Goal: Task Accomplishment & Management: Use online tool/utility

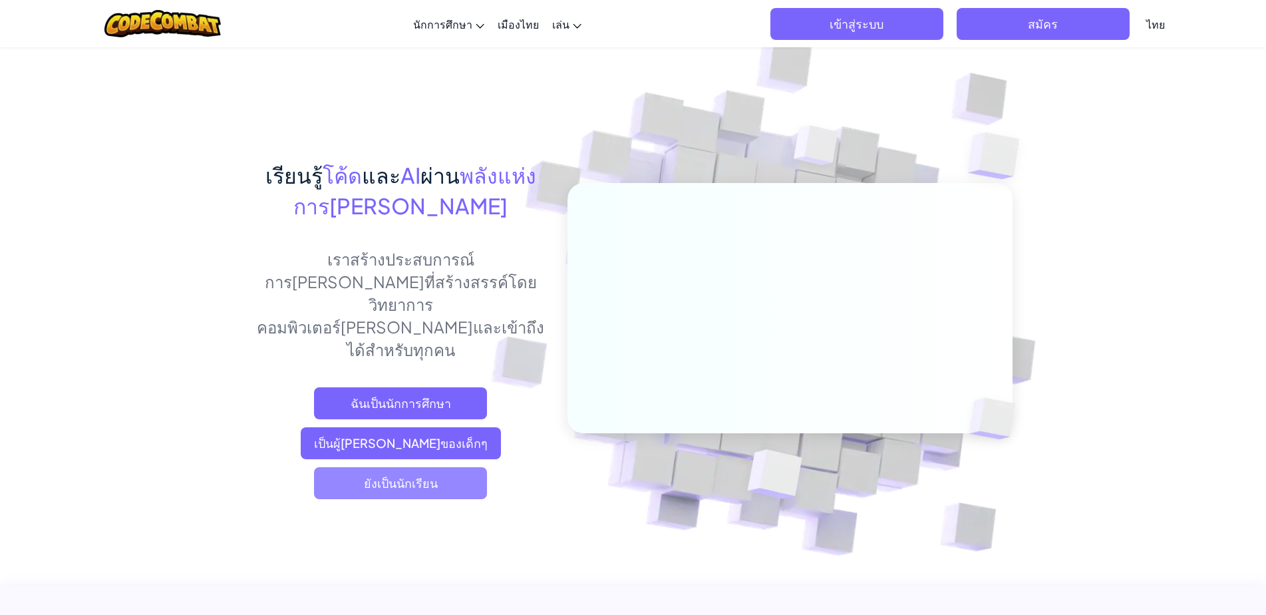
click at [416, 475] on font "ยังเป็นนักเรียน" at bounding box center [401, 482] width 74 height 15
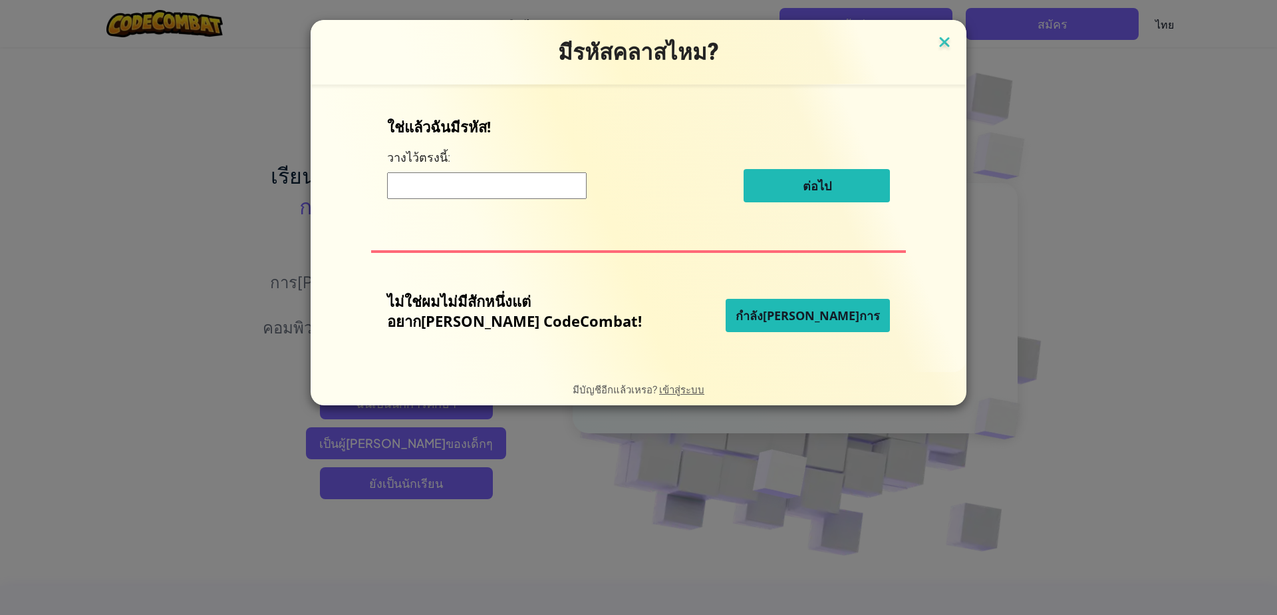
click at [936, 39] on img at bounding box center [944, 43] width 17 height 20
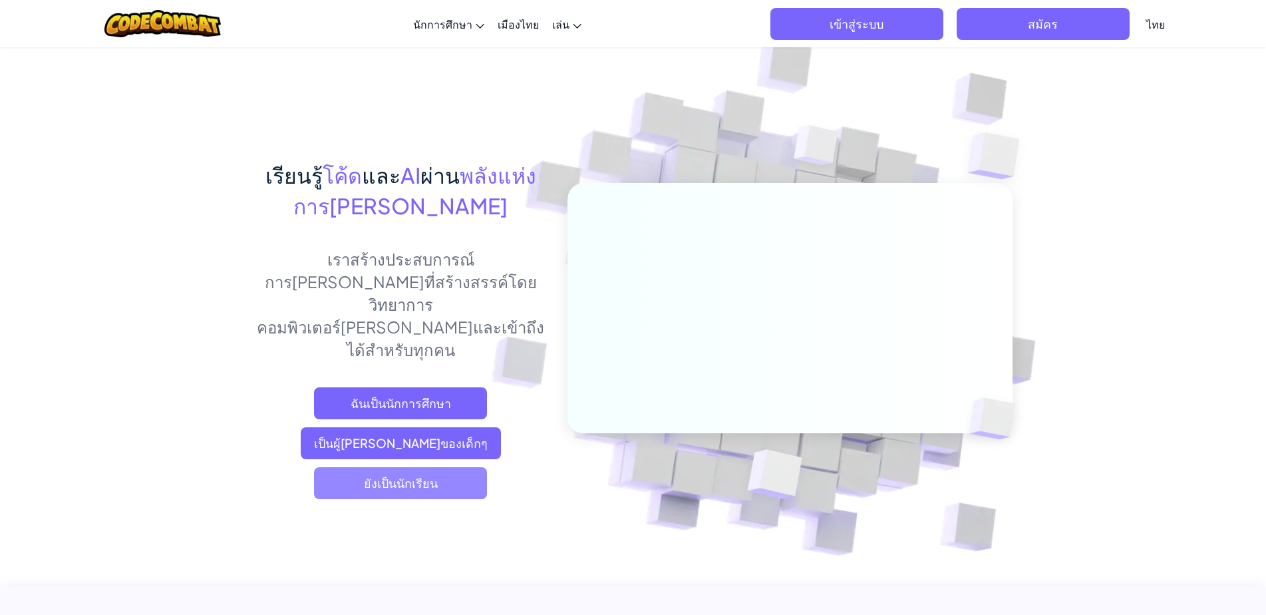
click at [412, 475] on font "ยังเป็นนักเรียน" at bounding box center [401, 482] width 74 height 15
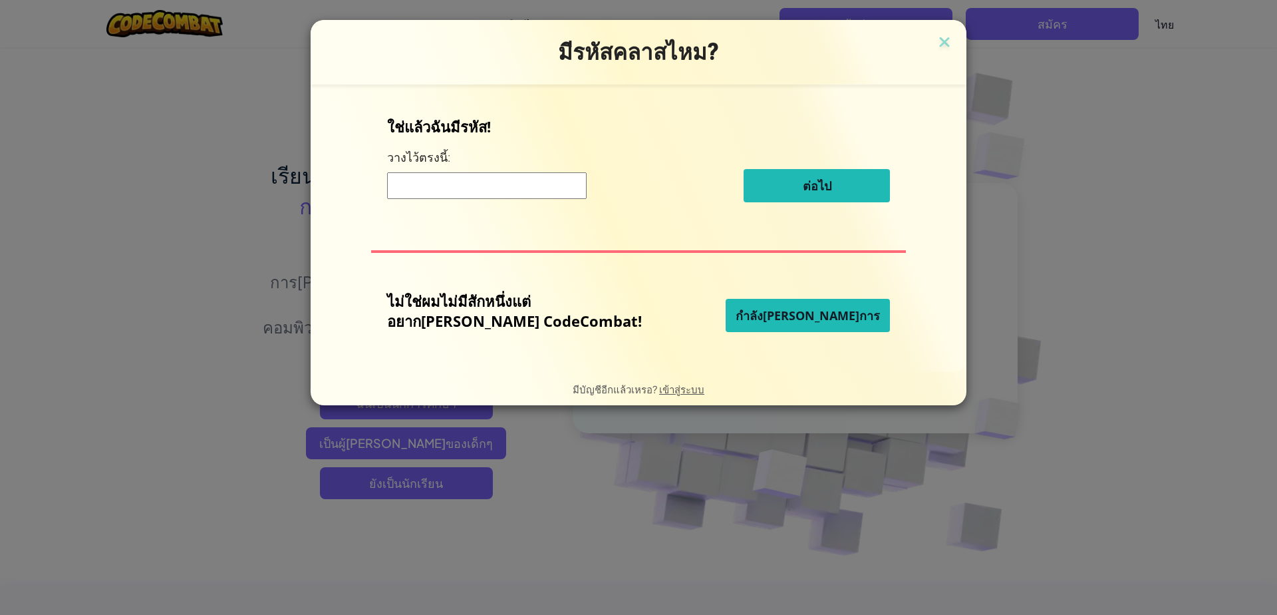
click at [782, 313] on font "กำลัง[PERSON_NAME]การ" at bounding box center [808, 315] width 144 height 16
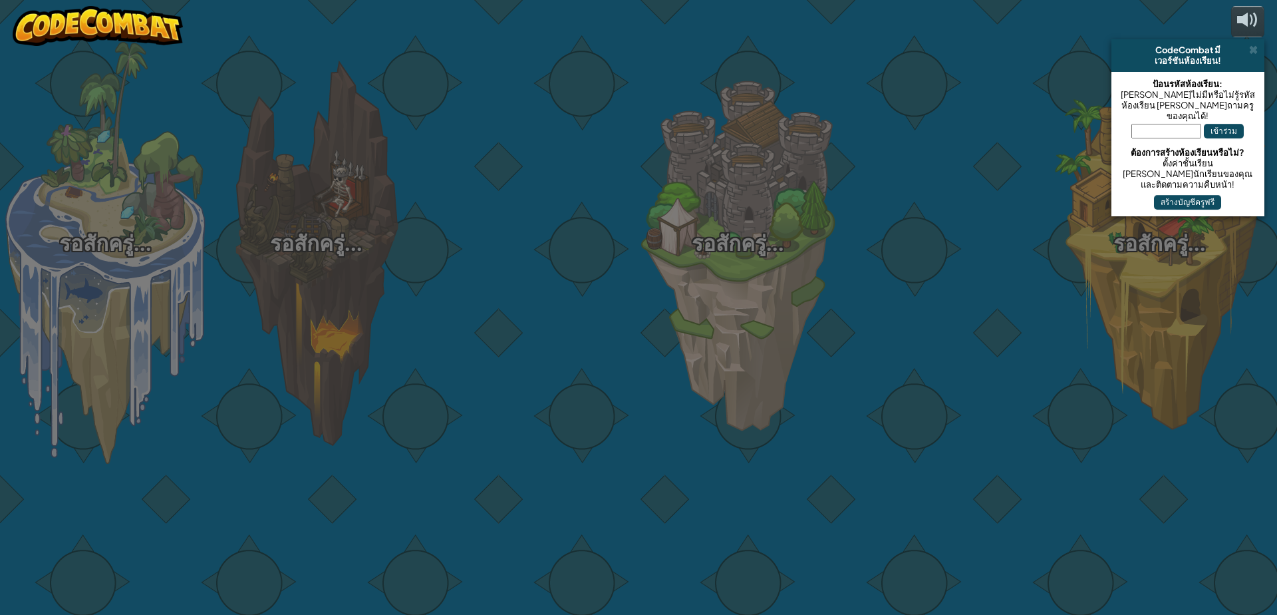
select select "th"
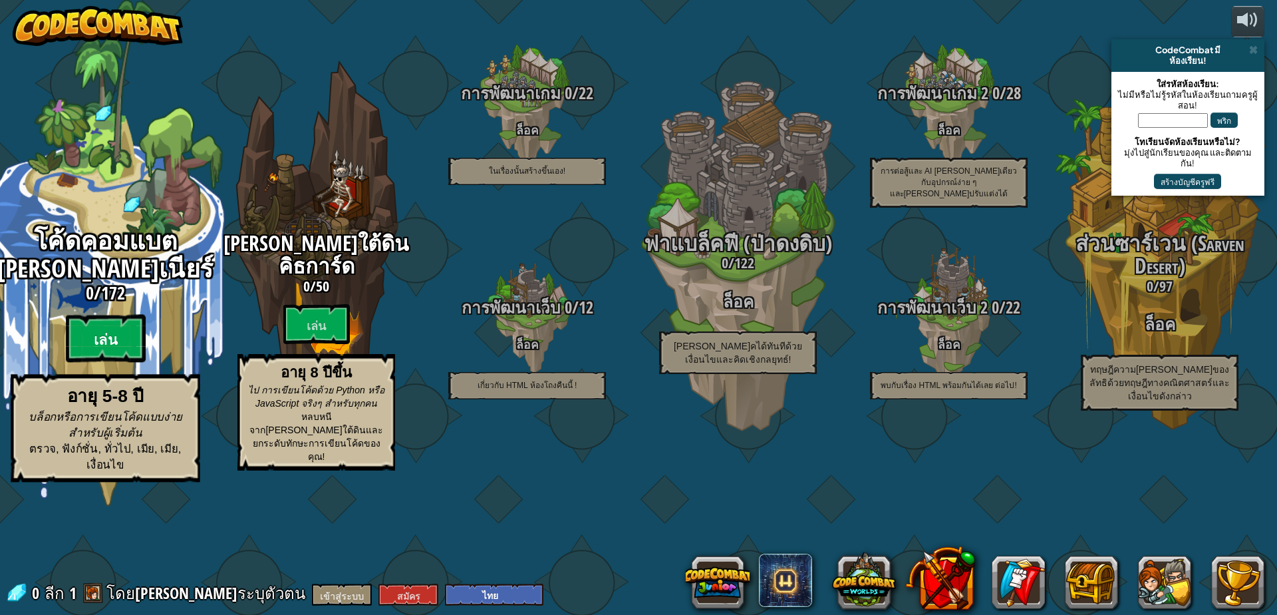
drag, startPoint x: 110, startPoint y: 392, endPoint x: 100, endPoint y: 382, distance: 13.6
click at [100, 350] on font "เล่น" at bounding box center [105, 340] width 23 height 20
select select "th"
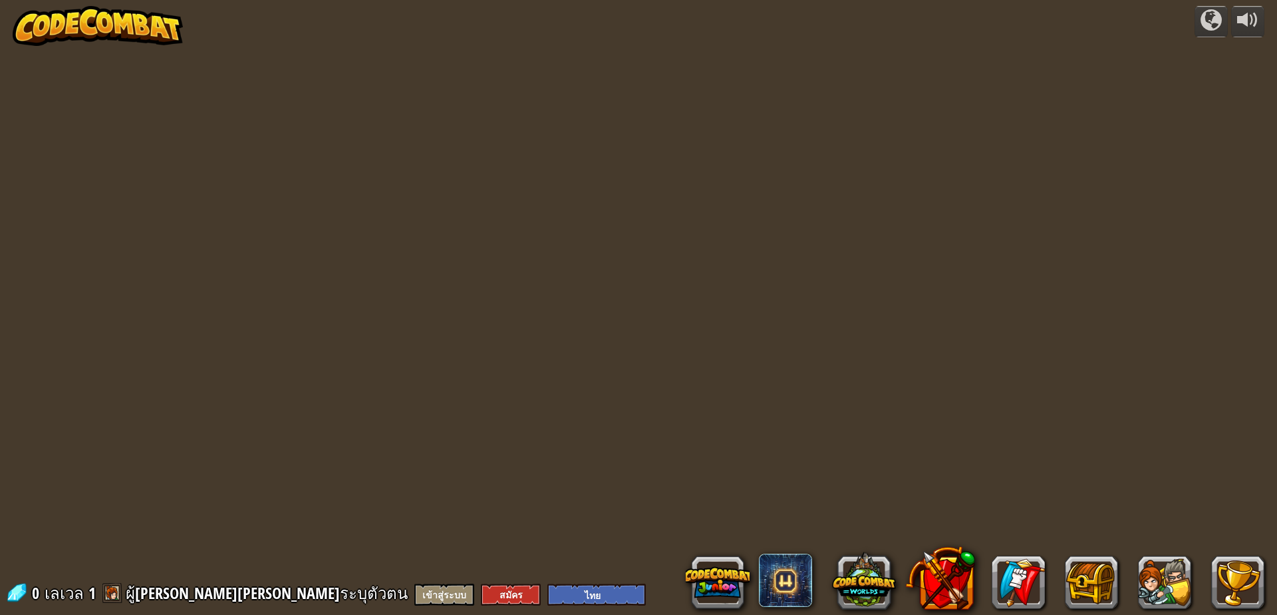
select select "th"
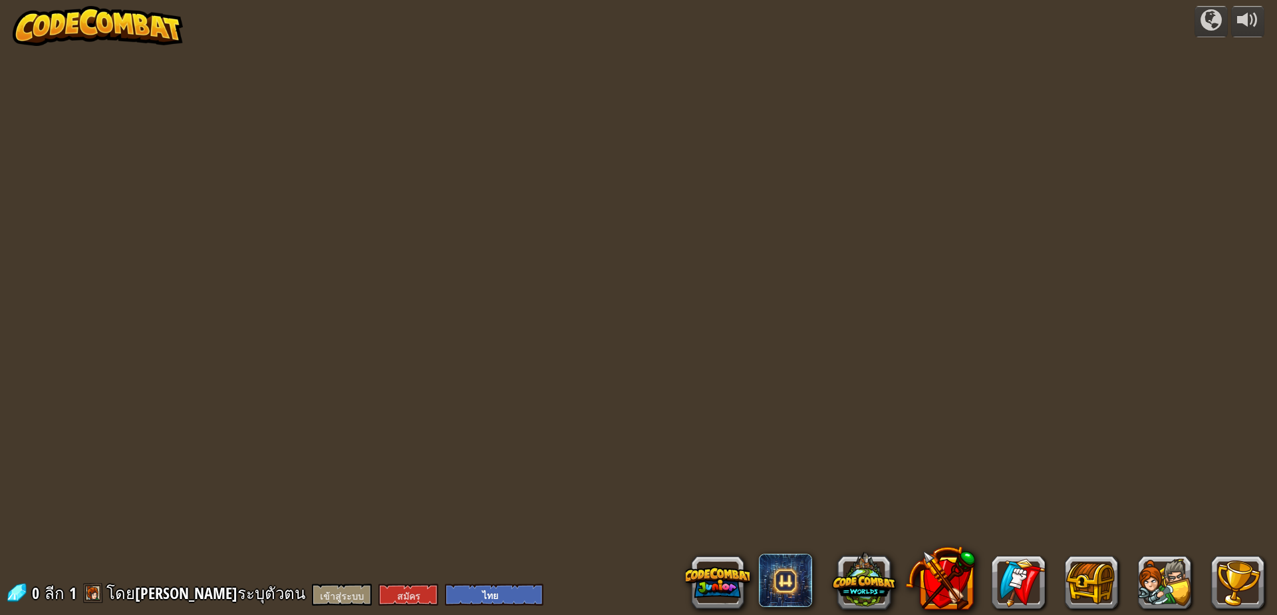
select select "th"
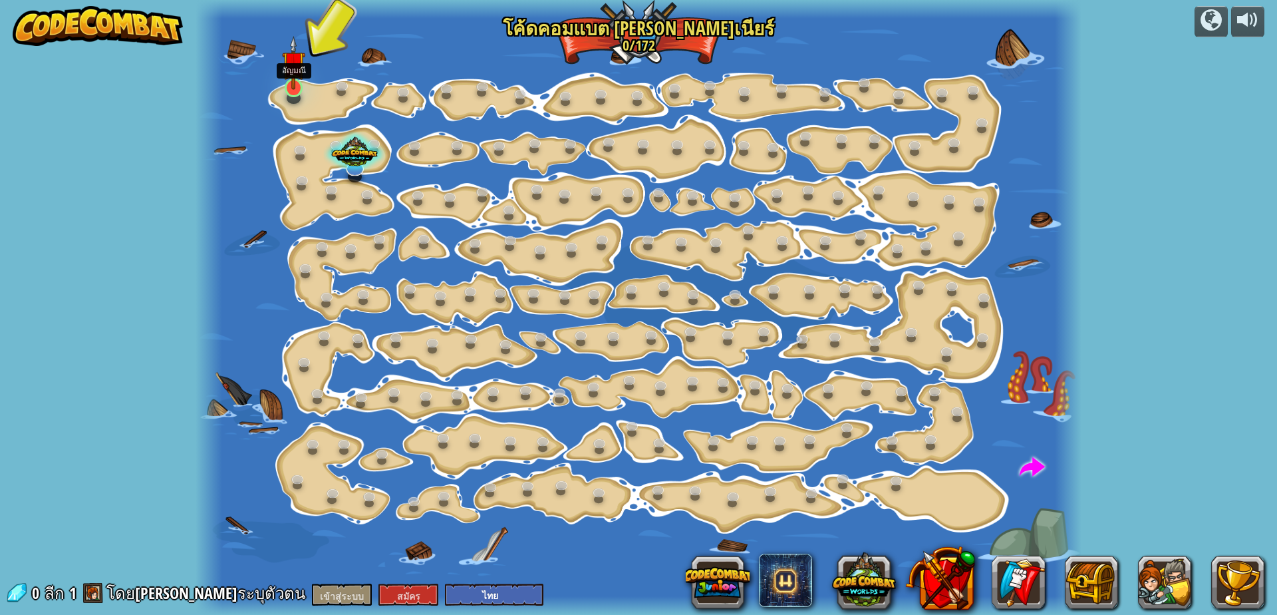
click at [293, 88] on img at bounding box center [293, 62] width 23 height 53
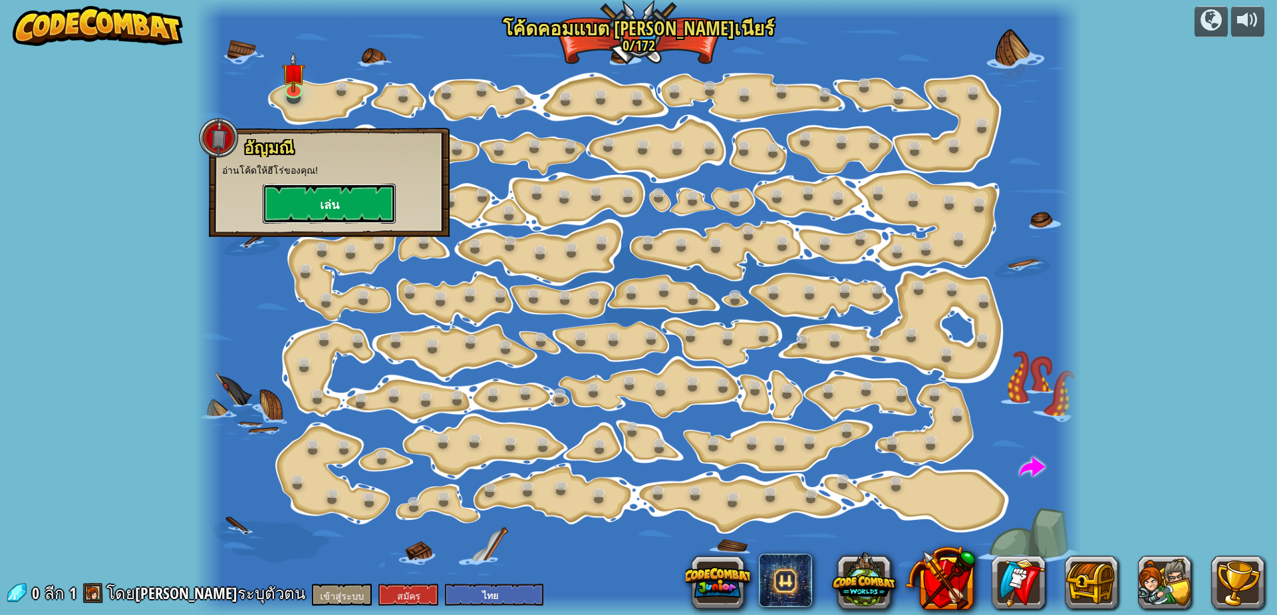
click at [349, 202] on button "เล่น" at bounding box center [329, 204] width 133 height 40
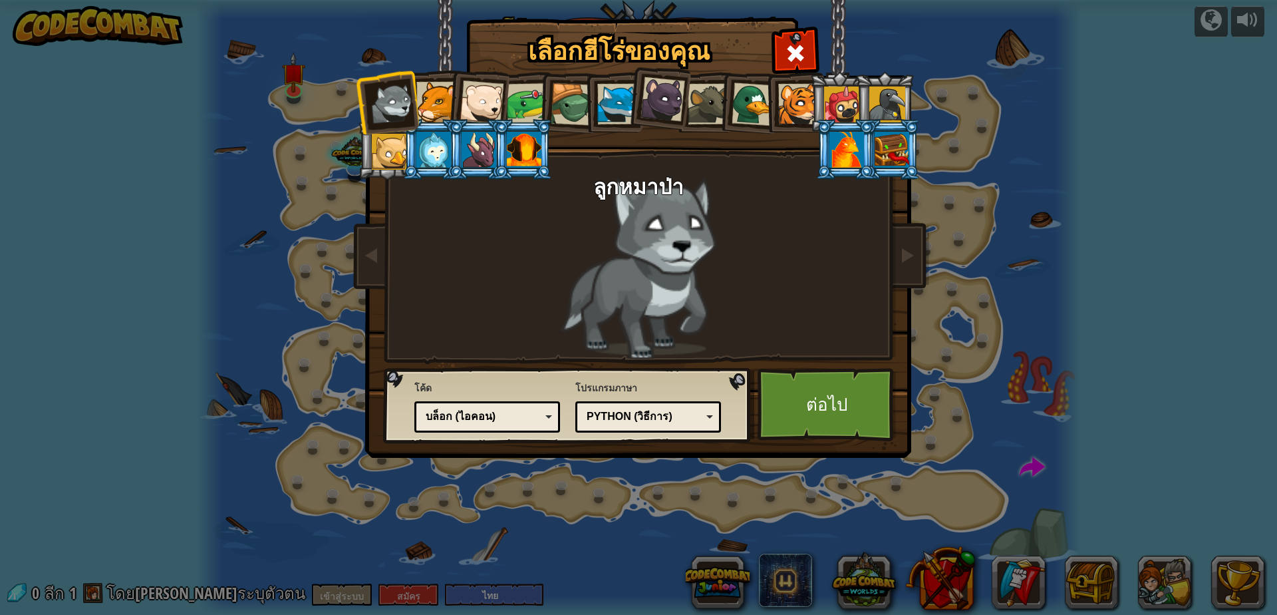
click at [421, 101] on div at bounding box center [436, 102] width 41 height 41
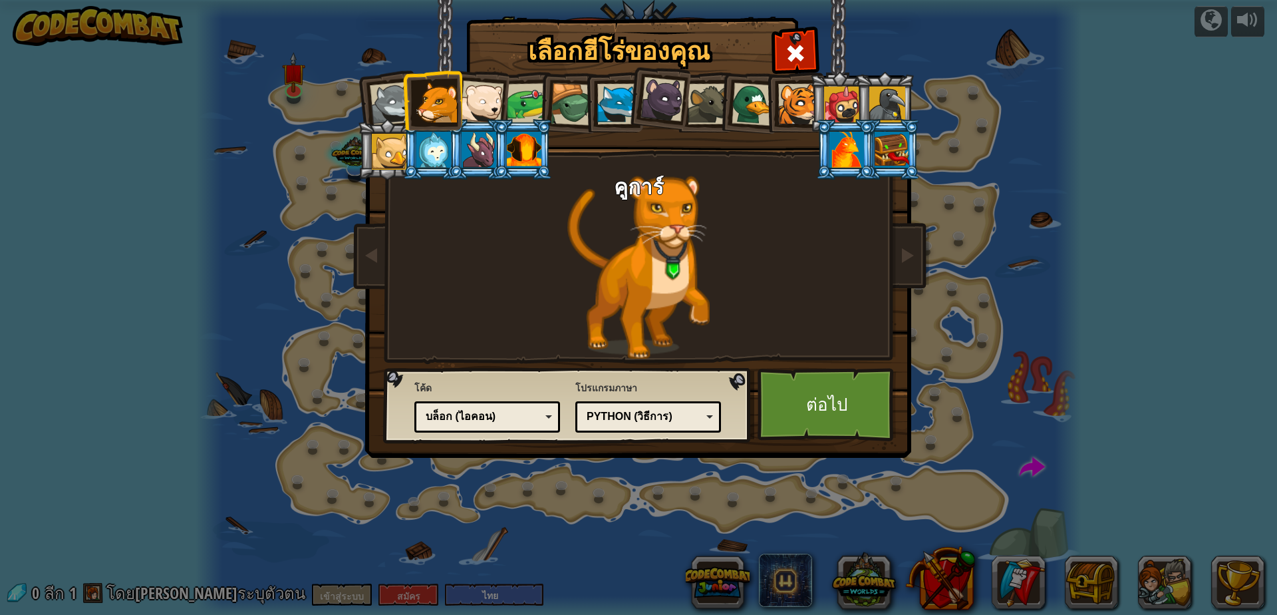
click at [525, 150] on div at bounding box center [524, 150] width 35 height 36
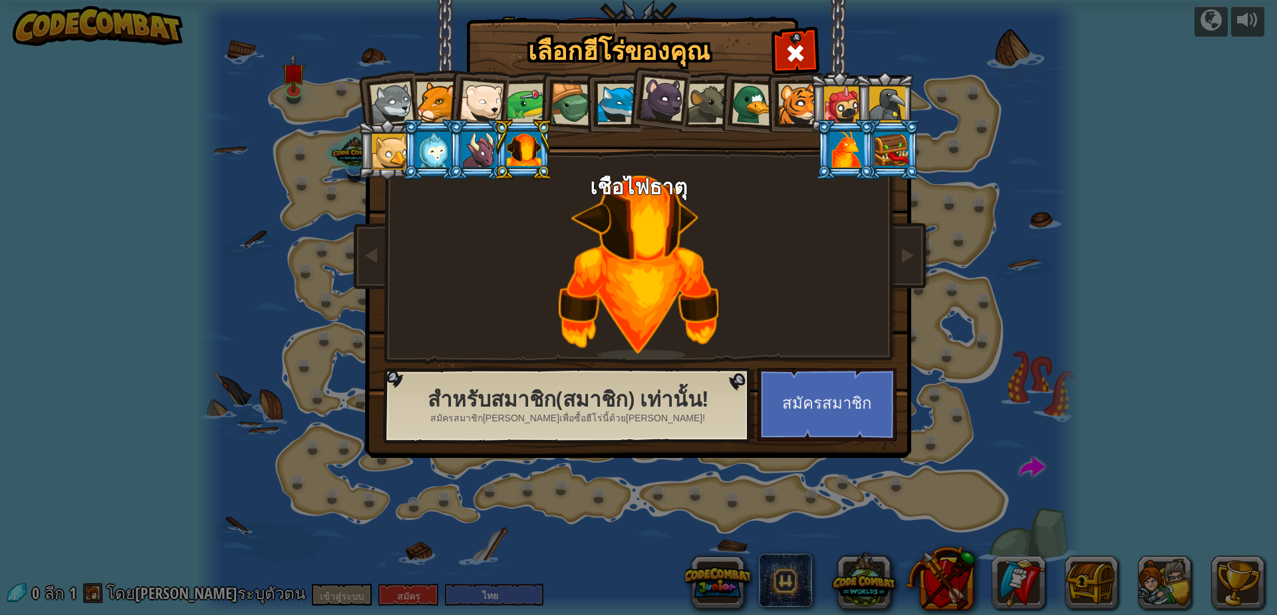
click at [450, 72] on ol at bounding box center [639, 72] width 549 height 0
click at [525, 97] on div at bounding box center [527, 103] width 41 height 41
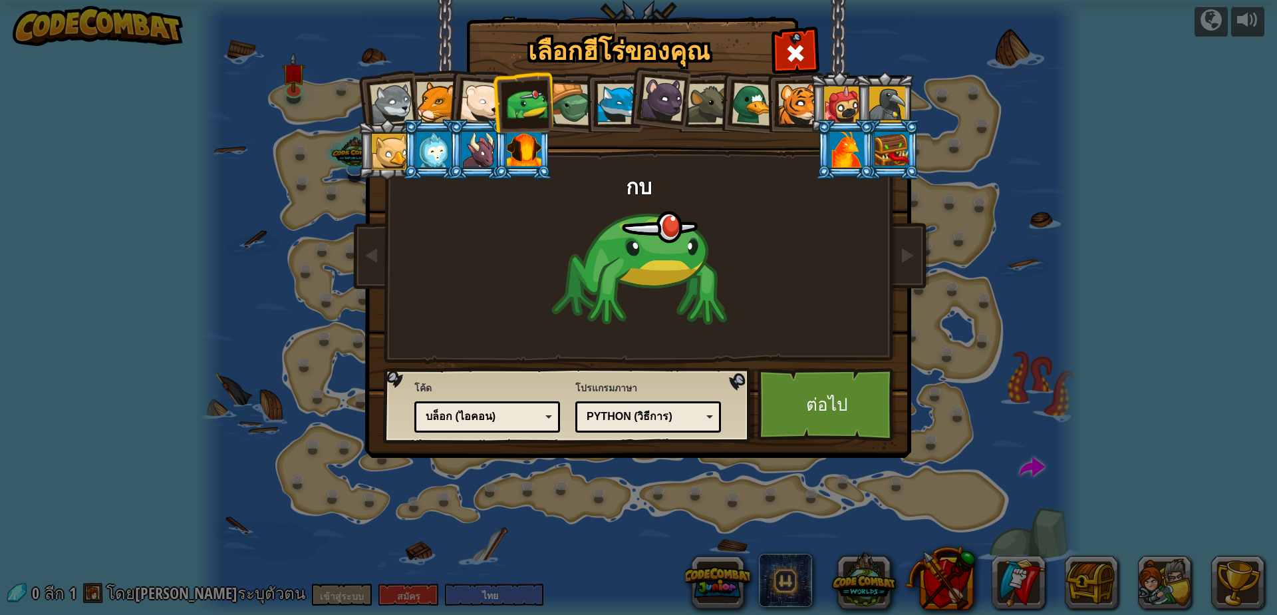
click at [575, 96] on div at bounding box center [572, 104] width 43 height 43
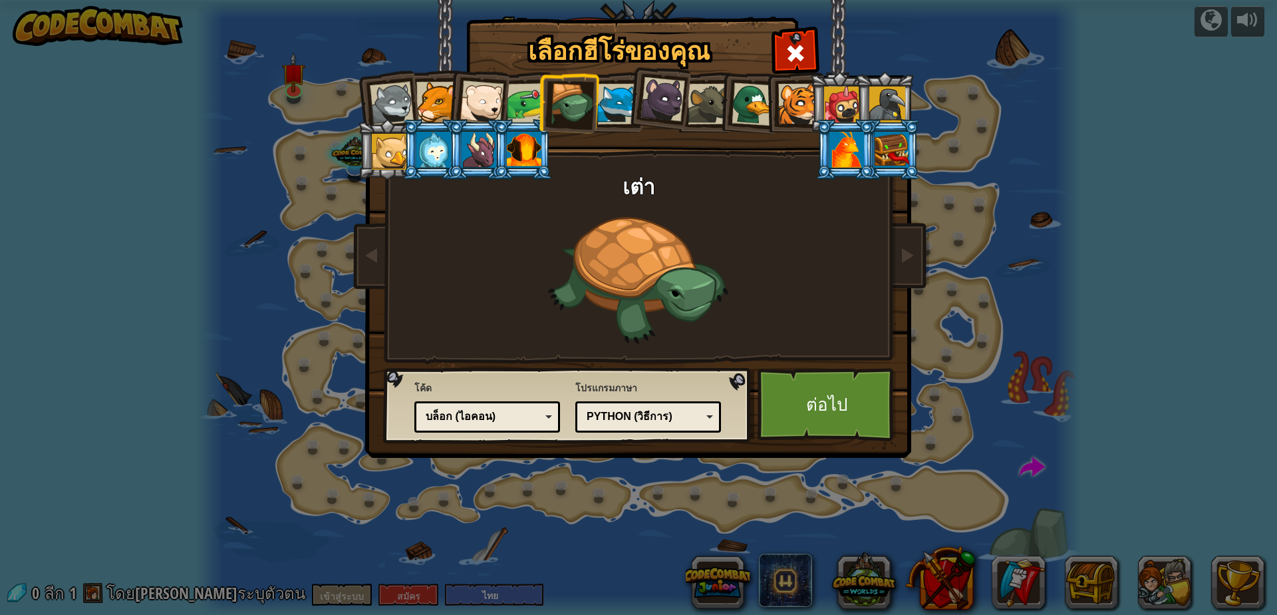
click at [439, 104] on div at bounding box center [436, 102] width 41 height 41
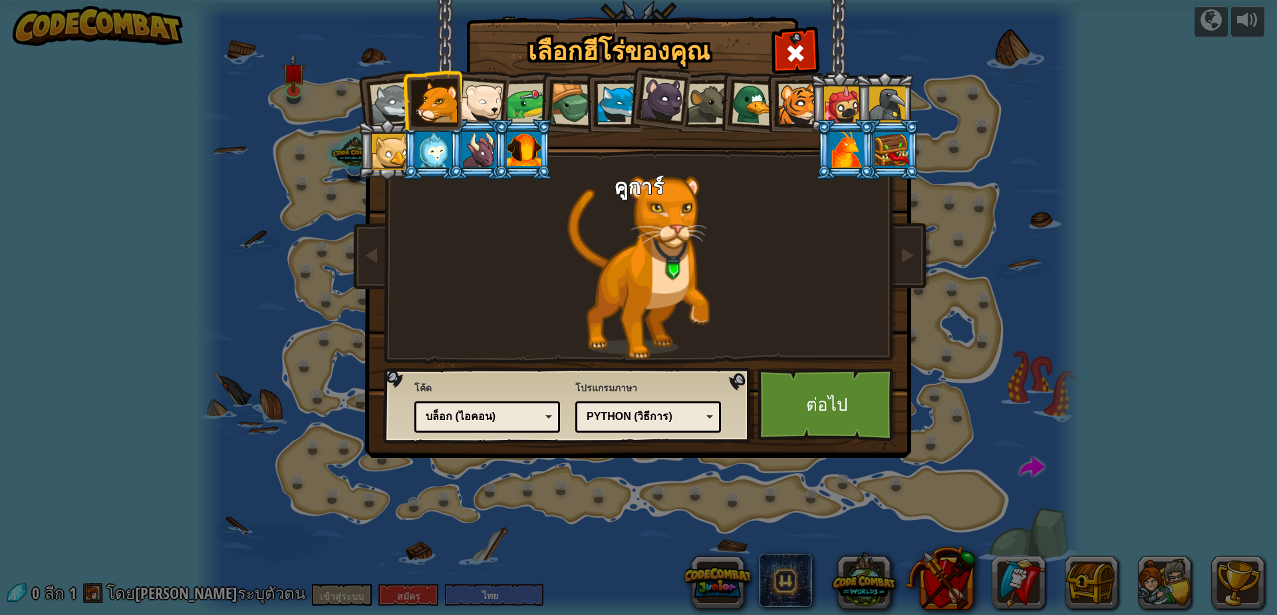
click at [603, 102] on div at bounding box center [617, 104] width 41 height 41
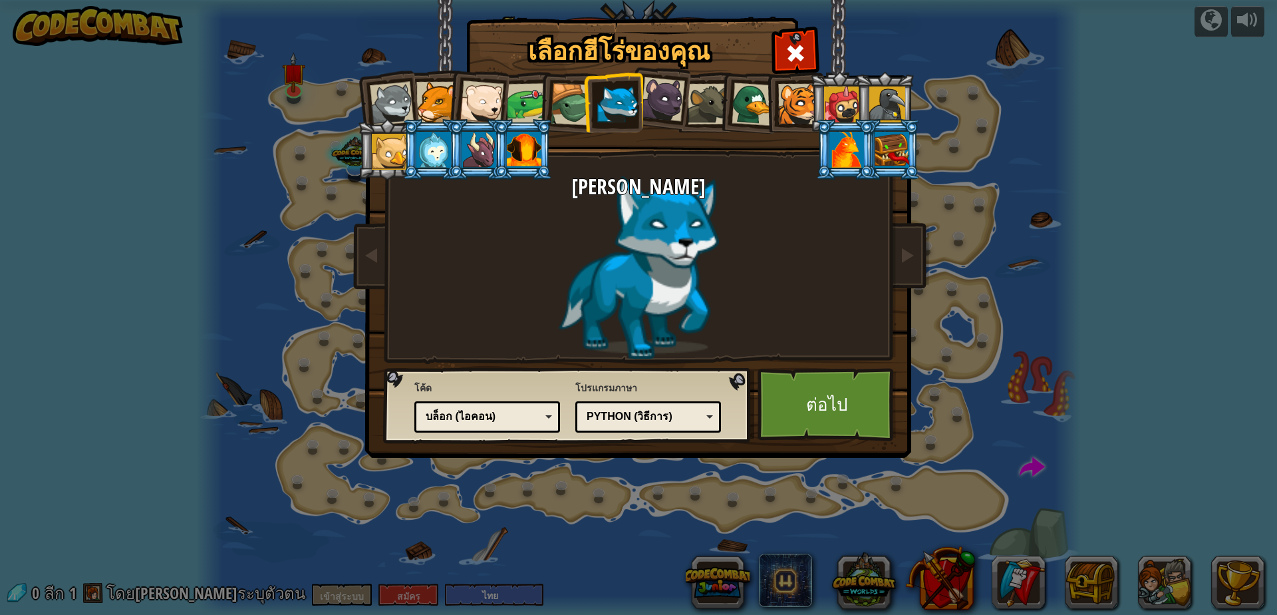
click at [660, 99] on div at bounding box center [663, 99] width 45 height 45
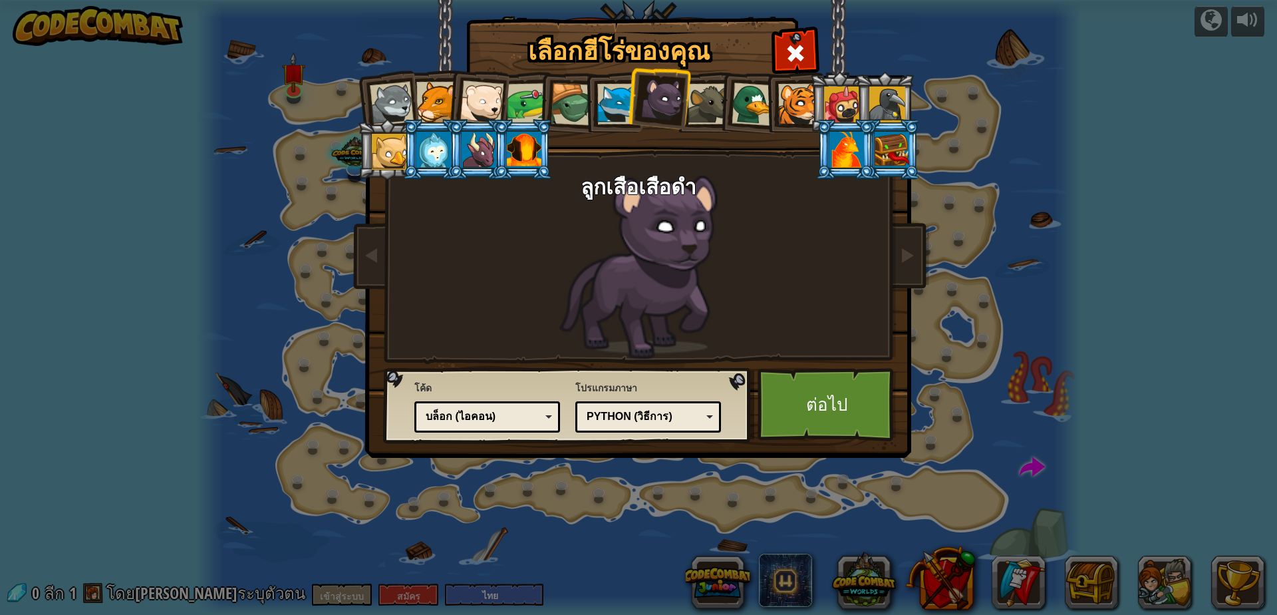
click at [717, 115] on div at bounding box center [708, 104] width 41 height 41
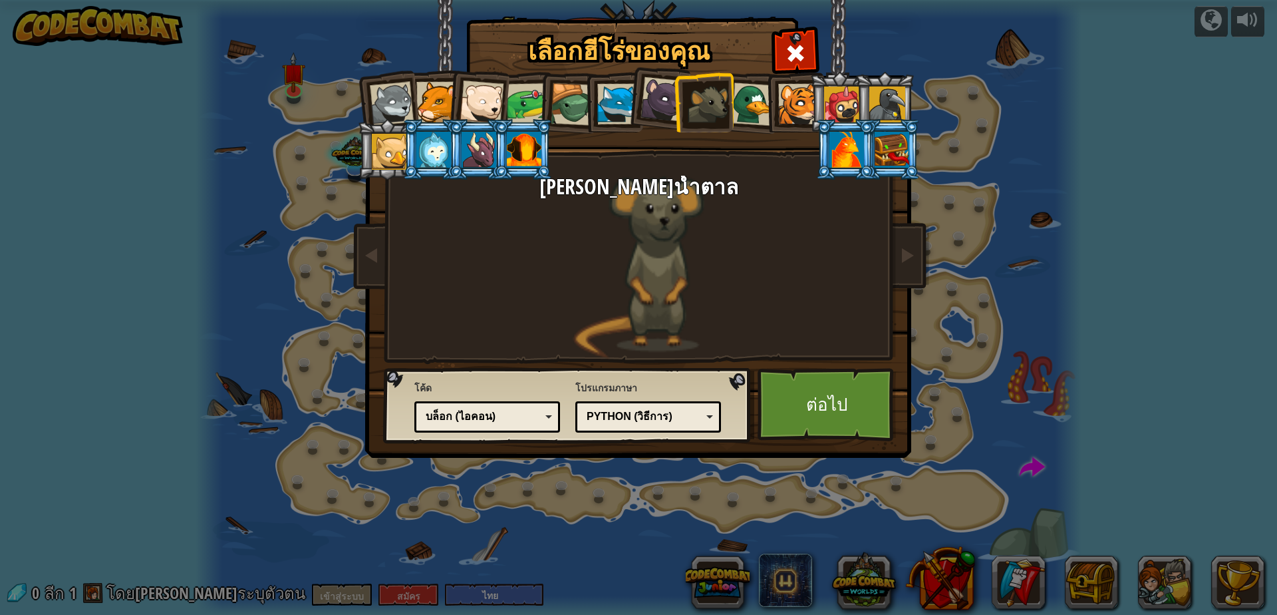
click at [760, 111] on div at bounding box center [753, 103] width 43 height 43
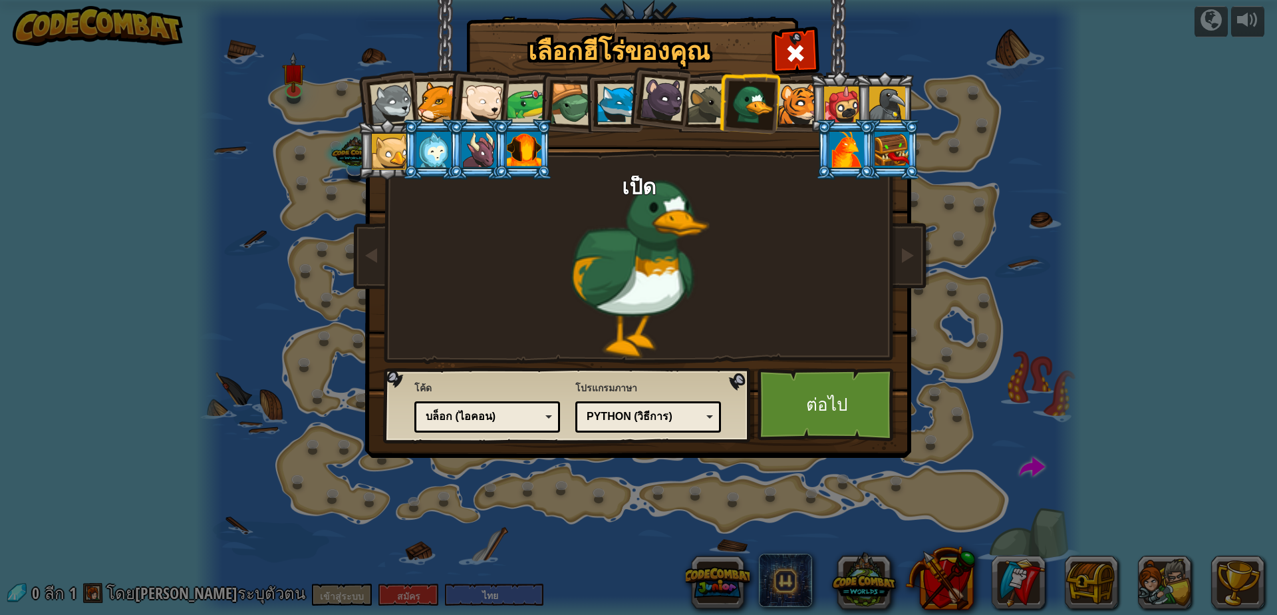
click at [798, 96] on div at bounding box center [798, 104] width 41 height 41
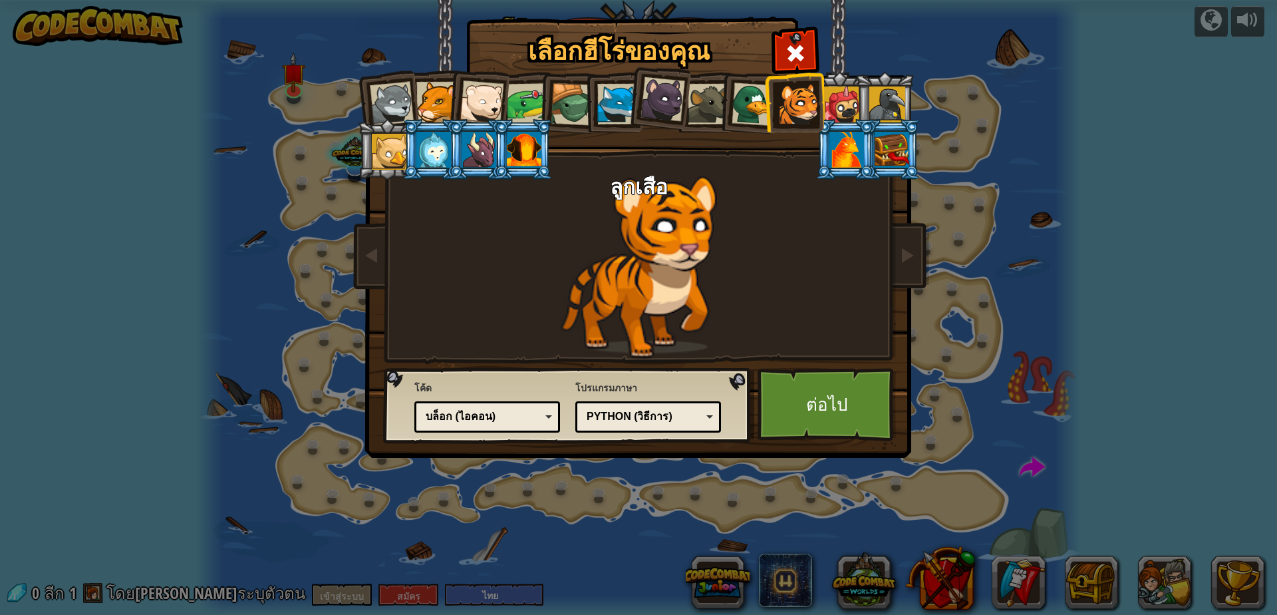
drag, startPoint x: 436, startPoint y: 106, endPoint x: 430, endPoint y: 80, distance: 27.1
click at [436, 102] on div at bounding box center [436, 102] width 41 height 41
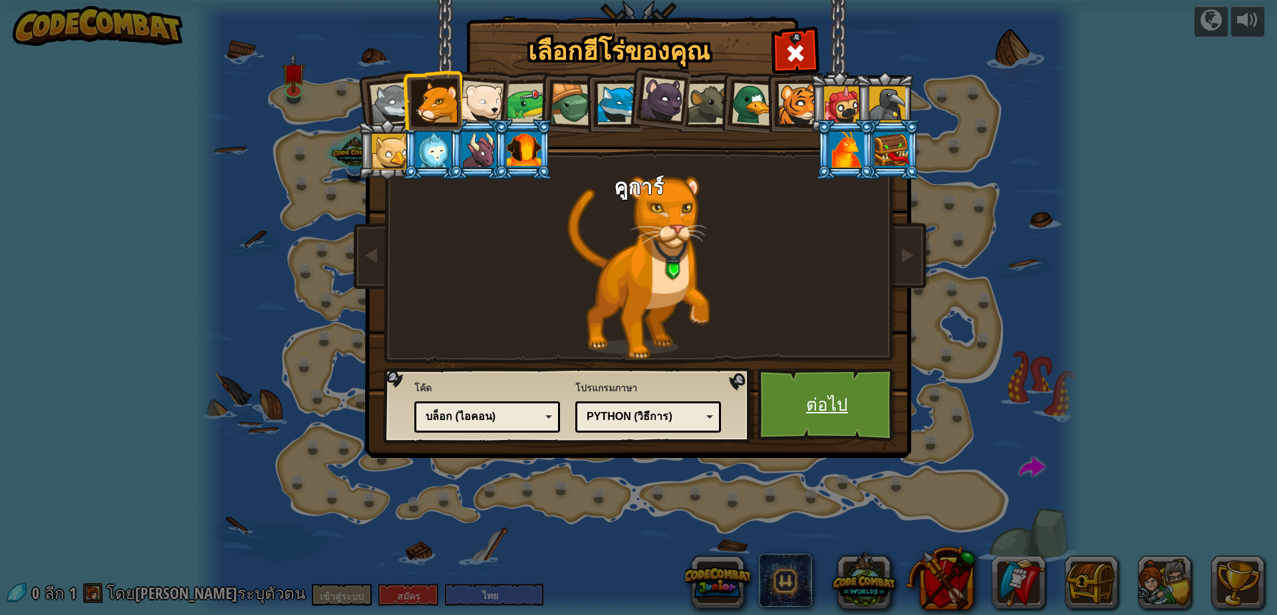
click at [820, 400] on font "ต่อไป" at bounding box center [827, 404] width 42 height 24
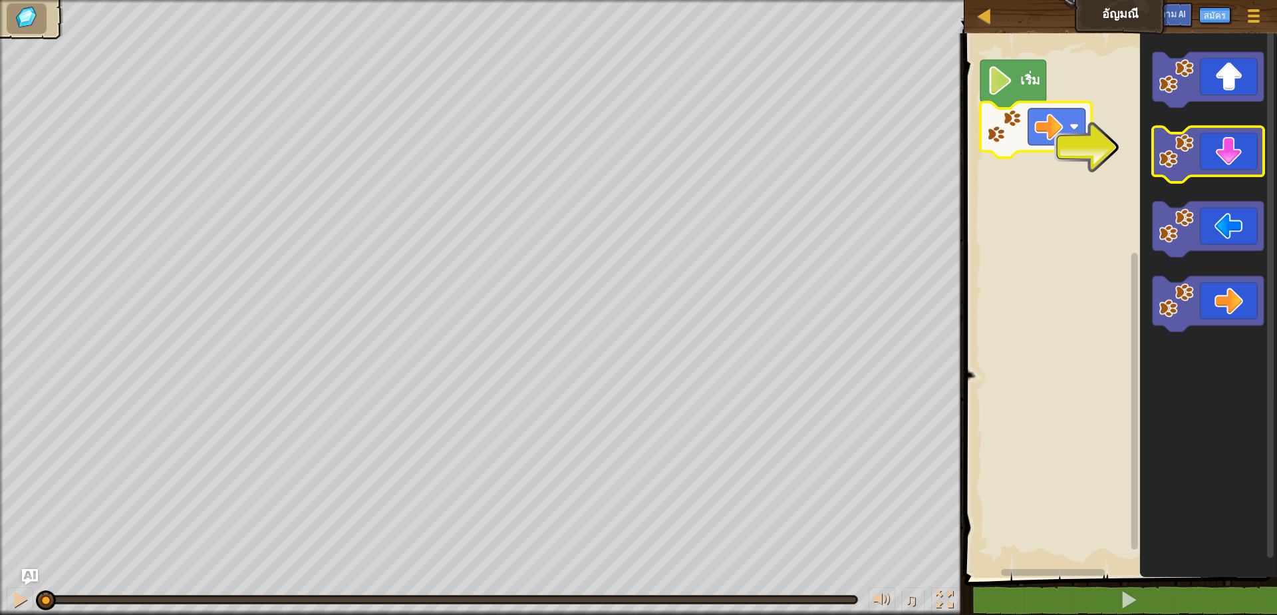
click at [1223, 164] on icon "ระบบทำงานแบบบล็อก" at bounding box center [1207, 155] width 111 height 56
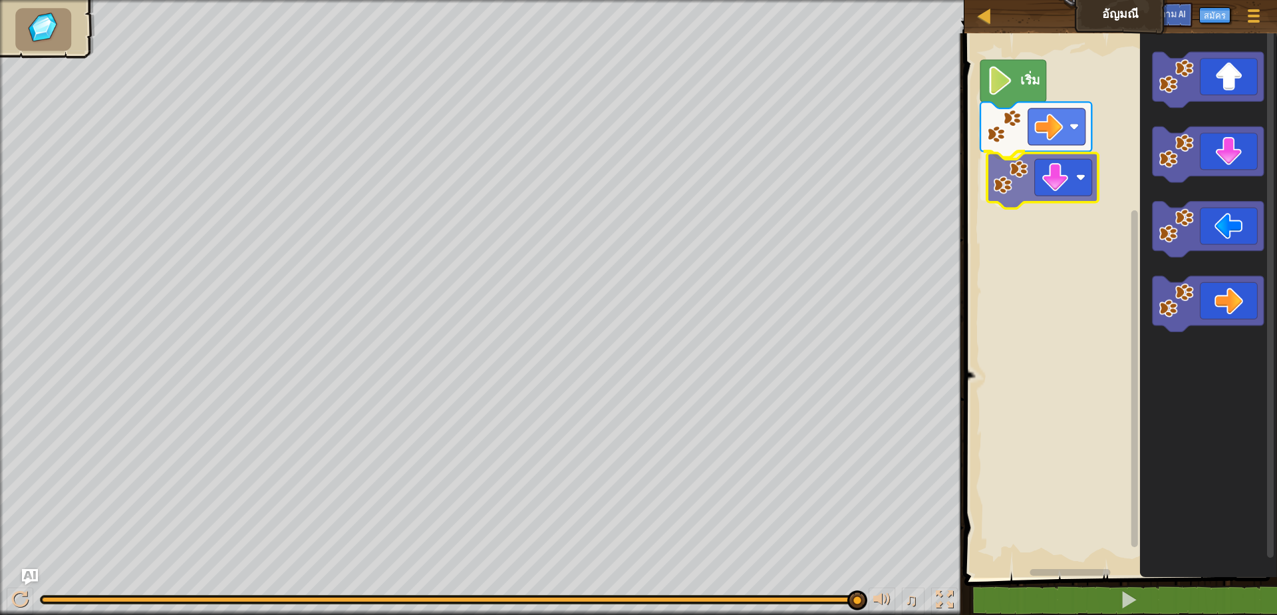
click at [1044, 172] on div "เริ่ม" at bounding box center [1118, 302] width 317 height 551
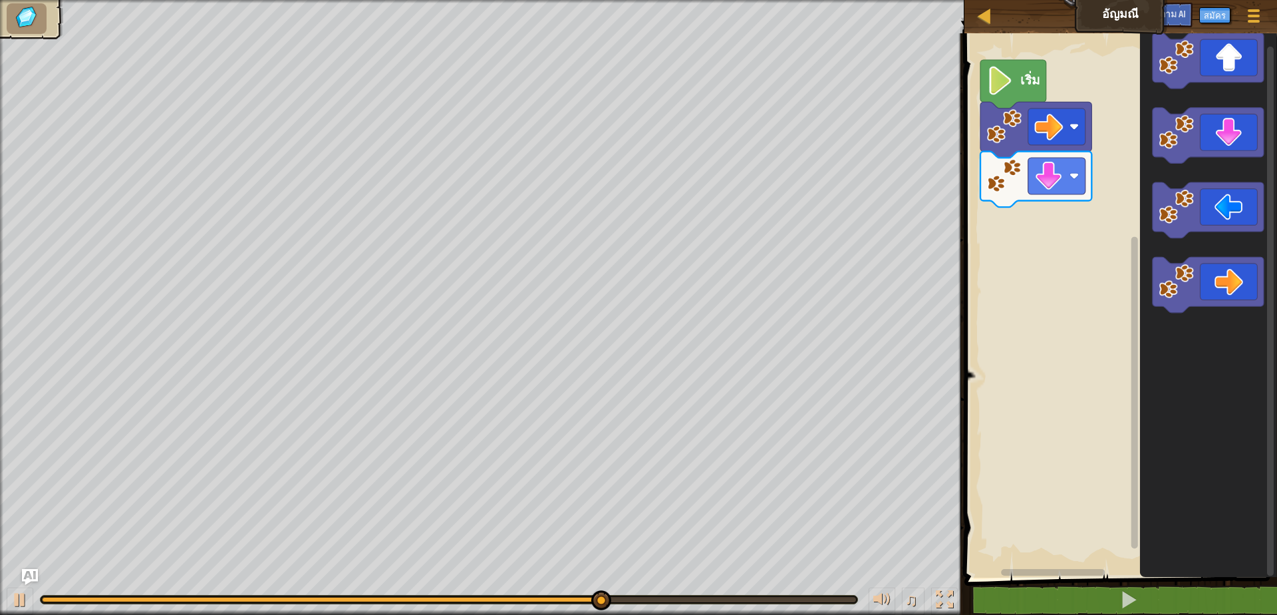
click at [1188, 253] on icon "ระบบทำงานแบบบล็อก" at bounding box center [1207, 302] width 137 height 551
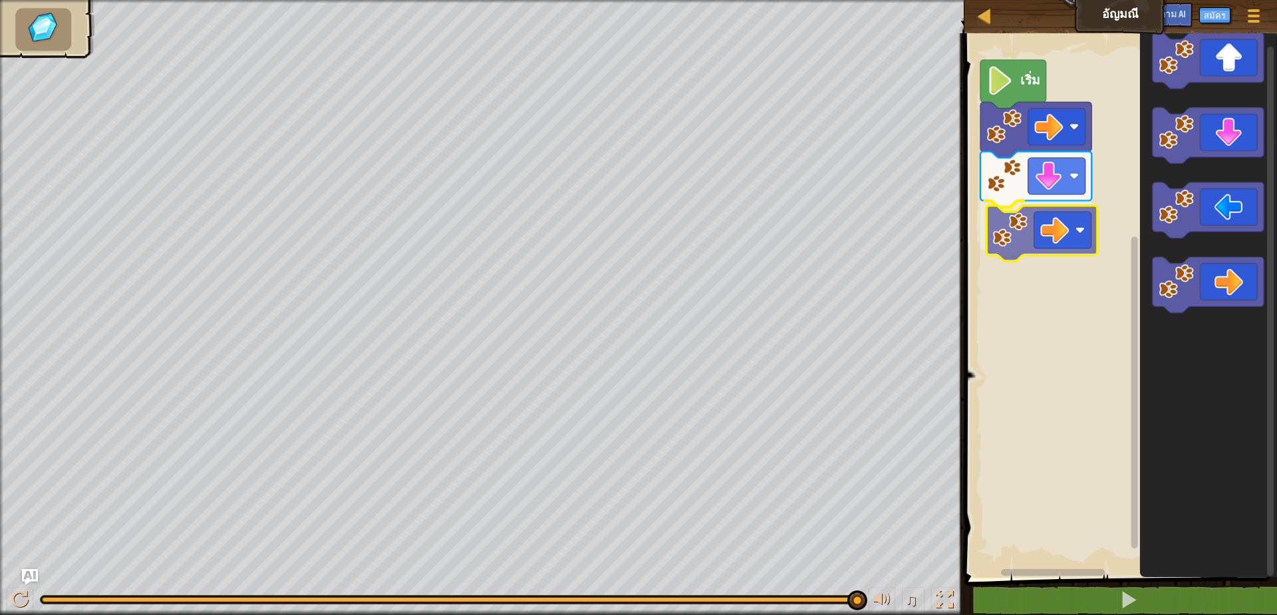
click at [1057, 241] on div "เริ่ม" at bounding box center [1118, 302] width 317 height 551
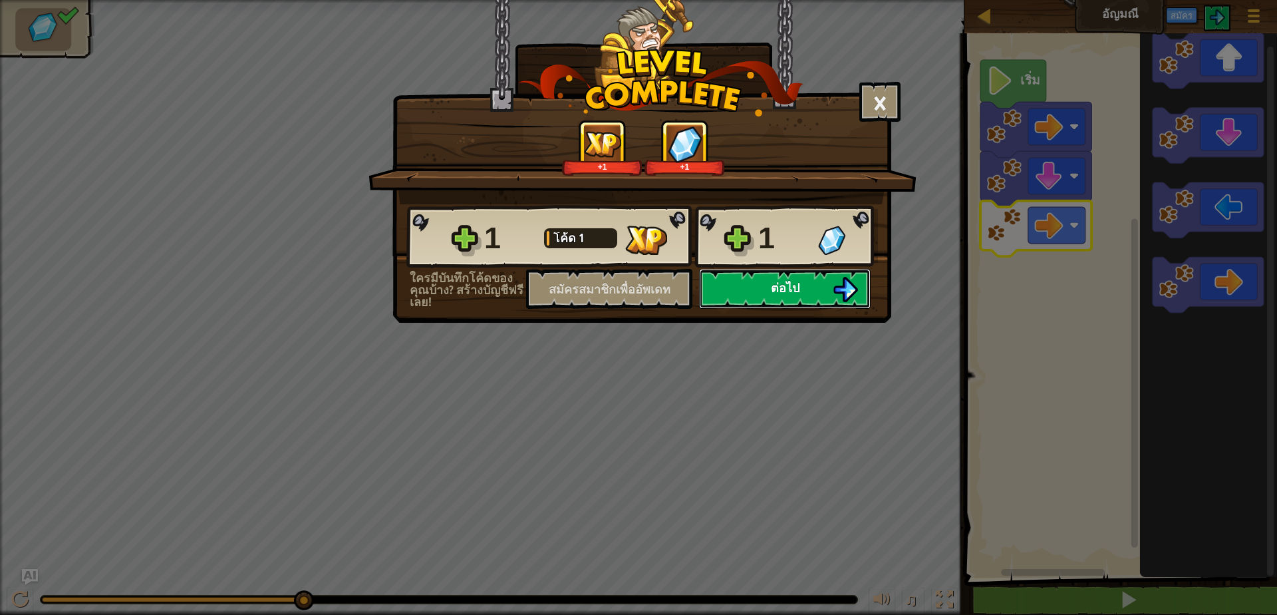
click at [800, 287] on button "ต่อไป" at bounding box center [785, 289] width 172 height 40
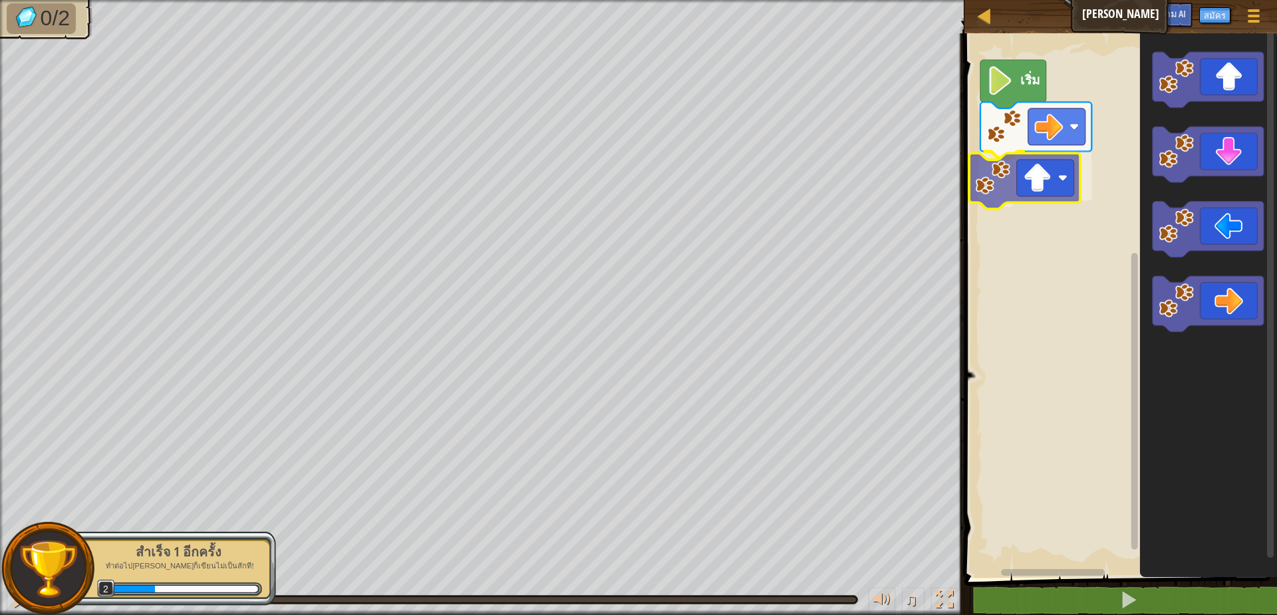
click at [1037, 184] on div "เริ่ม" at bounding box center [1118, 302] width 317 height 551
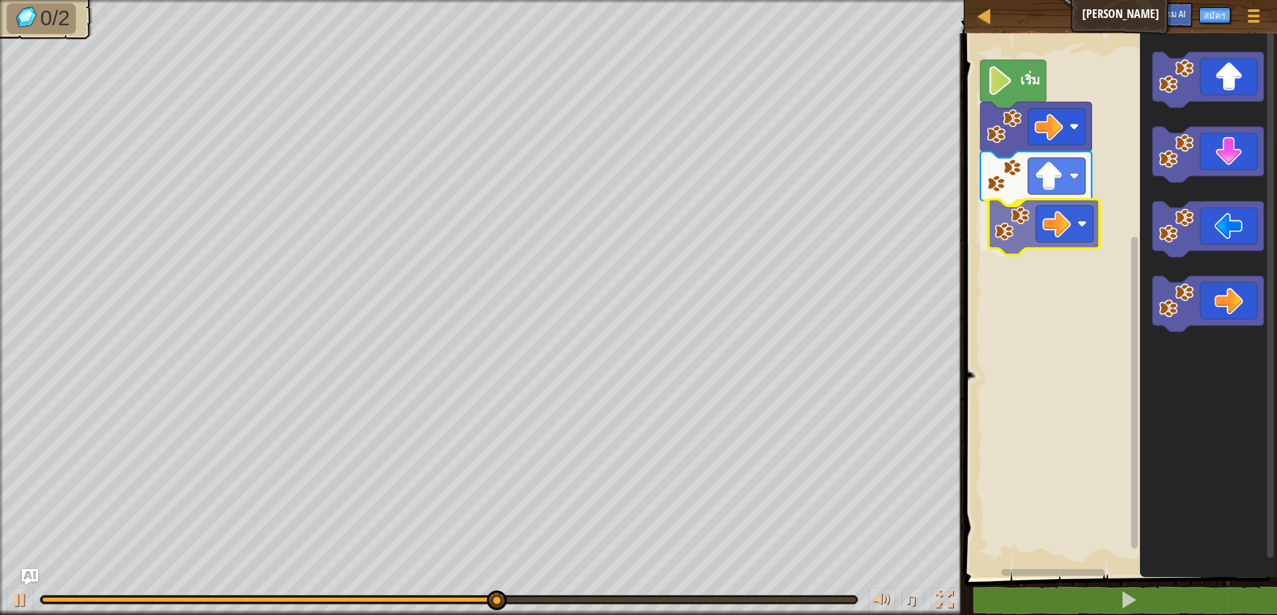
click at [1041, 217] on div "เริ่ม" at bounding box center [1118, 302] width 317 height 551
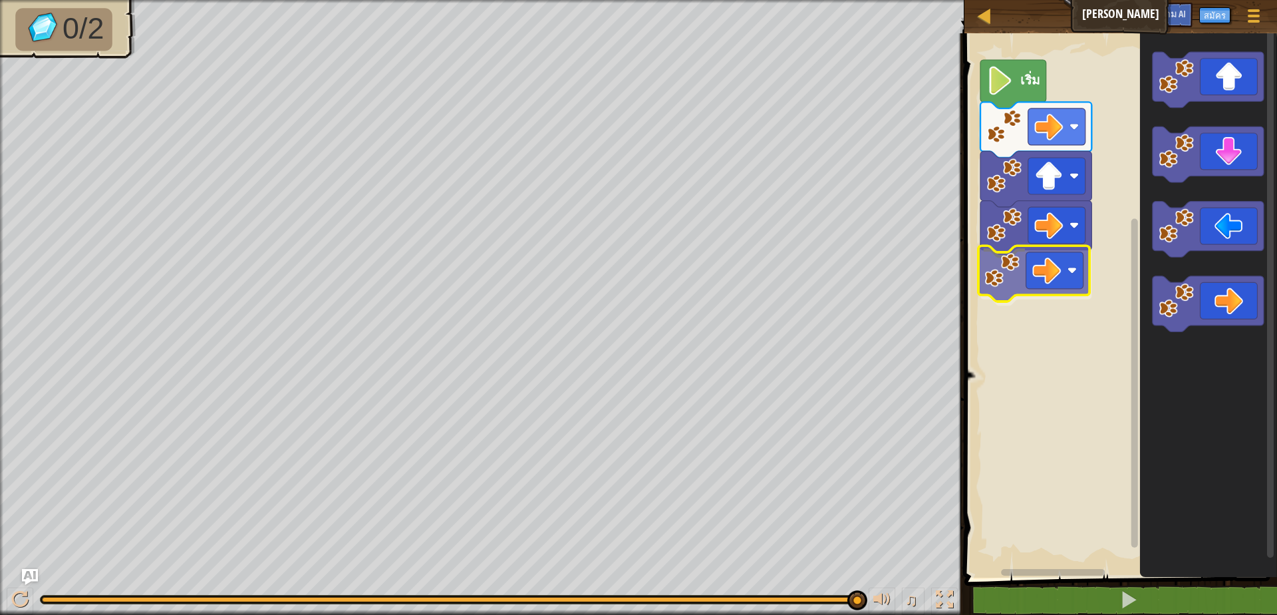
click at [1075, 271] on div "เริ่ม" at bounding box center [1118, 302] width 317 height 551
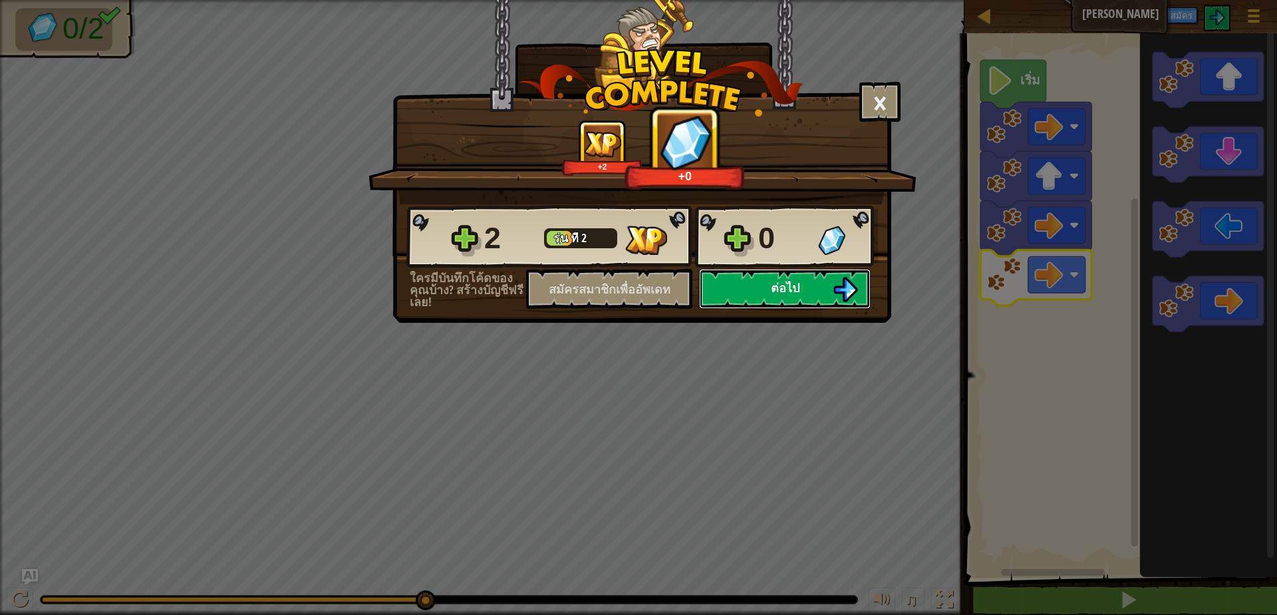
click at [771, 285] on font "ต่อไป" at bounding box center [785, 287] width 29 height 17
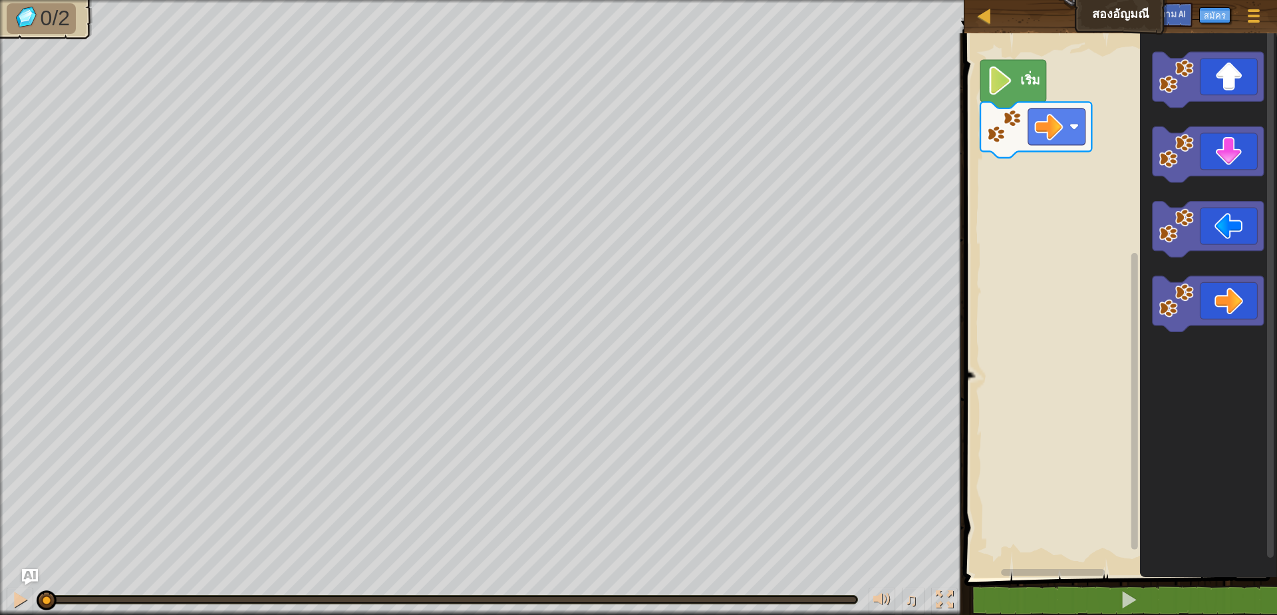
click at [1010, 80] on image "ระบบทำงานแบบบล็อก" at bounding box center [999, 81] width 27 height 29
click at [1050, 183] on div "เริ่ม" at bounding box center [1118, 302] width 317 height 551
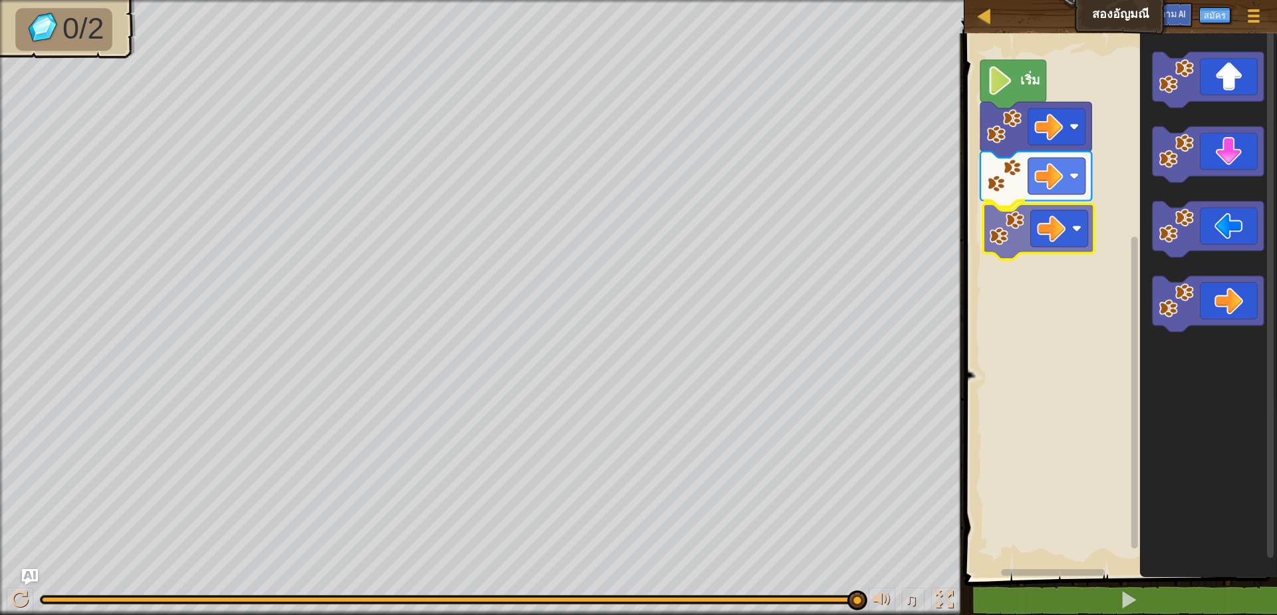
click at [1058, 229] on div "เริ่ม" at bounding box center [1118, 302] width 317 height 551
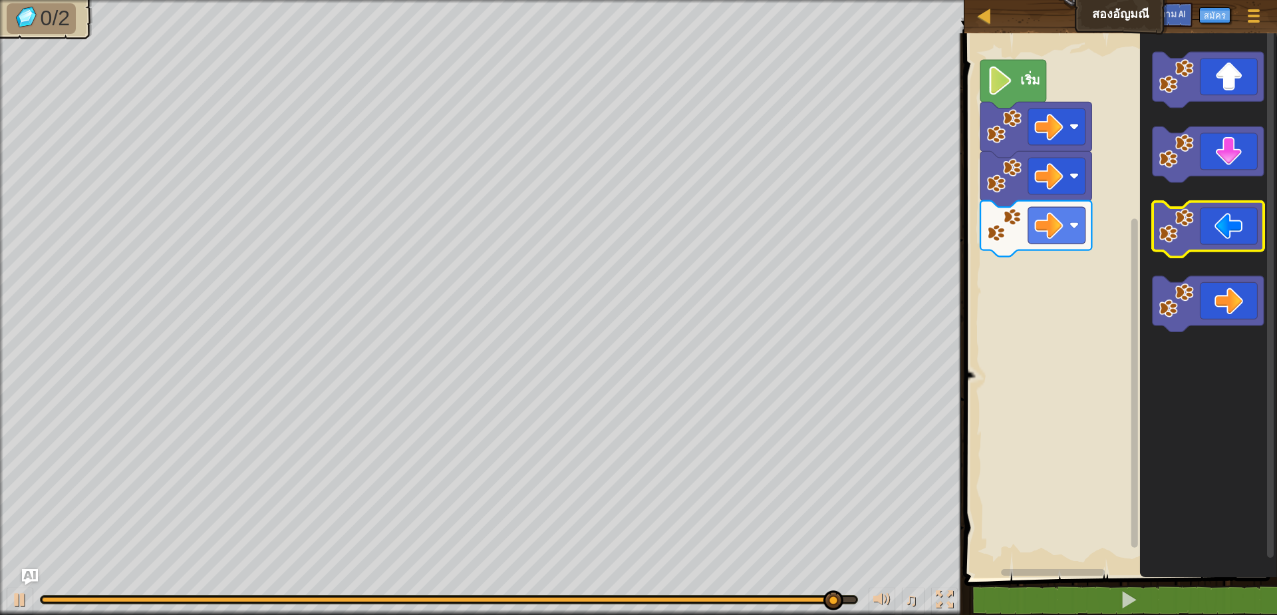
click at [1197, 203] on g "ระบบทำงานแบบบล็อก" at bounding box center [1207, 192] width 111 height 280
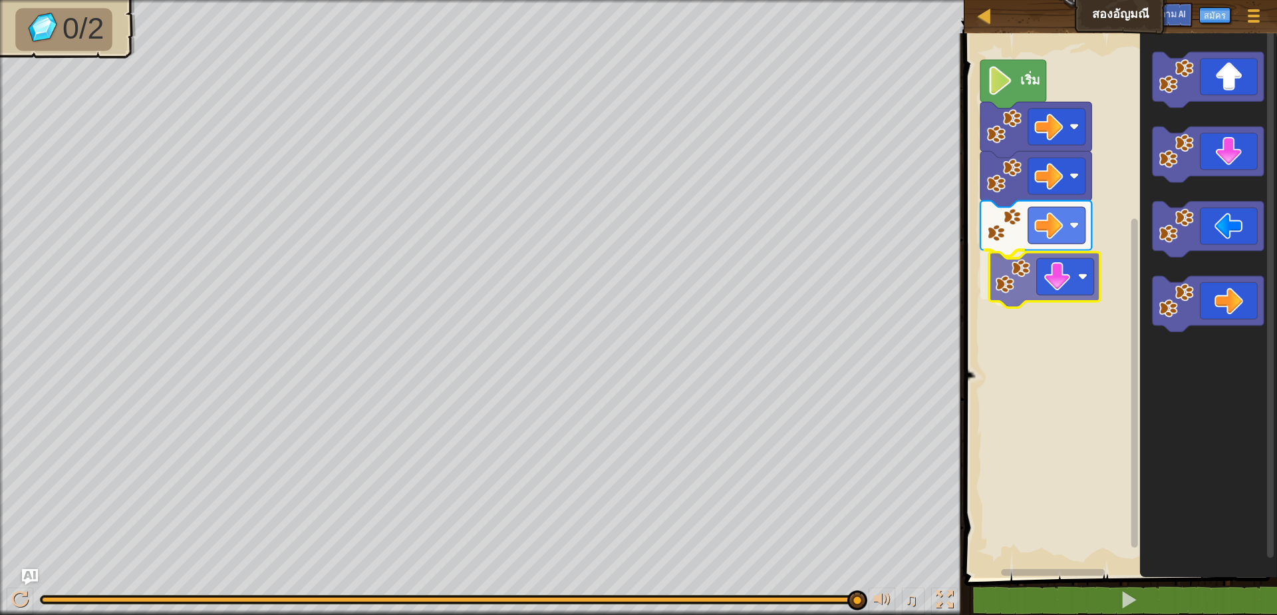
click at [1052, 295] on div "เริ่ม" at bounding box center [1118, 302] width 317 height 551
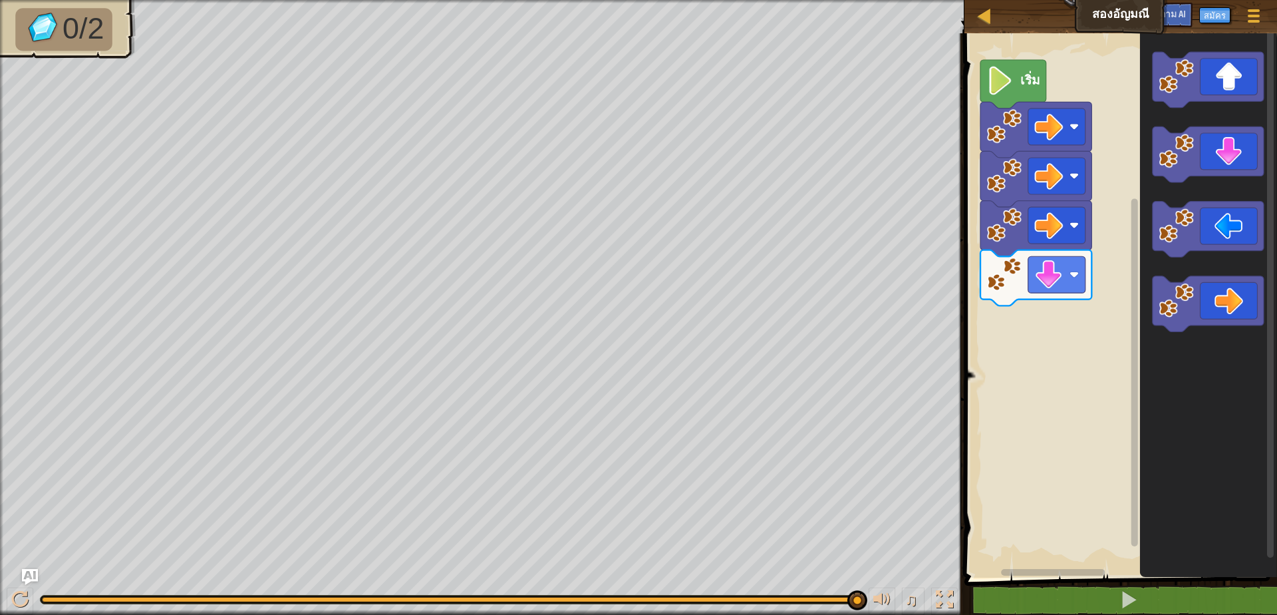
click at [1233, 122] on icon "ระบบทำงานแบบบล็อก" at bounding box center [1207, 302] width 137 height 551
click at [1219, 105] on g "ระบบทำงานแบบบล็อก" at bounding box center [1207, 192] width 111 height 280
click at [1052, 328] on div "เริ่ม" at bounding box center [1118, 302] width 317 height 551
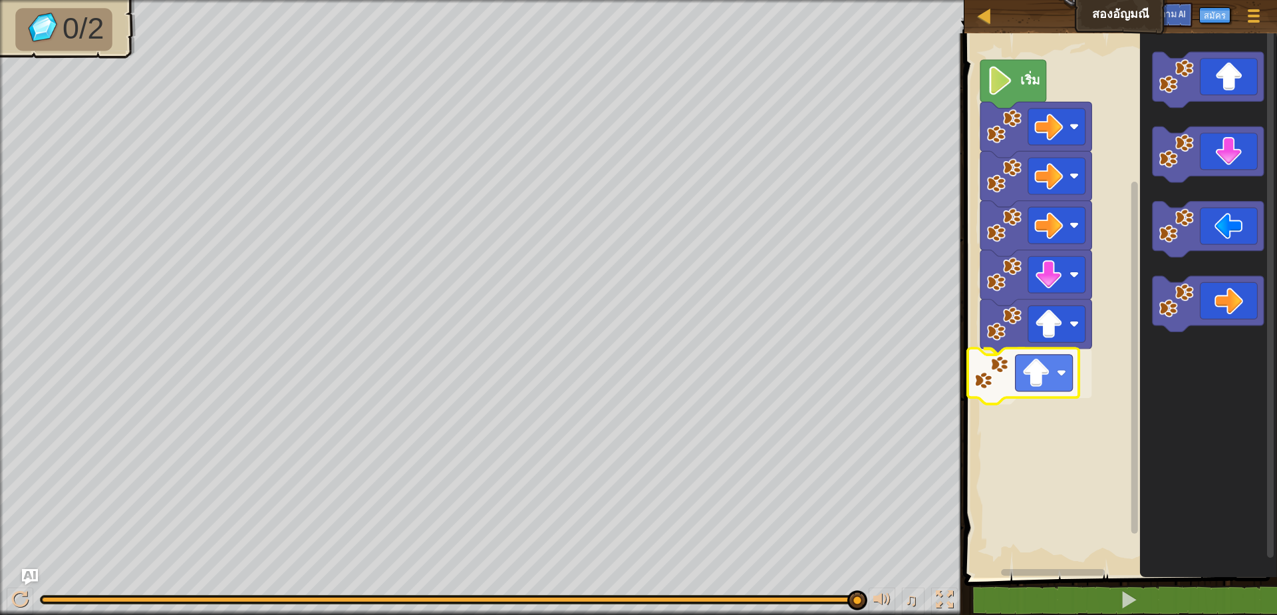
click at [1054, 394] on div "เริ่ม" at bounding box center [1118, 302] width 317 height 551
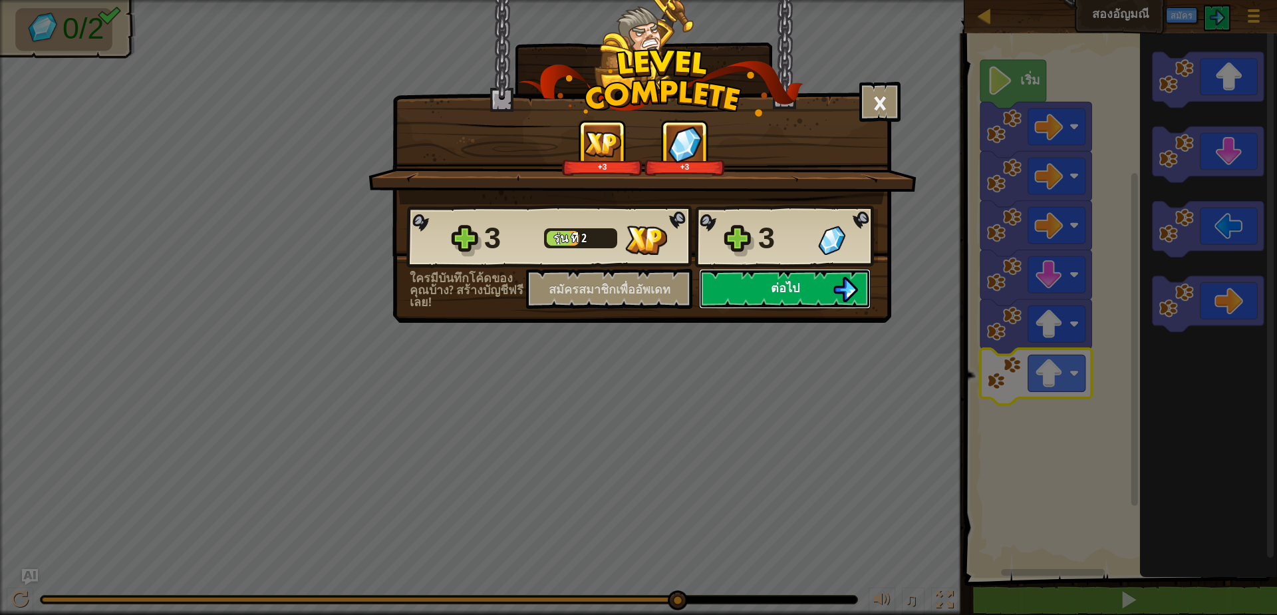
click at [782, 295] on font "ต่อไป" at bounding box center [785, 287] width 29 height 17
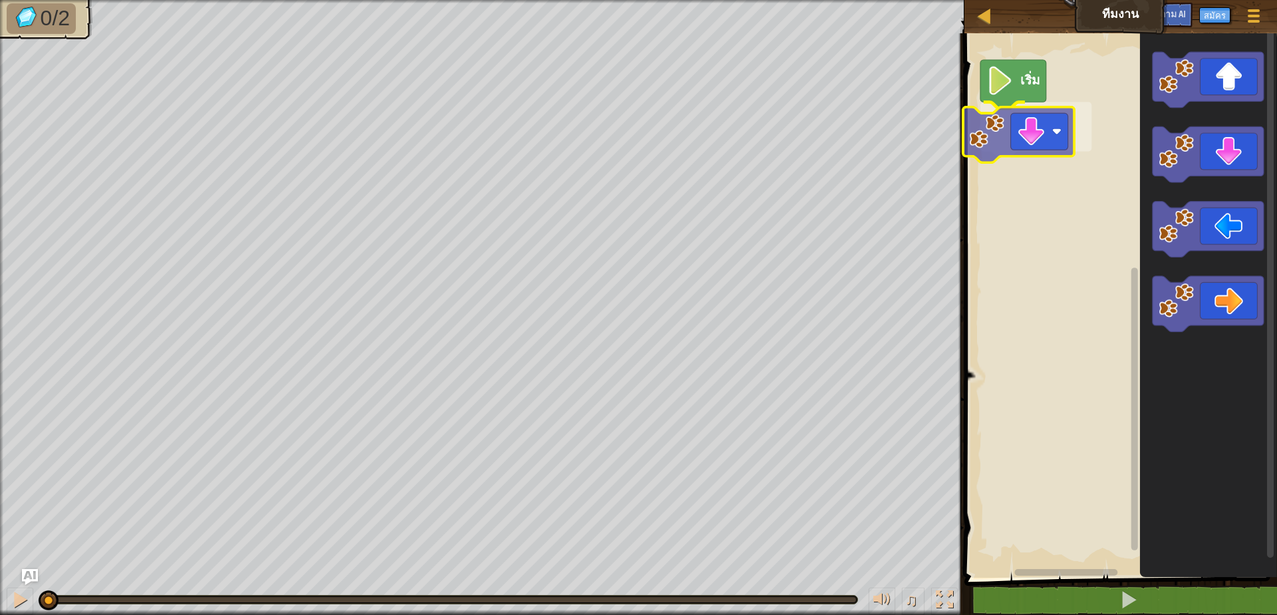
click at [1046, 119] on div "เริ่ม" at bounding box center [1118, 302] width 317 height 551
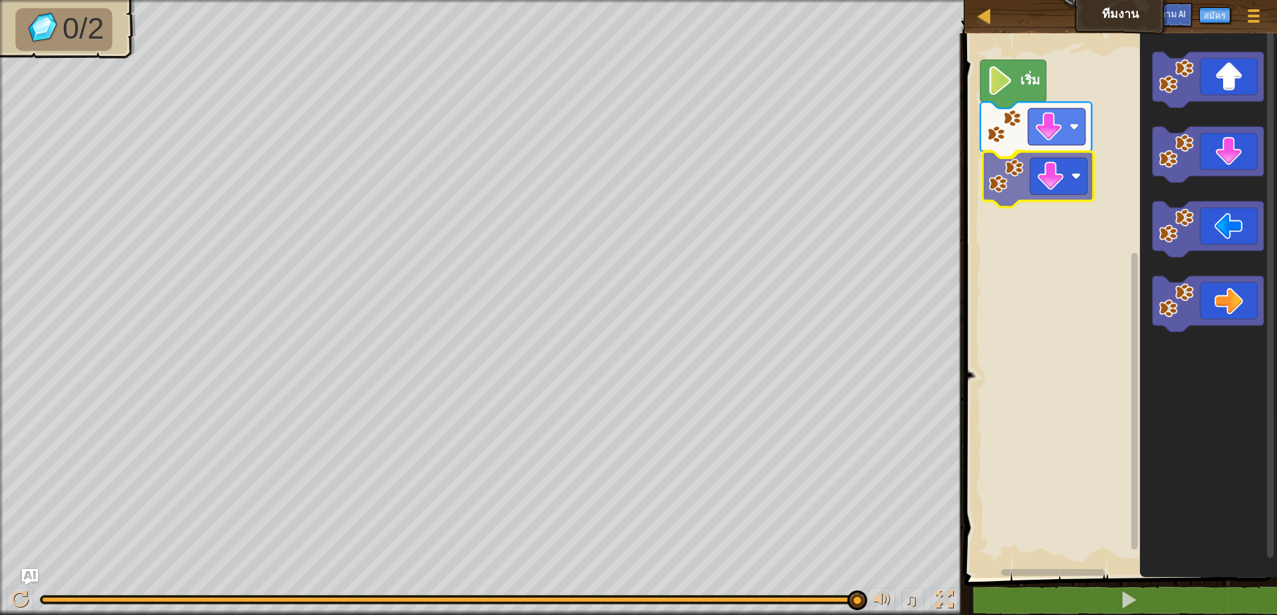
click at [1018, 184] on div "เริ่ม" at bounding box center [1118, 302] width 317 height 551
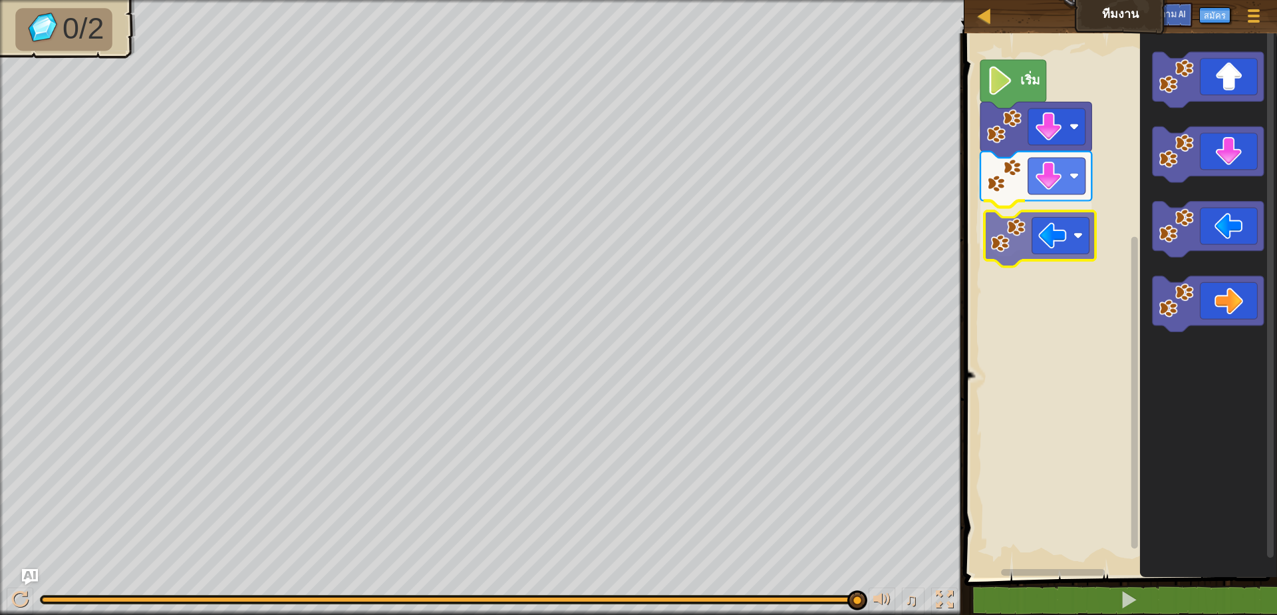
click at [1040, 243] on div "เริ่ม" at bounding box center [1118, 302] width 317 height 551
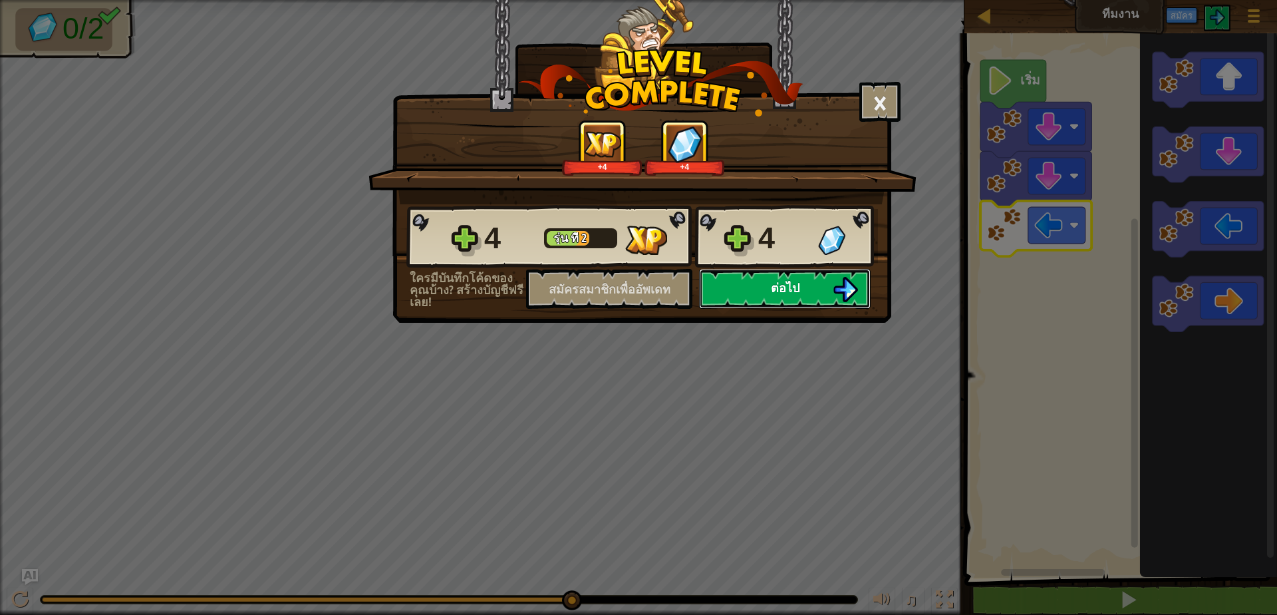
click at [792, 279] on font "ต่อไป" at bounding box center [785, 287] width 29 height 17
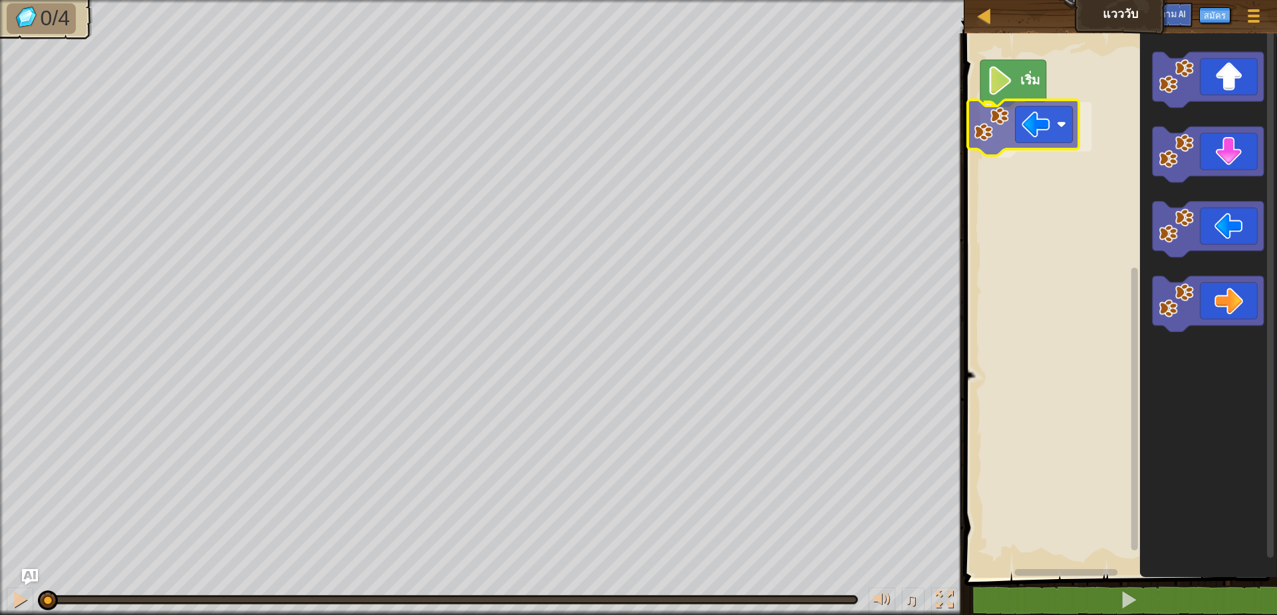
click at [1050, 128] on div "เริ่ม" at bounding box center [1118, 302] width 317 height 551
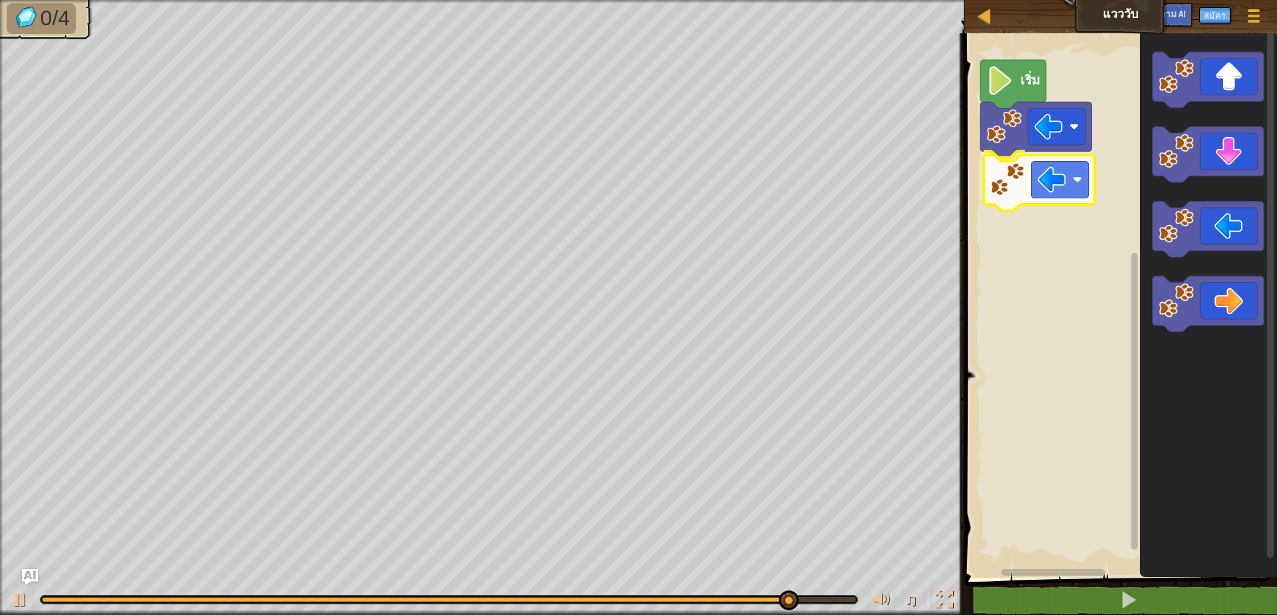
click at [1038, 187] on div "เริ่ม" at bounding box center [1118, 302] width 317 height 551
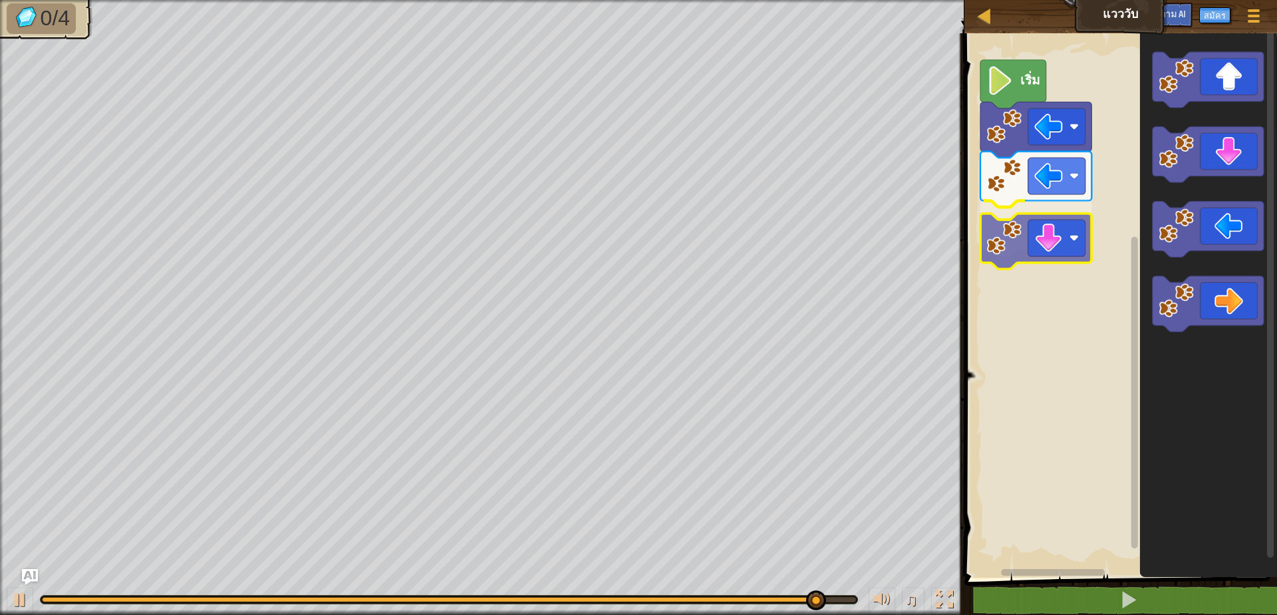
click at [1050, 230] on div "เริ่ม" at bounding box center [1118, 302] width 317 height 551
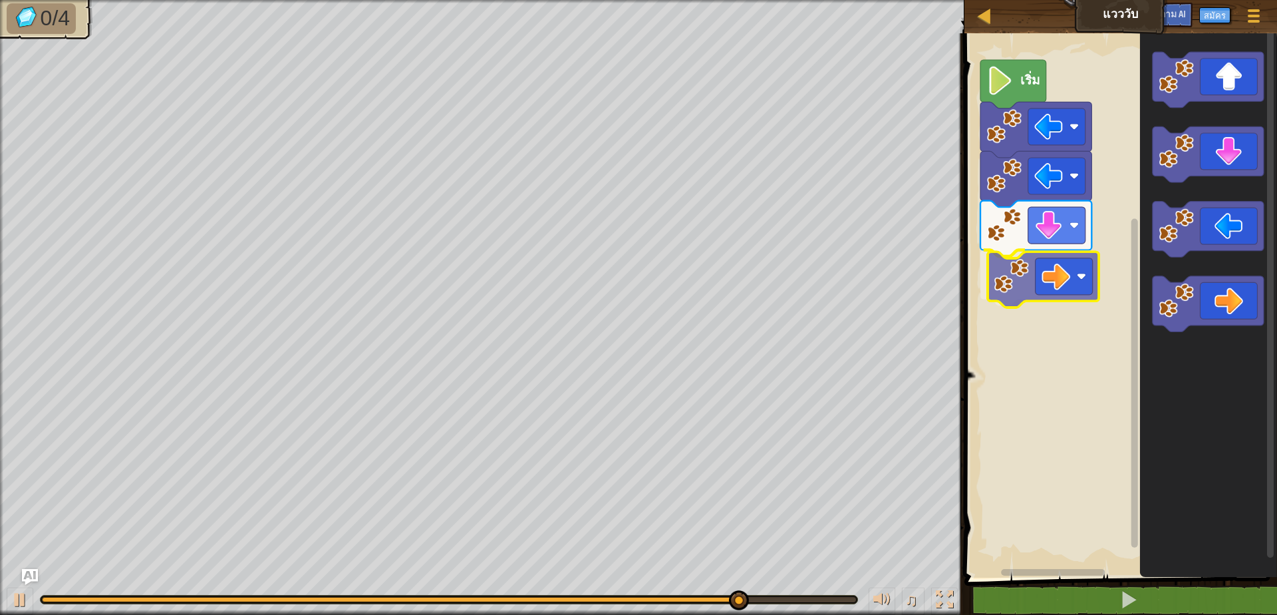
click at [1052, 270] on div "เริ่ม" at bounding box center [1118, 302] width 317 height 551
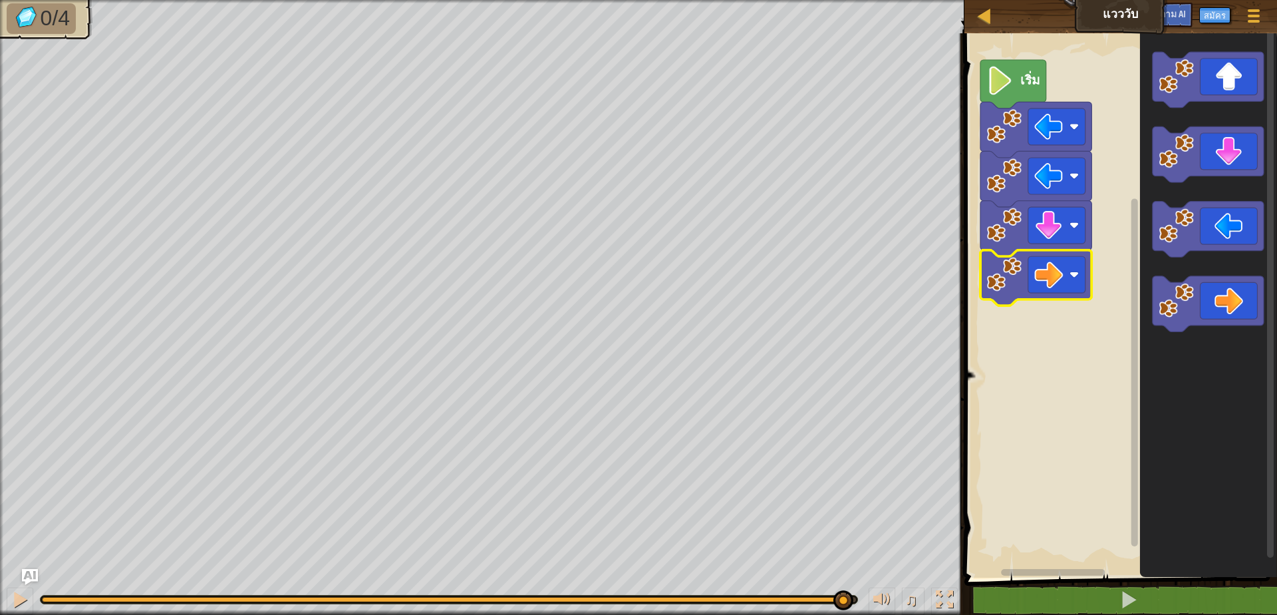
click at [1013, 76] on image "ระบบทำงานแบบบล็อก" at bounding box center [999, 81] width 27 height 29
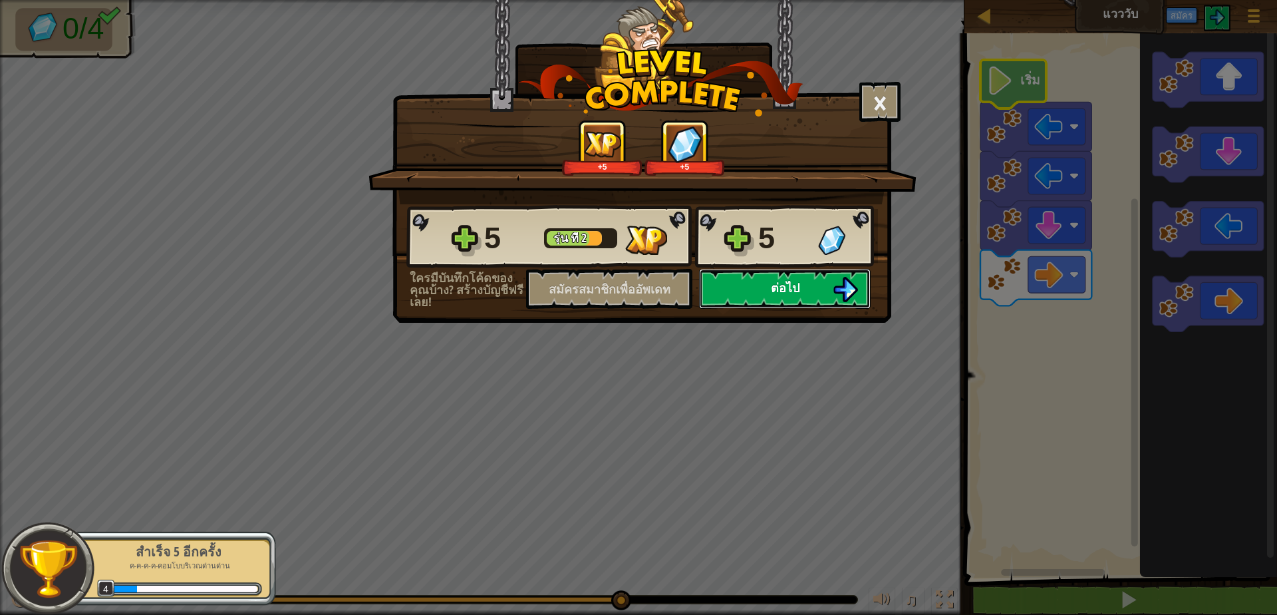
click at [778, 286] on font "ต่อไป" at bounding box center [785, 287] width 29 height 17
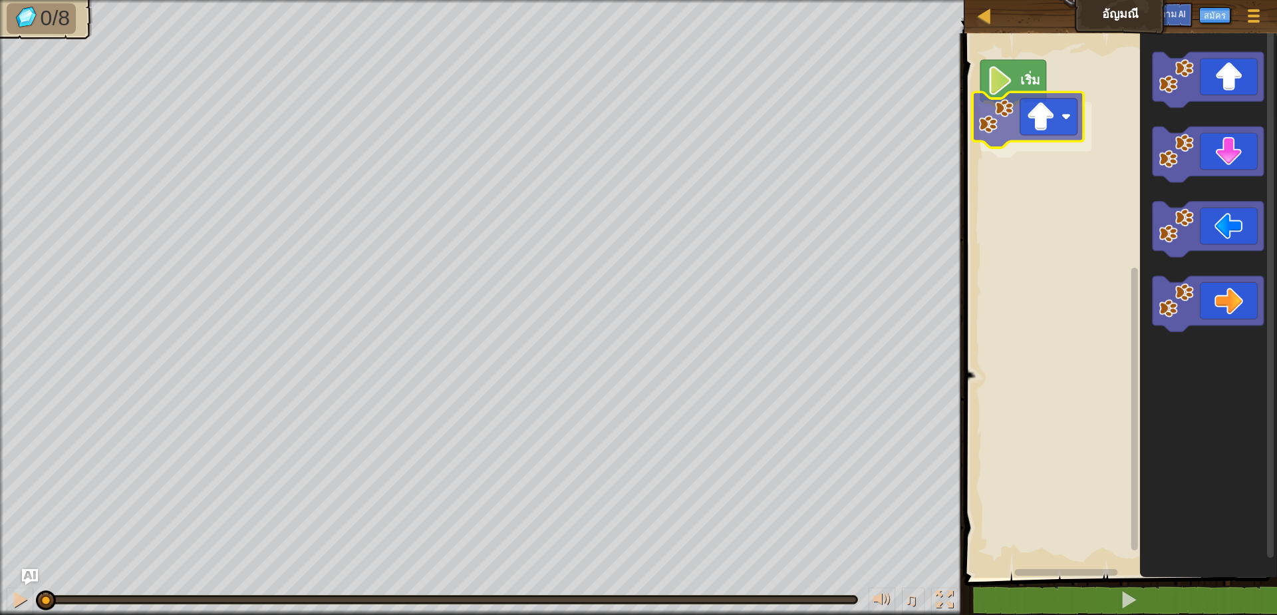
click at [1024, 132] on div "เริ่ม" at bounding box center [1118, 302] width 317 height 551
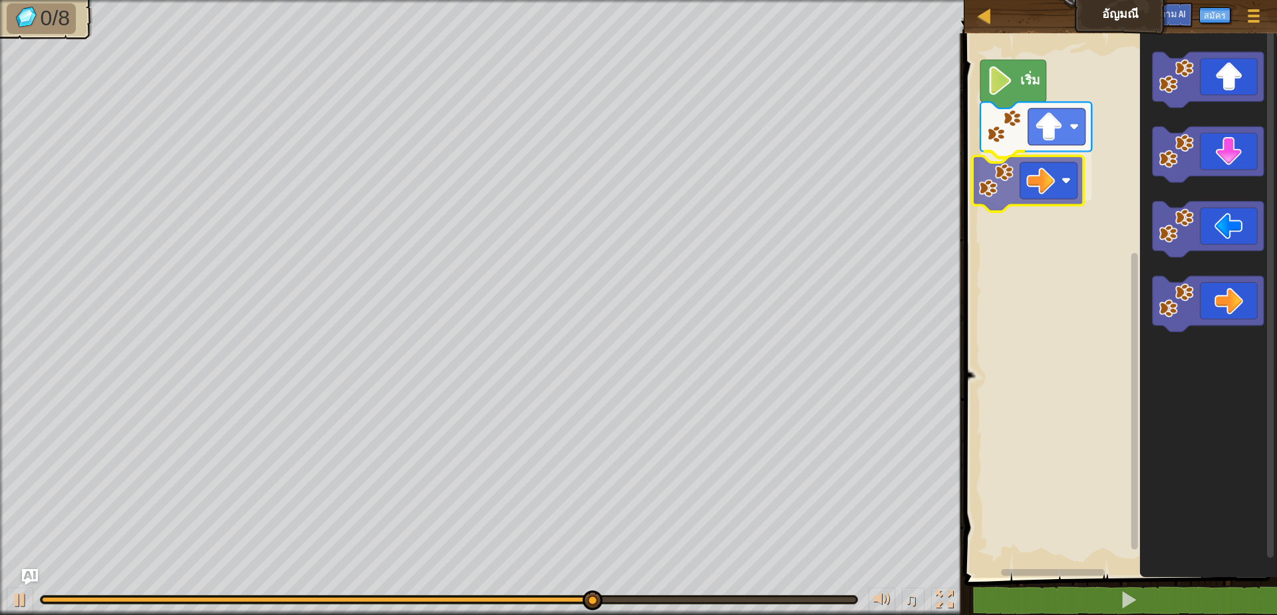
click at [1027, 180] on div "เริ่ม" at bounding box center [1118, 302] width 317 height 551
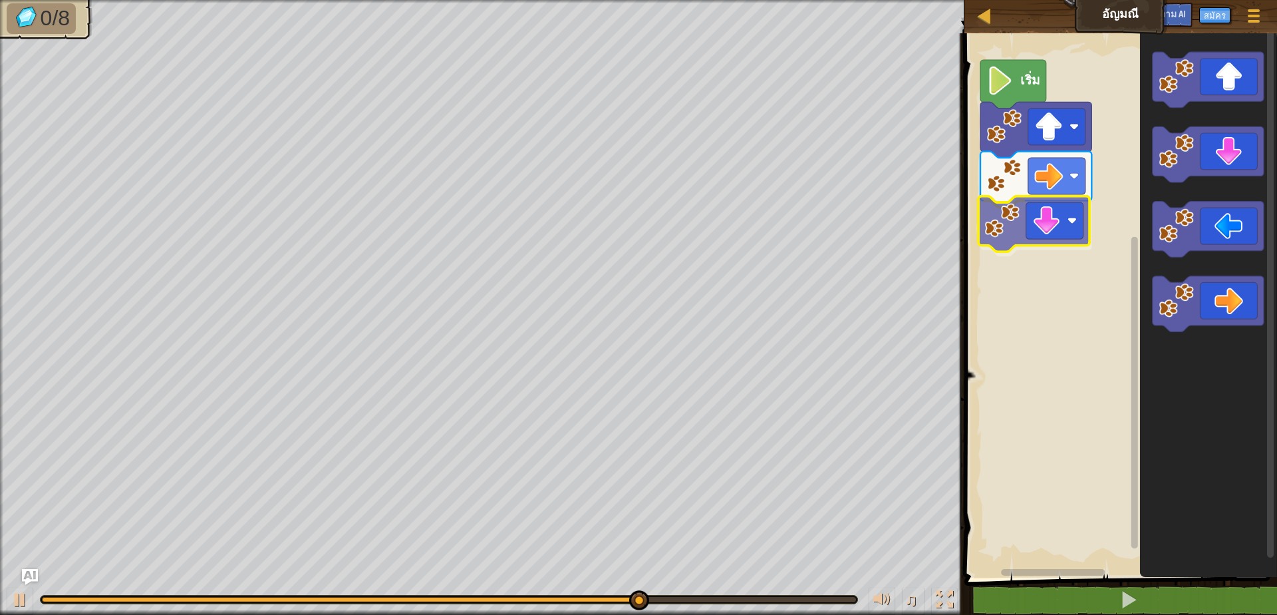
click at [1051, 221] on div "เริ่ม" at bounding box center [1118, 302] width 317 height 551
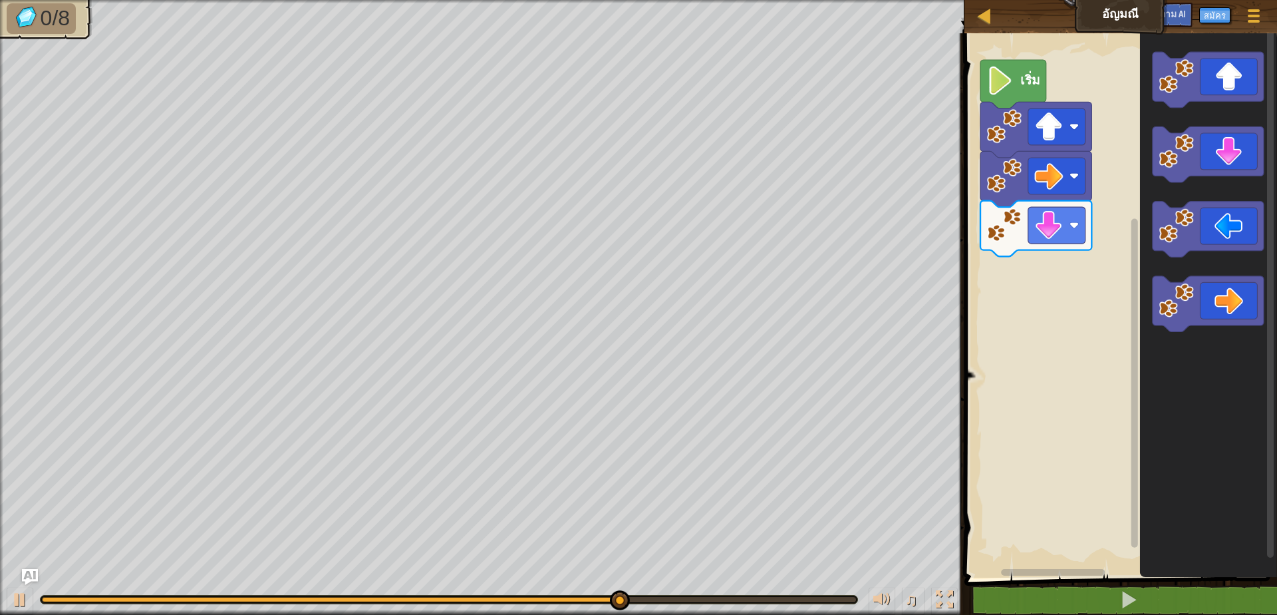
click at [1225, 194] on icon "ระบบทำงานแบบบล็อก" at bounding box center [1207, 302] width 137 height 551
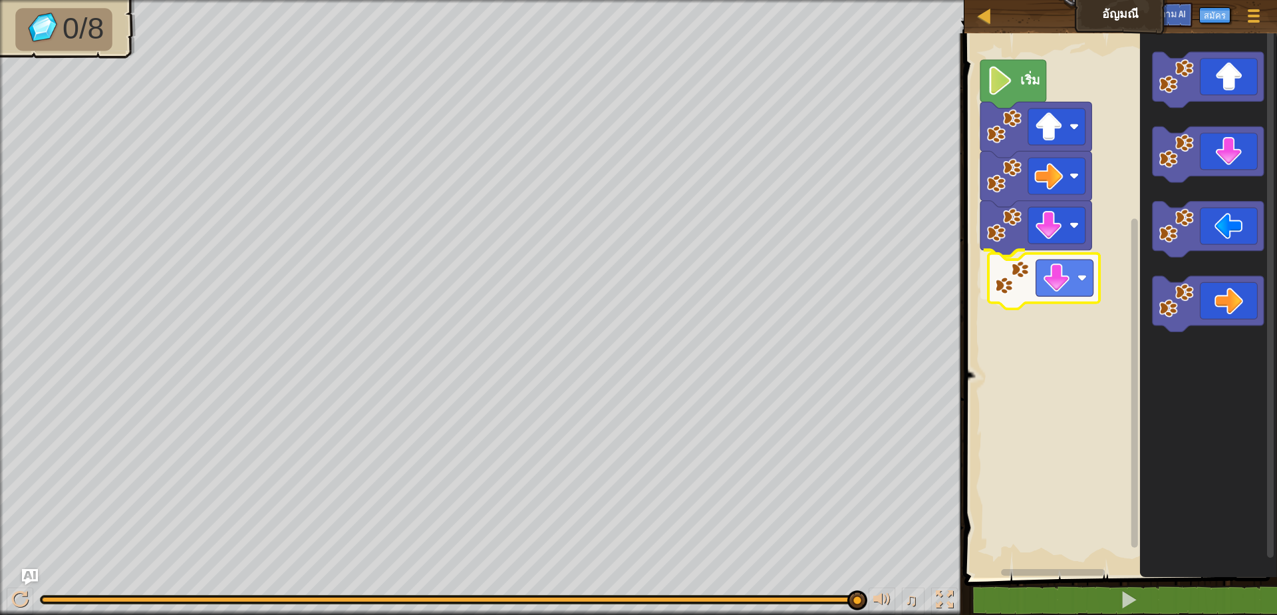
click at [1062, 278] on div "เริ่ม" at bounding box center [1118, 302] width 317 height 551
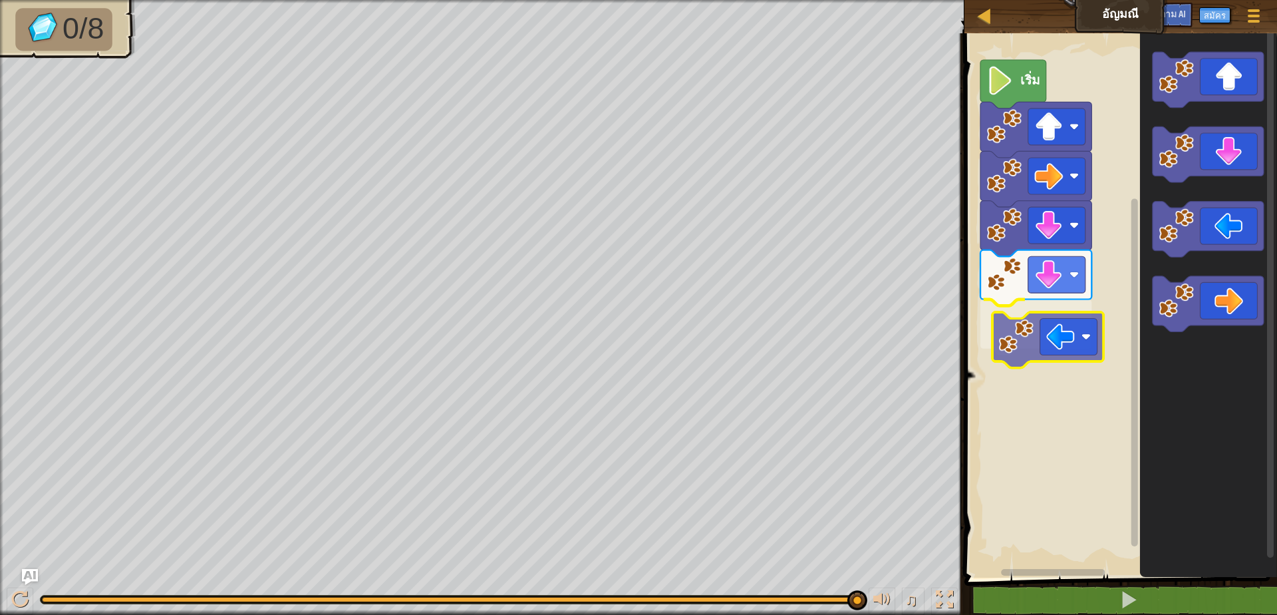
click at [1048, 325] on div "เริ่ม" at bounding box center [1118, 302] width 317 height 551
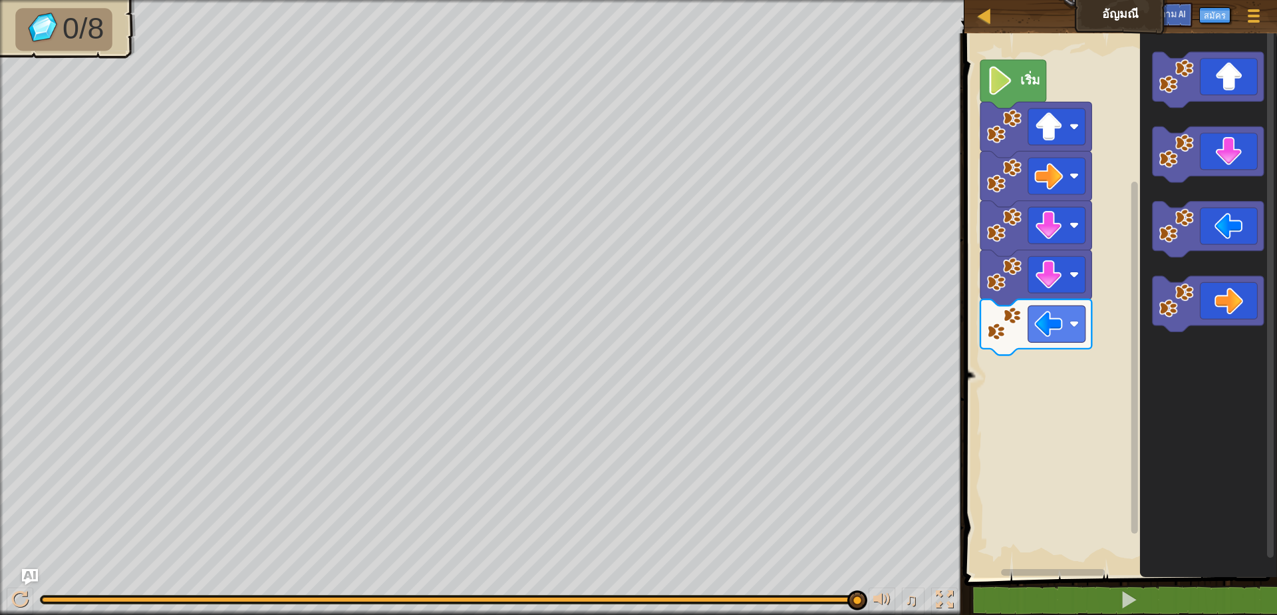
click at [1191, 257] on icon "ระบบทำงานแบบบล็อก" at bounding box center [1207, 302] width 137 height 551
click at [1040, 382] on div "เริ่ม" at bounding box center [1118, 302] width 317 height 551
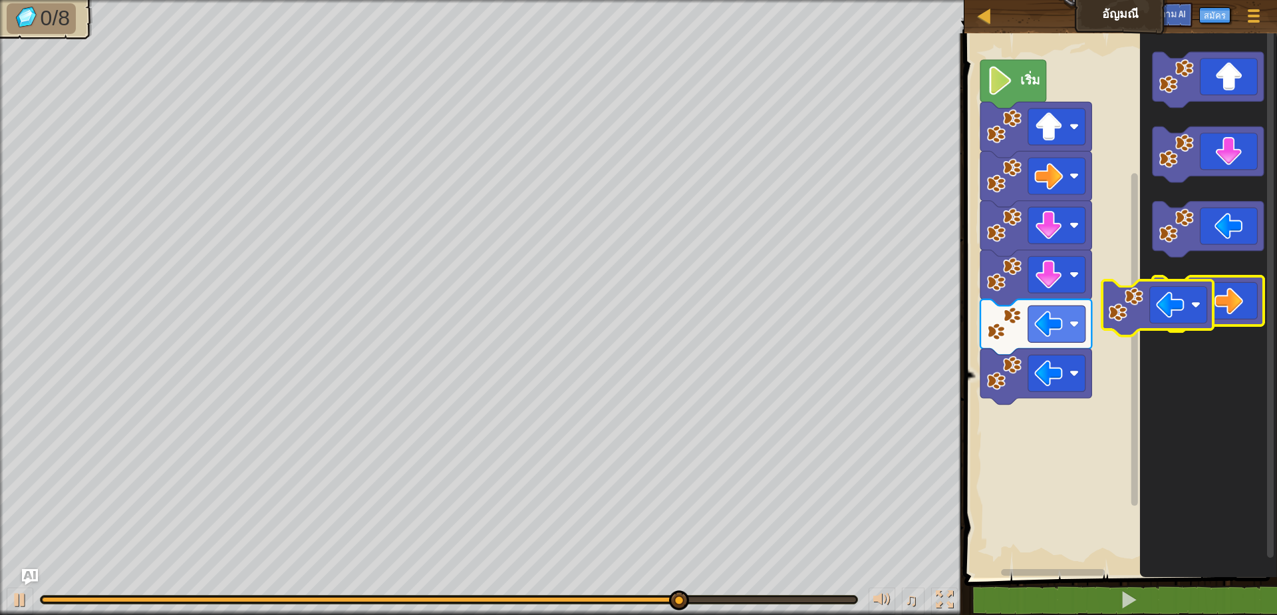
click at [1209, 273] on icon "ระบบทำงานแบบบล็อก" at bounding box center [1207, 302] width 137 height 551
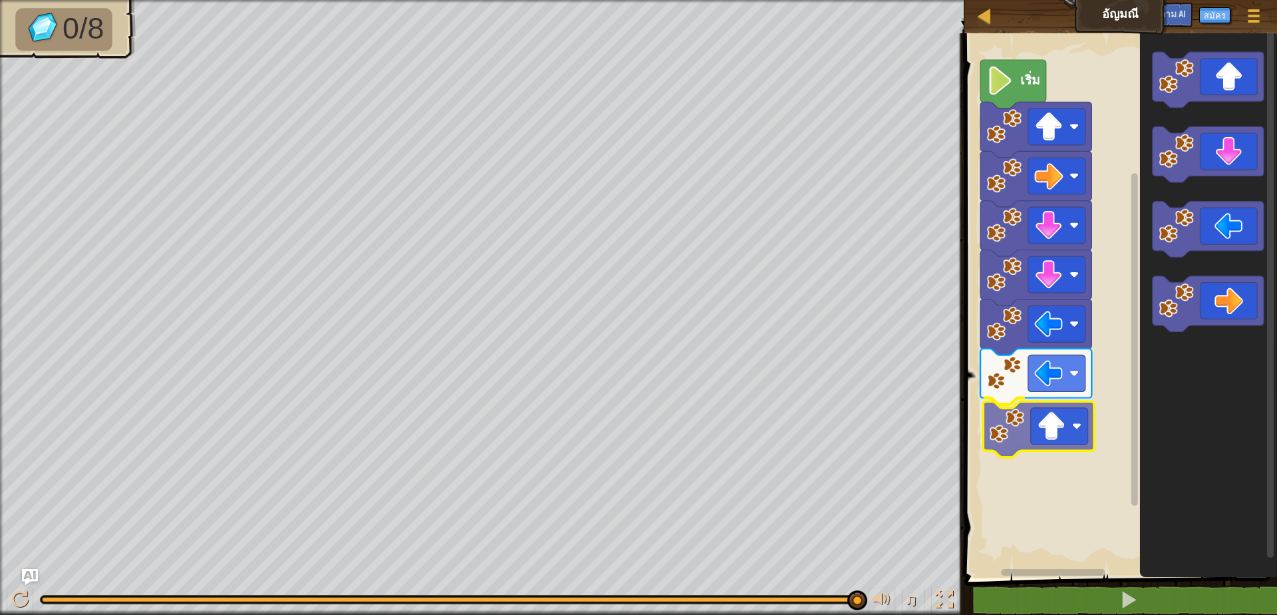
click at [1044, 430] on div "เริ่ม" at bounding box center [1118, 302] width 317 height 551
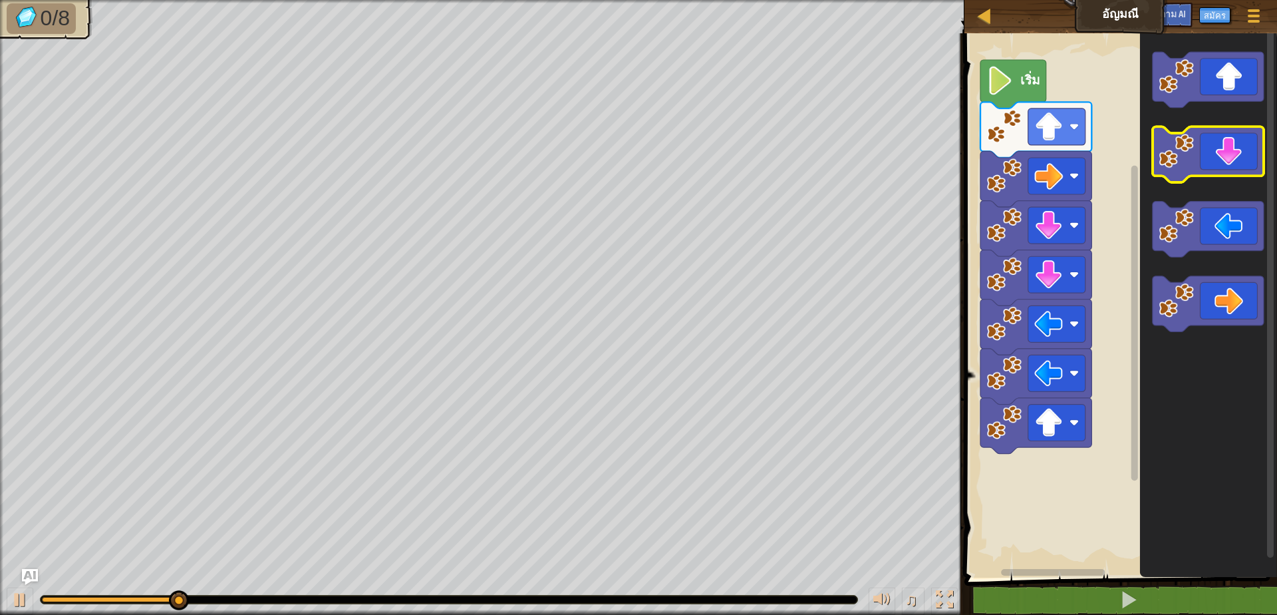
click at [1198, 176] on icon "ระบบทำงานแบบบล็อก" at bounding box center [1207, 302] width 137 height 551
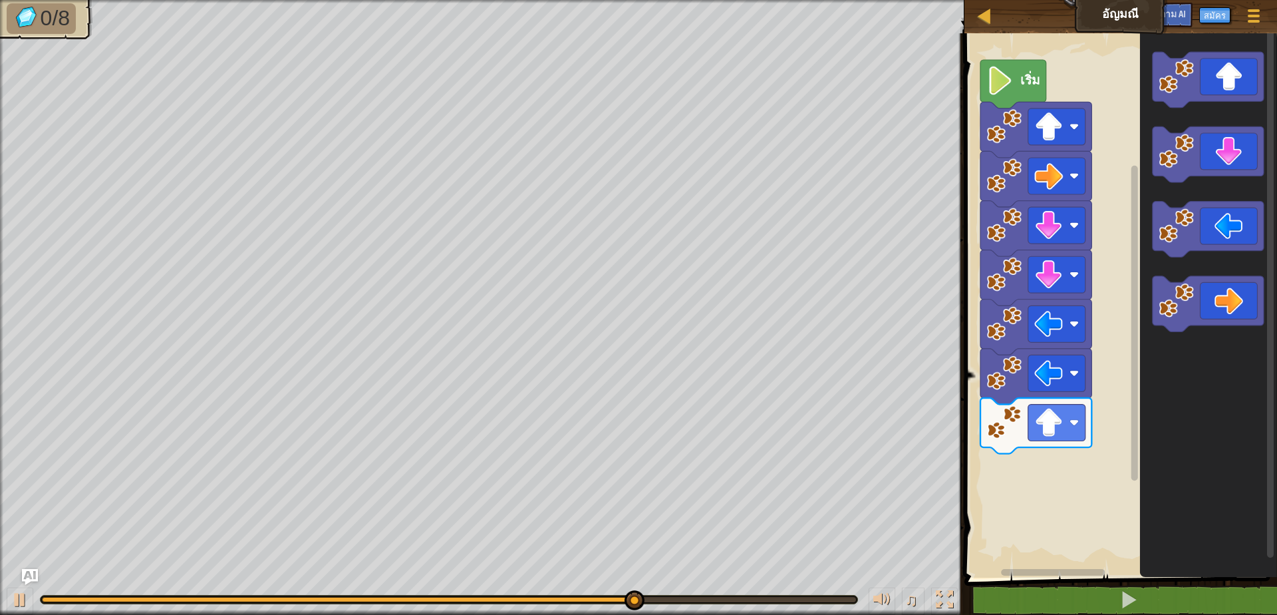
click at [1189, 65] on g "ระบบทำงานแบบบล็อก" at bounding box center [1207, 80] width 111 height 56
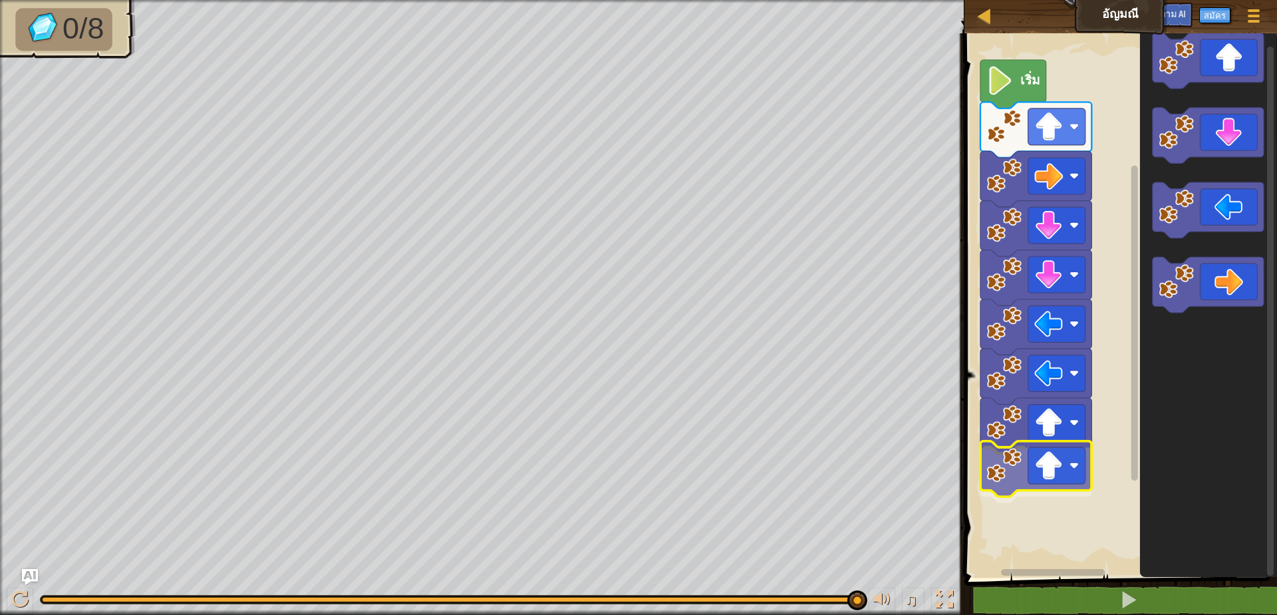
click at [1023, 462] on div "เริ่ม" at bounding box center [1118, 302] width 317 height 551
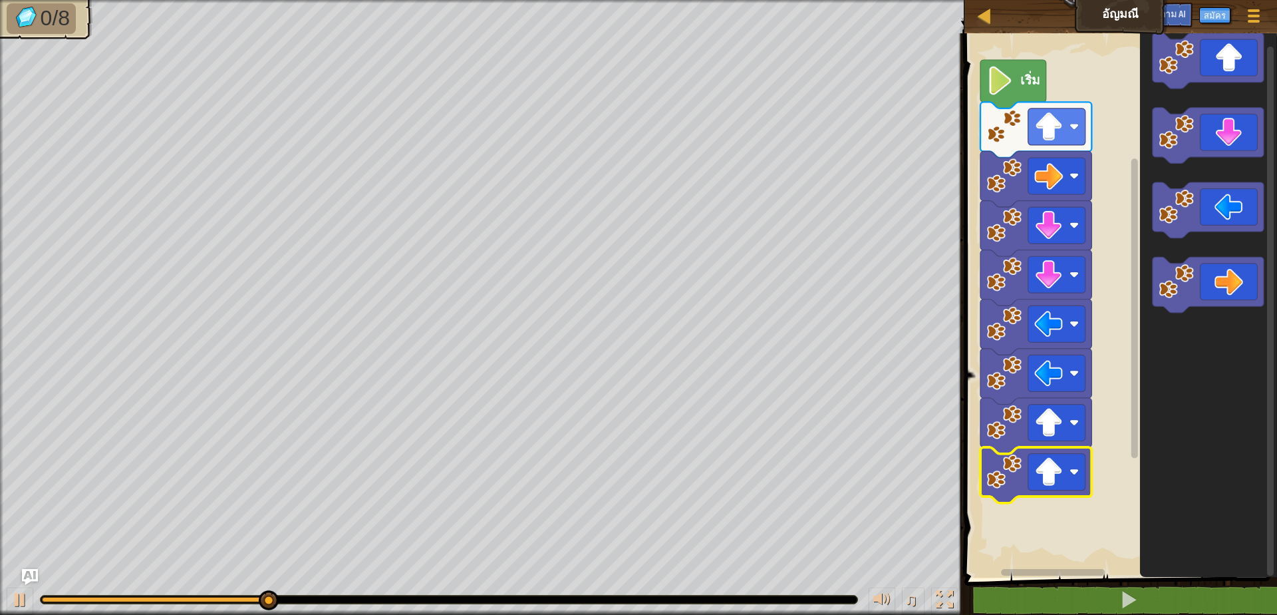
click at [1002, 86] on image "ระบบทำงานแบบบล็อก" at bounding box center [999, 81] width 27 height 29
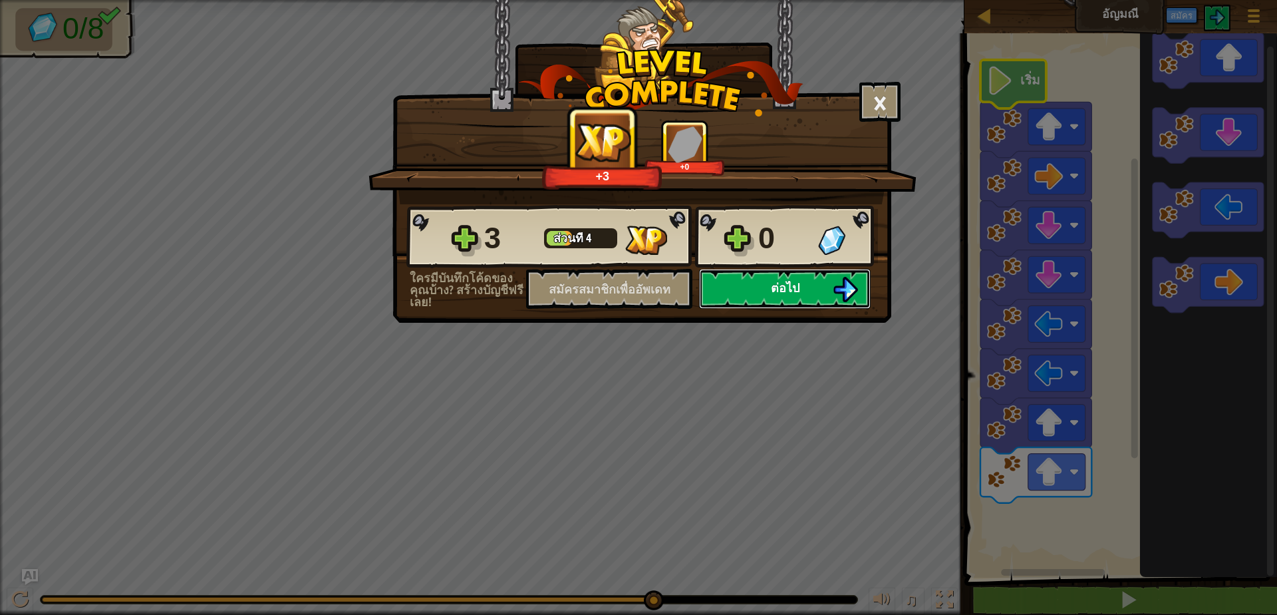
click at [794, 281] on font "ต่อไป" at bounding box center [785, 287] width 29 height 17
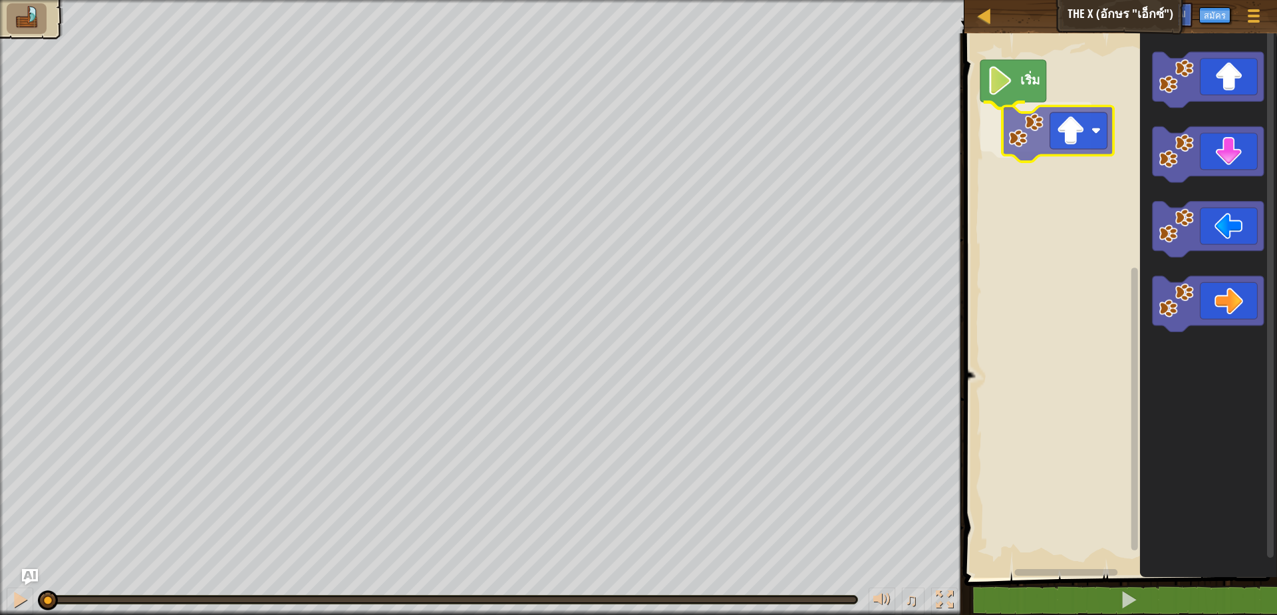
click at [1097, 126] on div "เริ่ม" at bounding box center [1118, 302] width 317 height 551
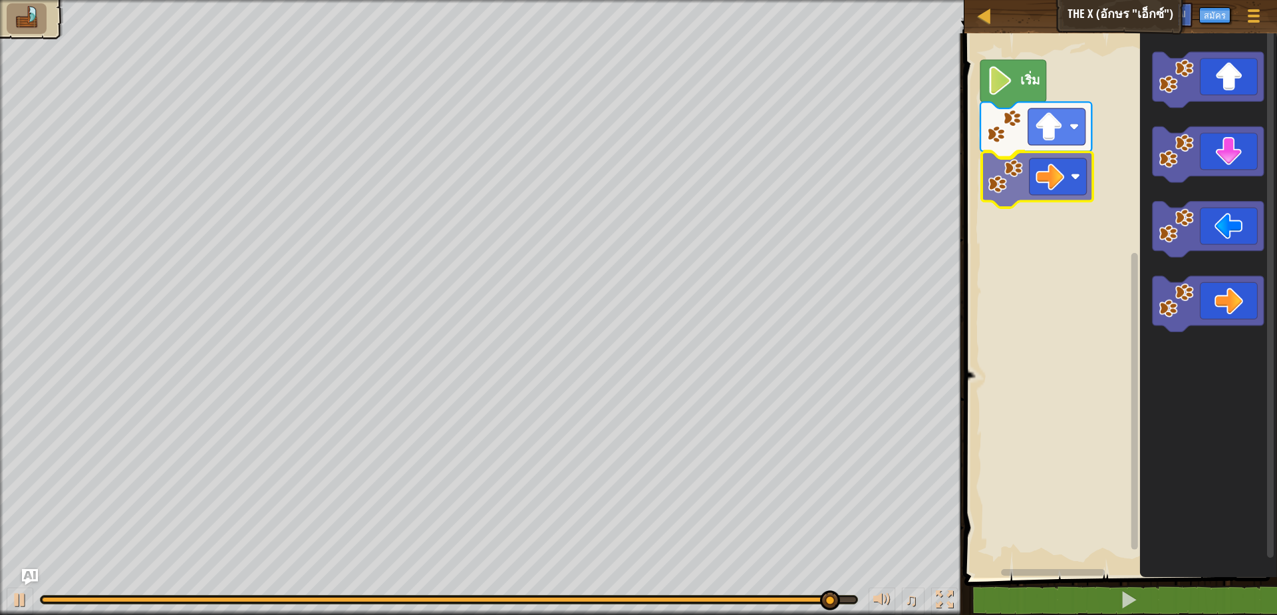
click at [1078, 180] on div "เริ่ม" at bounding box center [1118, 302] width 317 height 551
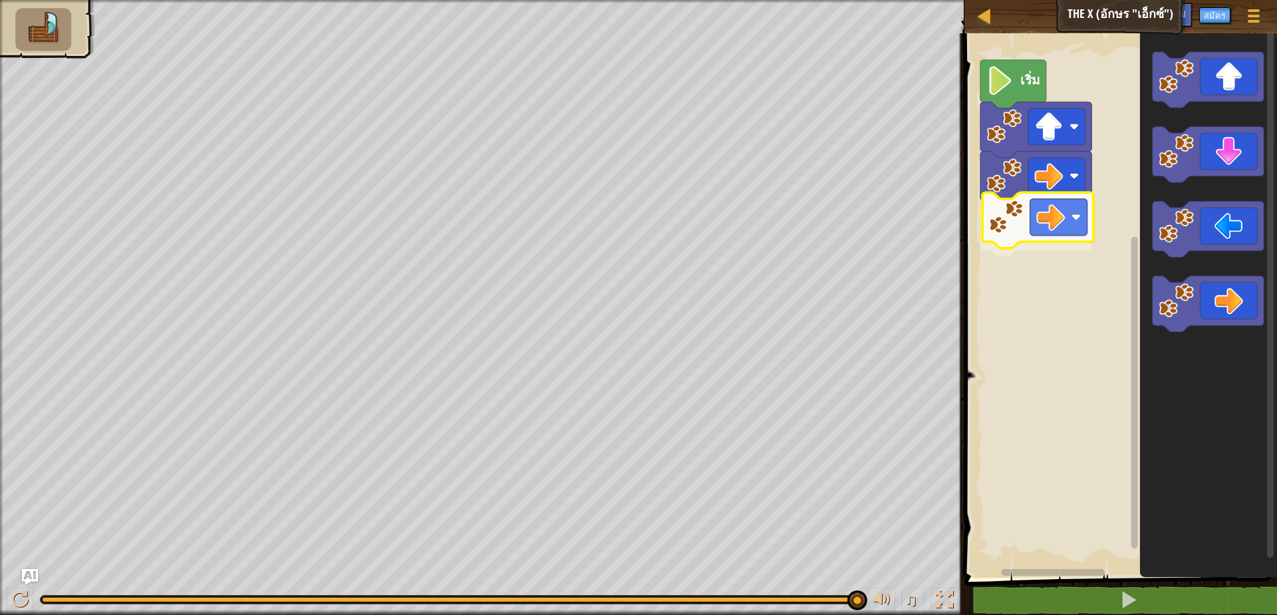
click at [1055, 239] on div "เริ่ม" at bounding box center [1118, 302] width 317 height 551
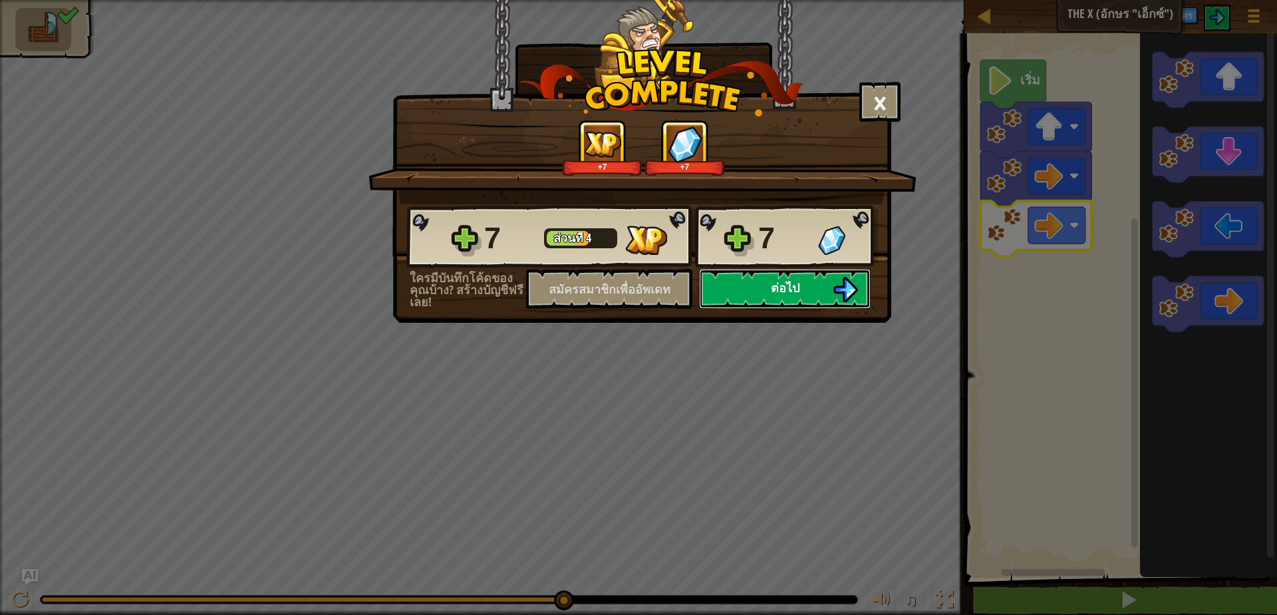
click at [785, 283] on font "ต่อไป" at bounding box center [785, 287] width 29 height 17
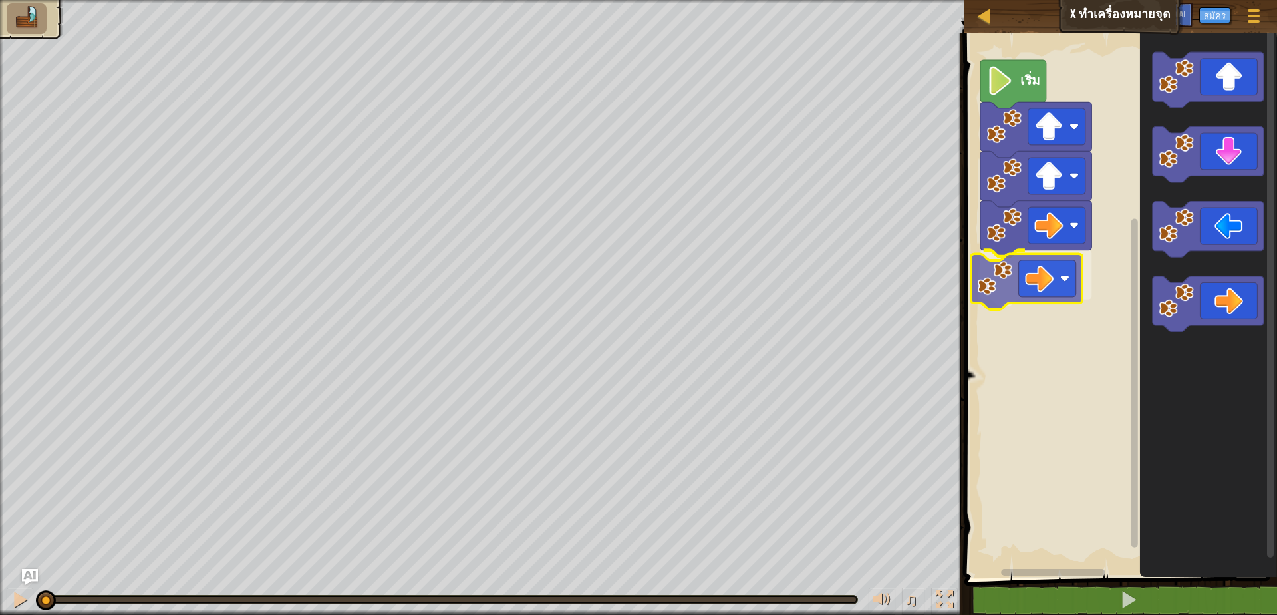
click at [1064, 284] on div "เริ่ม" at bounding box center [1118, 302] width 317 height 551
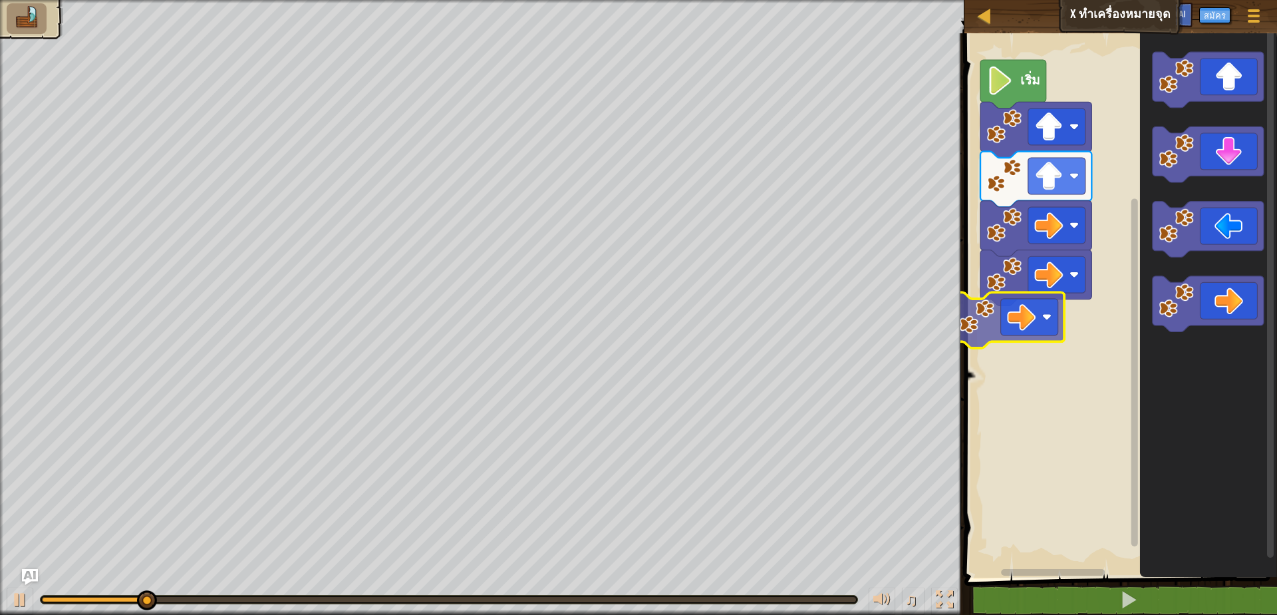
click at [1042, 353] on div "เริ่ม" at bounding box center [1118, 302] width 317 height 551
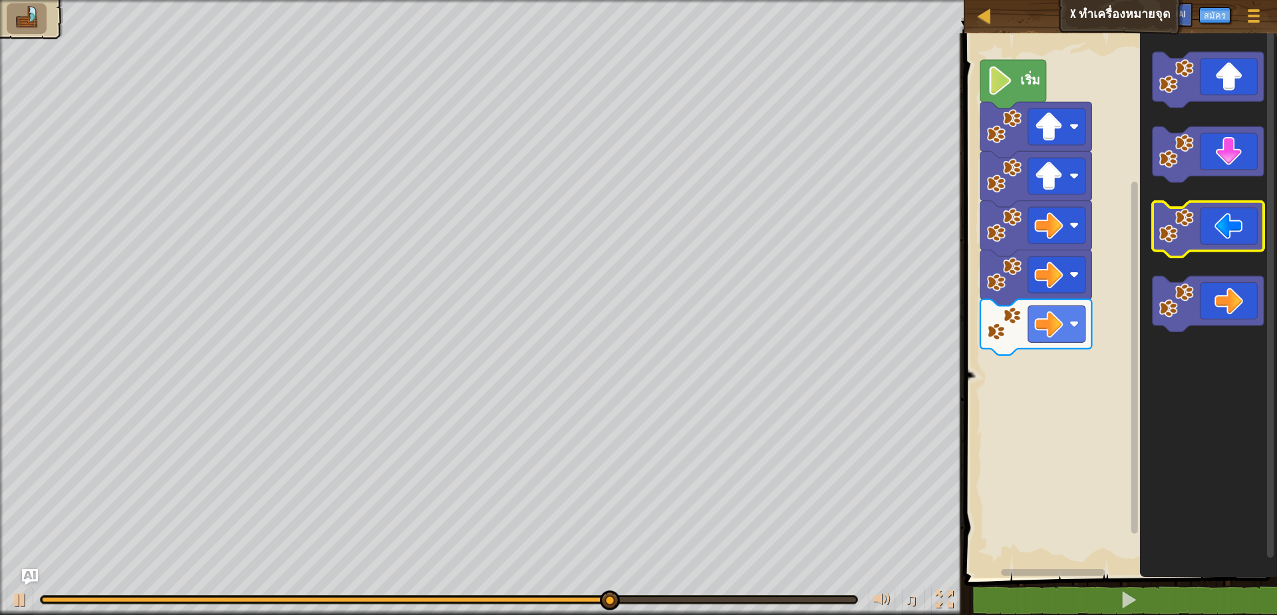
click at [1157, 247] on g "ระบบทำงานแบบบล็อก" at bounding box center [1207, 192] width 111 height 280
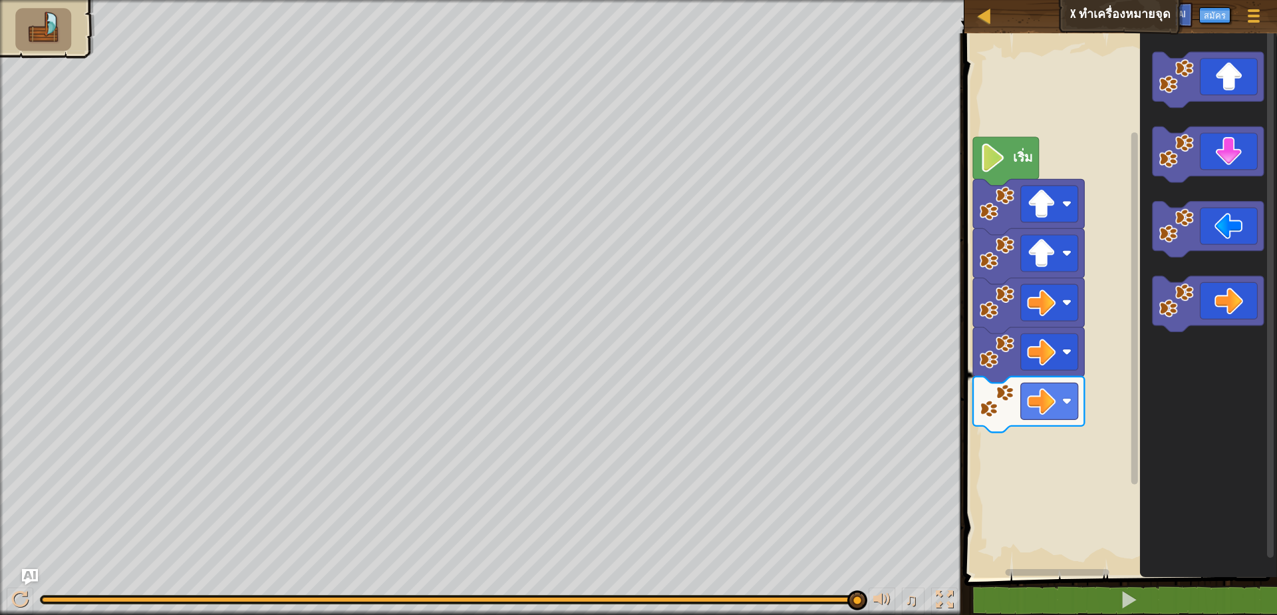
click at [1151, 408] on icon "ระบบทำงานแบบบล็อก" at bounding box center [1207, 302] width 137 height 551
click at [1048, 444] on div "เริ่ม" at bounding box center [1118, 302] width 317 height 551
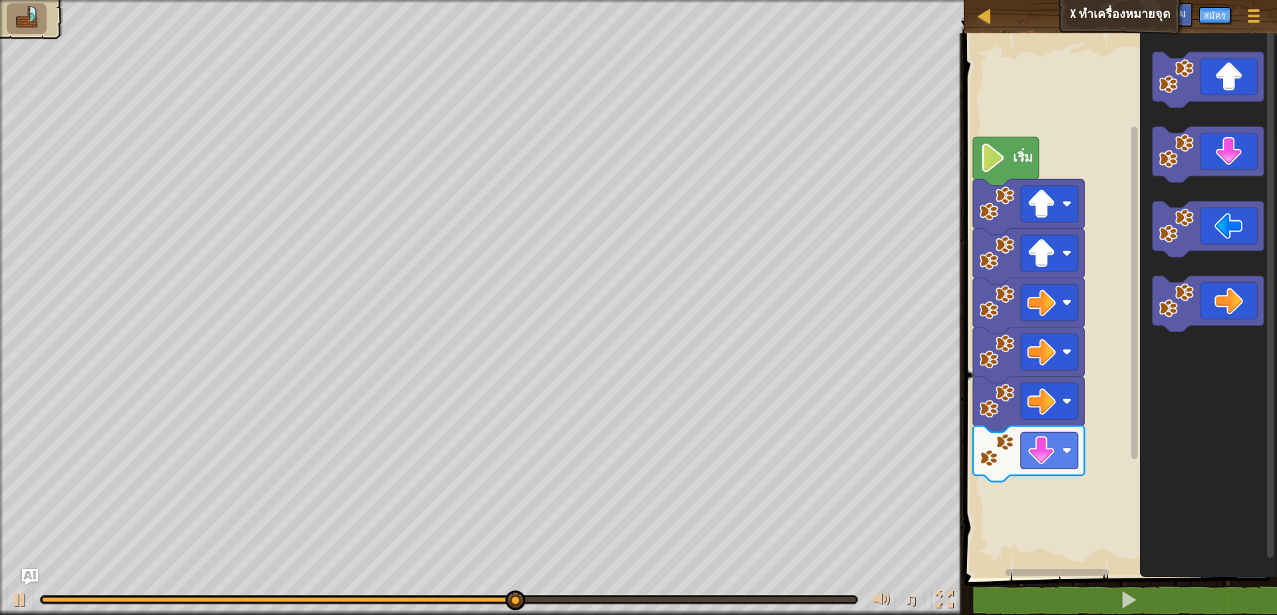
click at [1107, 496] on div "เริ่ม" at bounding box center [1118, 302] width 317 height 551
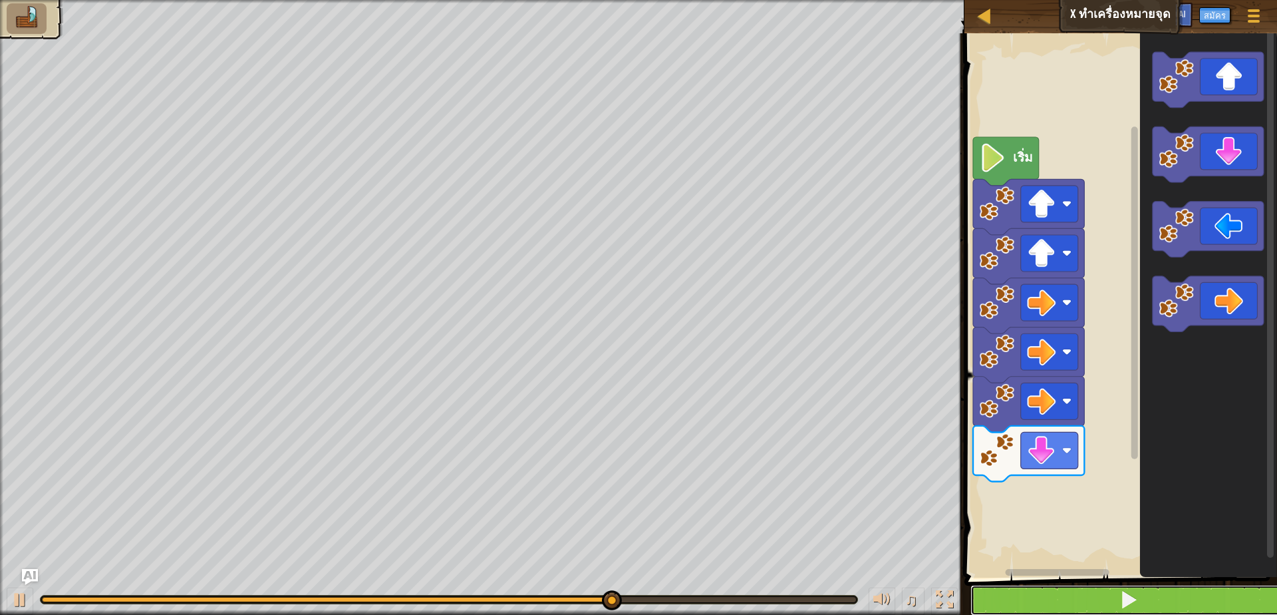
click at [1108, 589] on button at bounding box center [1128, 600] width 317 height 31
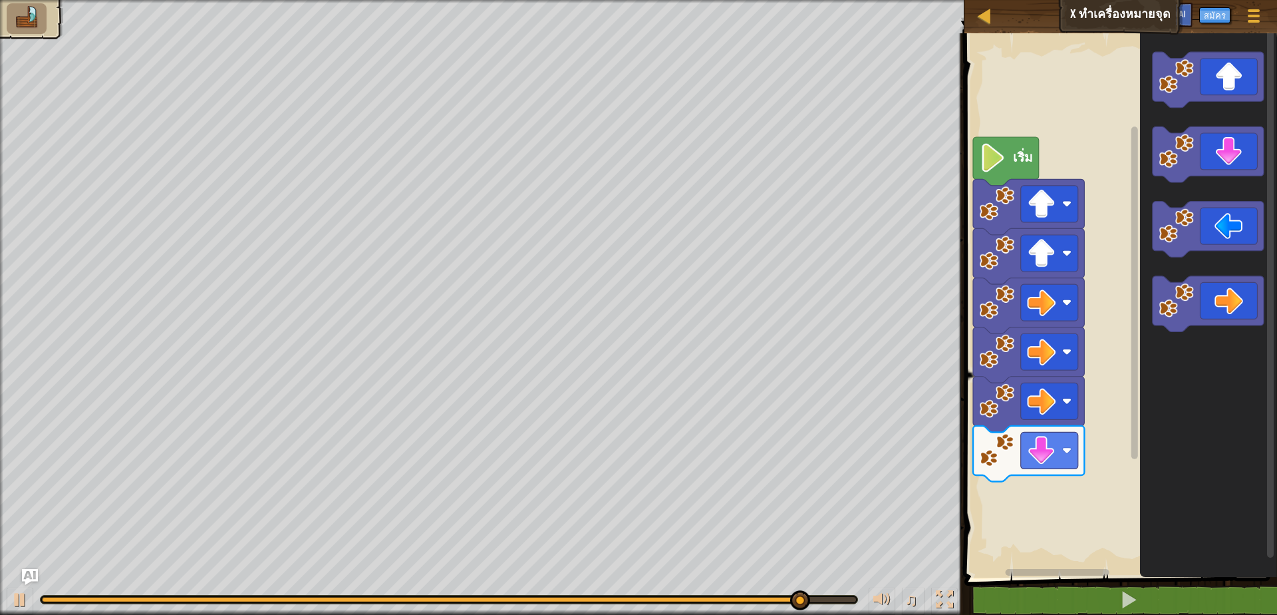
click at [1123, 436] on div "เริ่ม" at bounding box center [1118, 302] width 317 height 551
click at [1246, 146] on icon "ระบบทำงานแบบบล็อก" at bounding box center [1207, 155] width 111 height 56
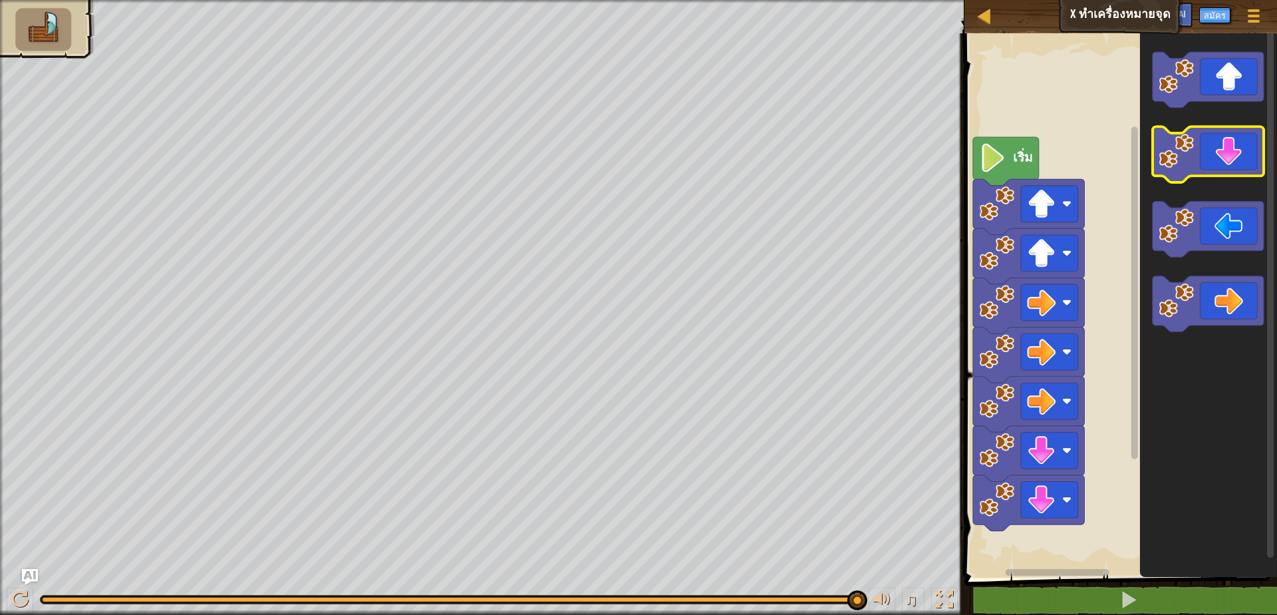
click at [1250, 151] on icon "ระบบทำงานแบบบล็อก" at bounding box center [1207, 155] width 111 height 56
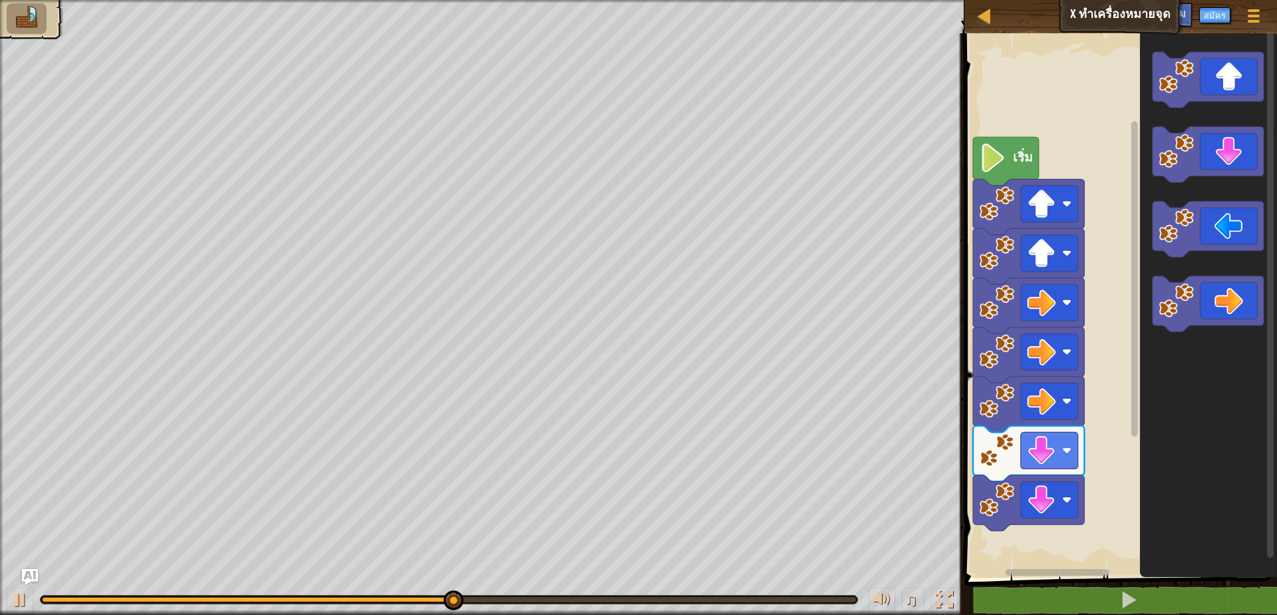
click at [1169, 506] on icon "ระบบทำงานแบบบล็อก" at bounding box center [1207, 302] width 137 height 551
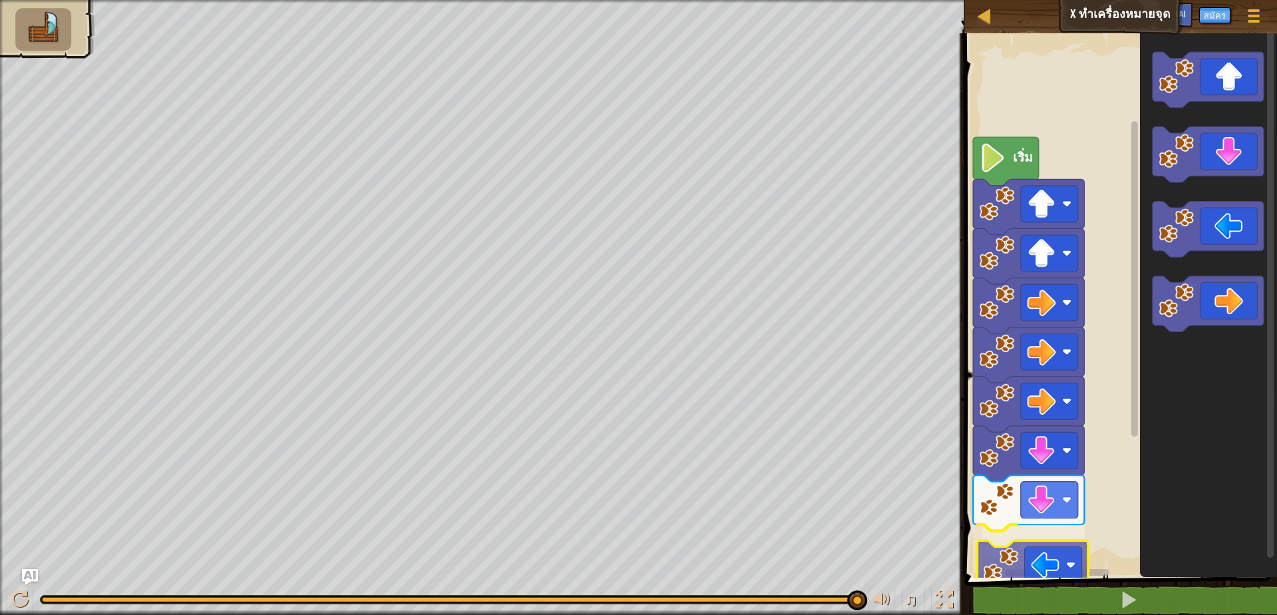
click at [1059, 546] on div "เริ่ม" at bounding box center [1118, 302] width 317 height 551
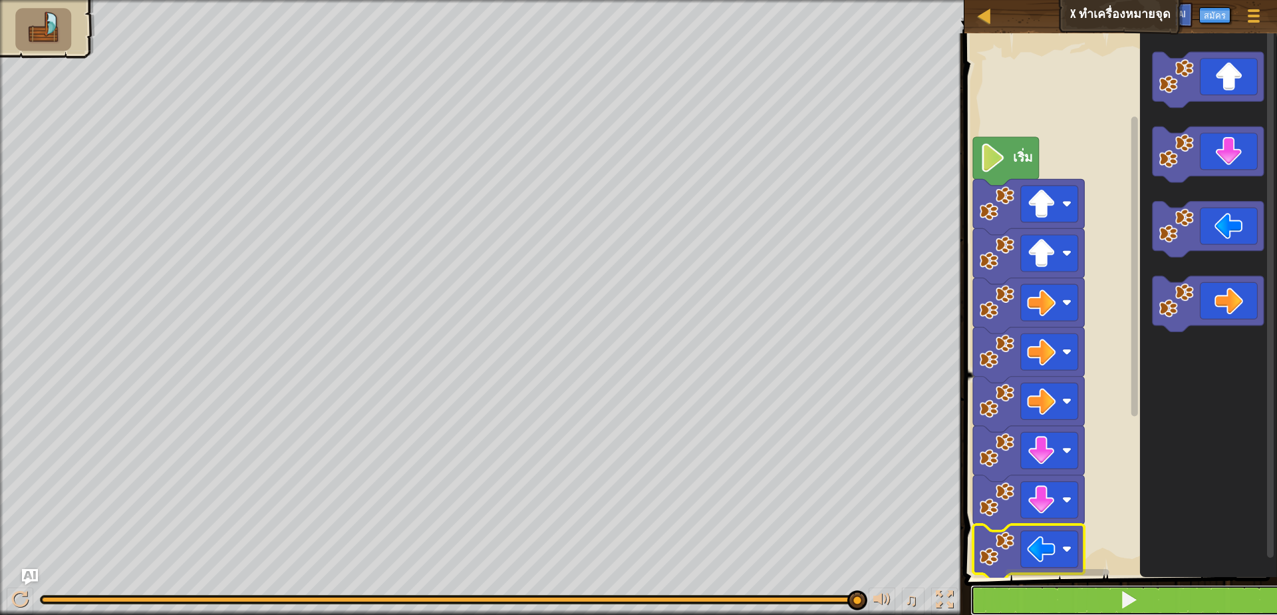
click at [1116, 595] on button at bounding box center [1128, 600] width 317 height 31
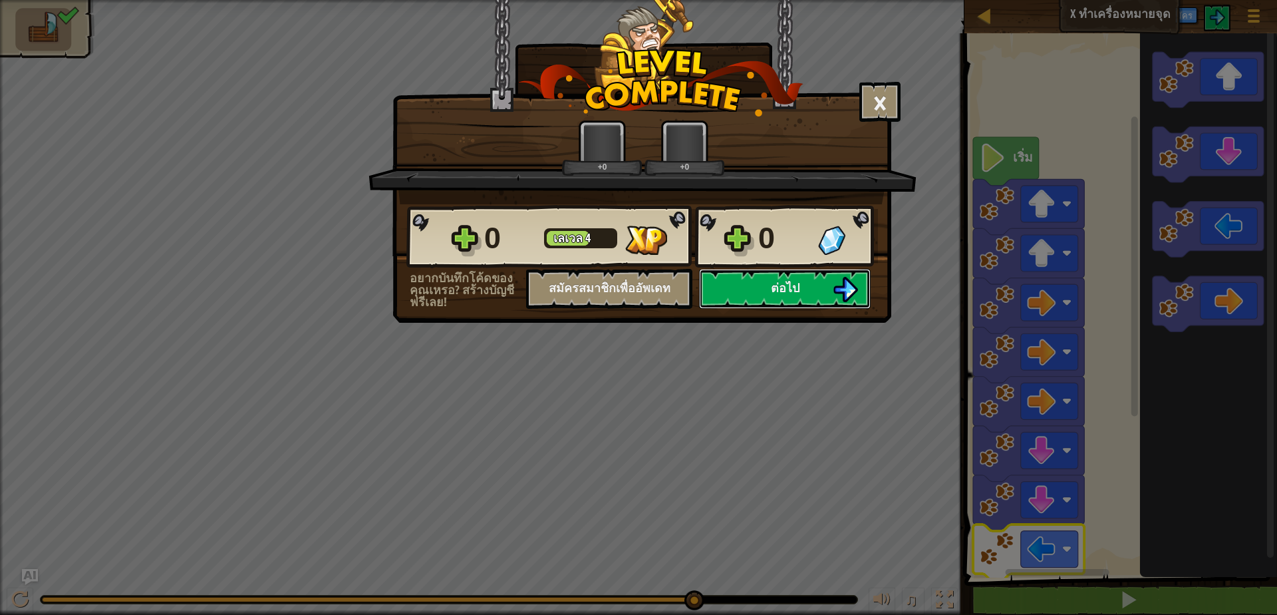
scroll to position [1, 0]
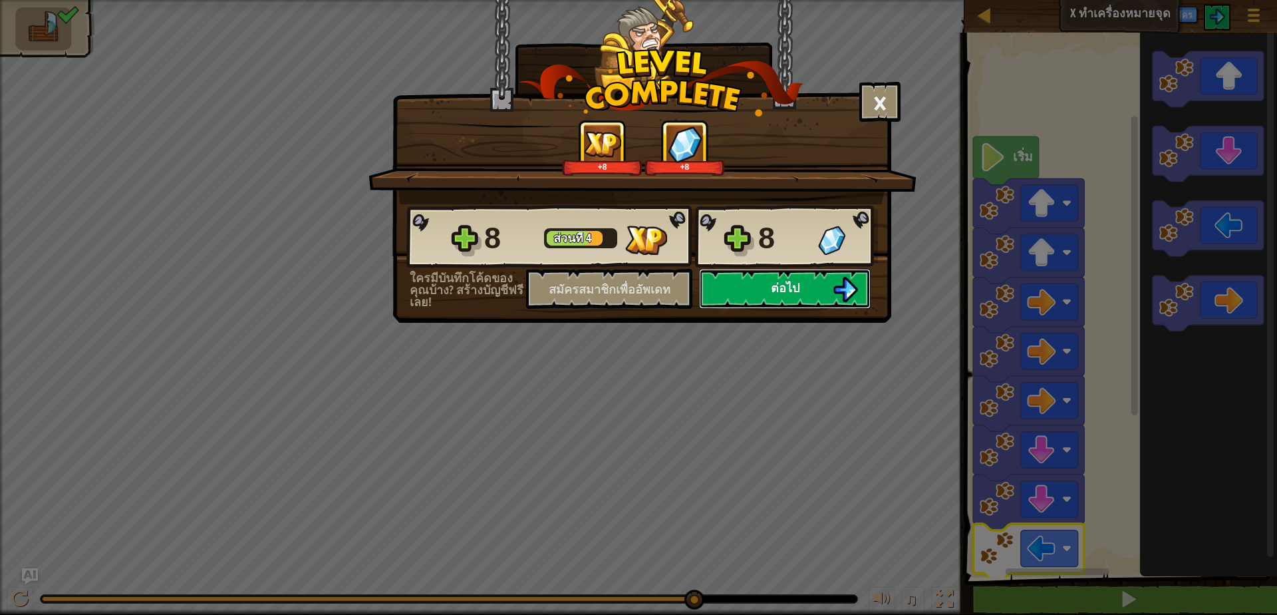
click at [813, 280] on button "ต่อไป" at bounding box center [785, 289] width 172 height 40
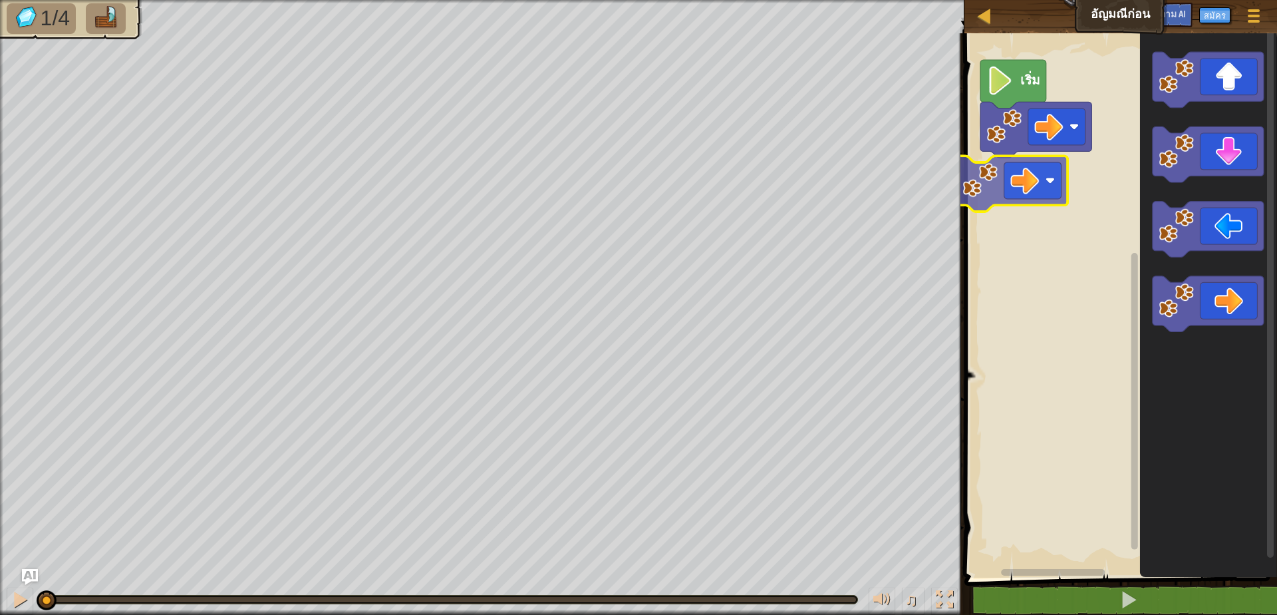
click at [1032, 184] on div "เริ่ม" at bounding box center [1118, 302] width 317 height 551
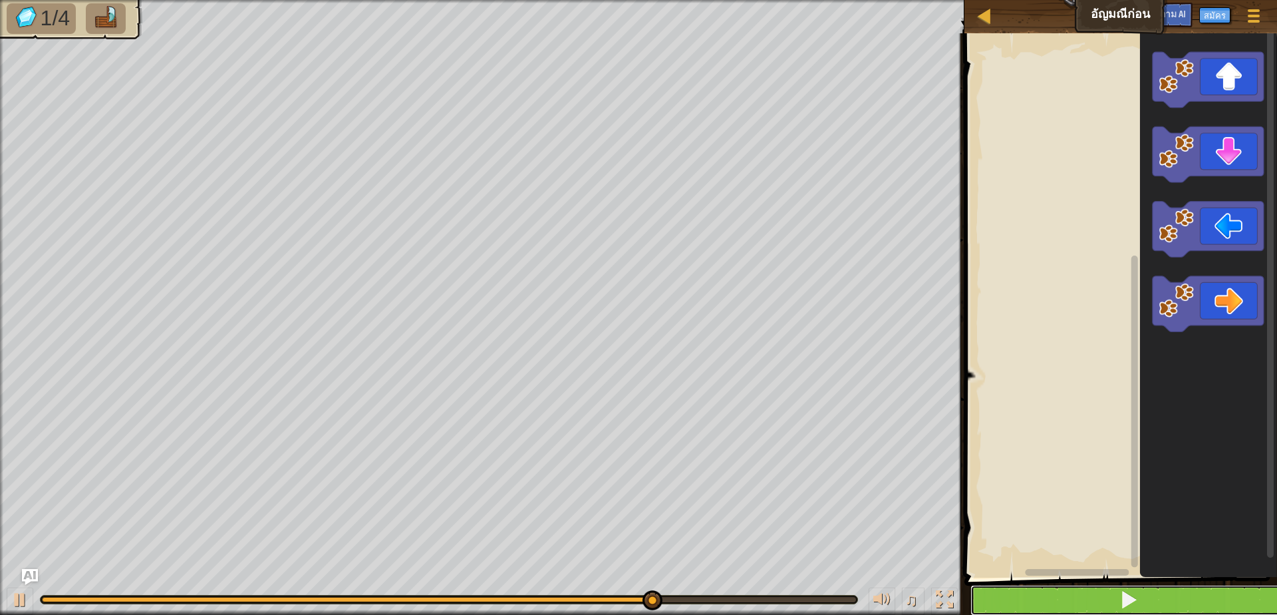
click at [1064, 602] on button at bounding box center [1128, 600] width 317 height 31
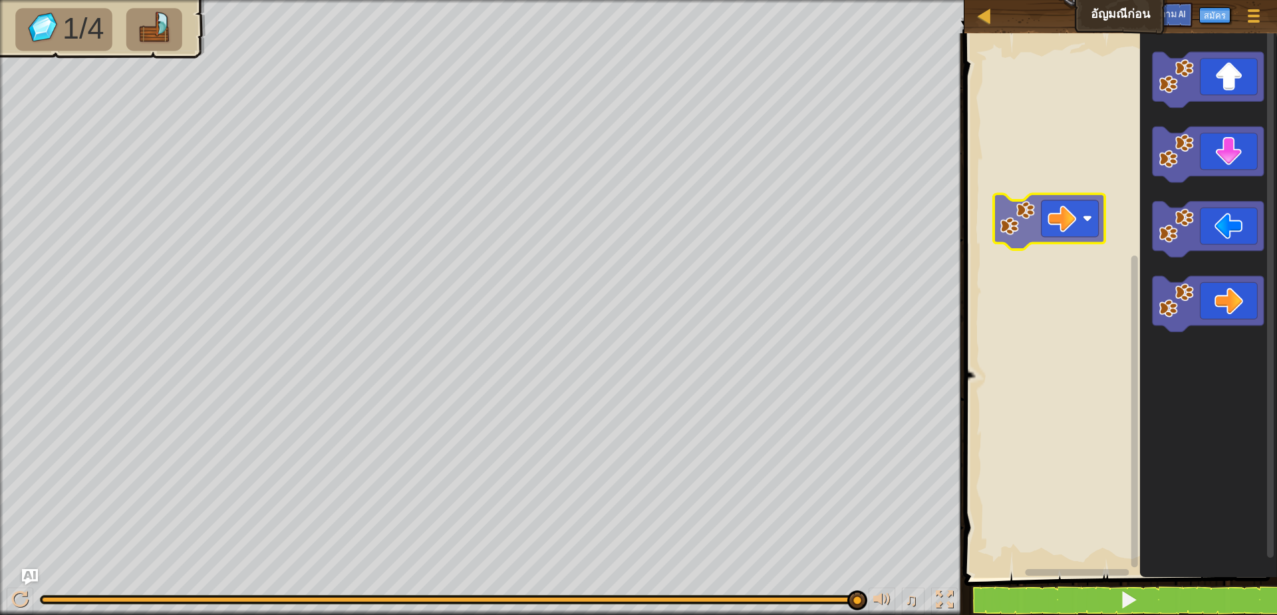
click at [1052, 214] on div "ระบบทำงานแบบบล็อก" at bounding box center [1118, 302] width 317 height 551
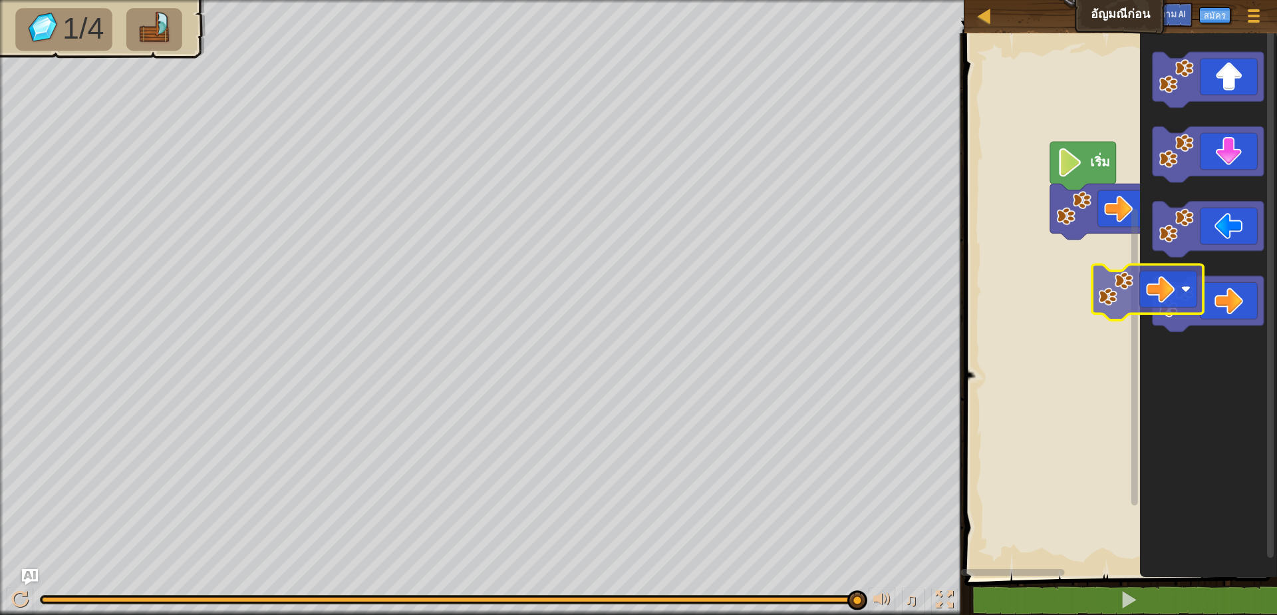
click at [1088, 285] on div "เริ่ม" at bounding box center [1118, 302] width 317 height 551
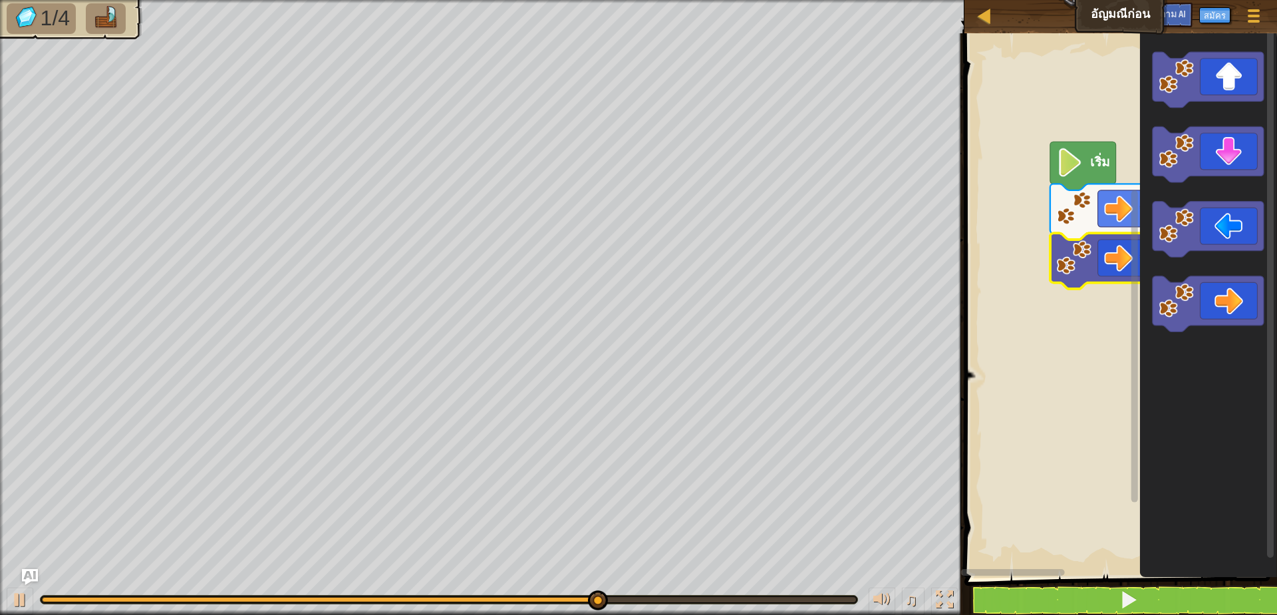
click at [1175, 305] on image "ระบบทำงานแบบบล็อก" at bounding box center [1176, 300] width 35 height 35
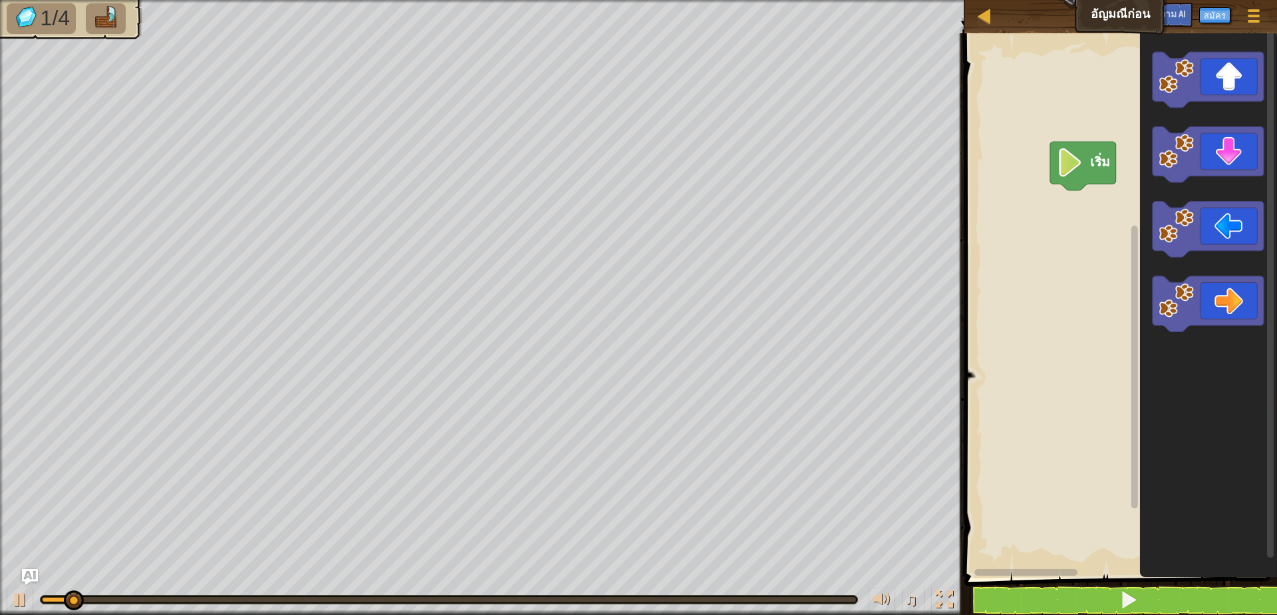
click at [1239, 306] on icon "ระบบทำงานแบบบล็อก" at bounding box center [1207, 304] width 111 height 56
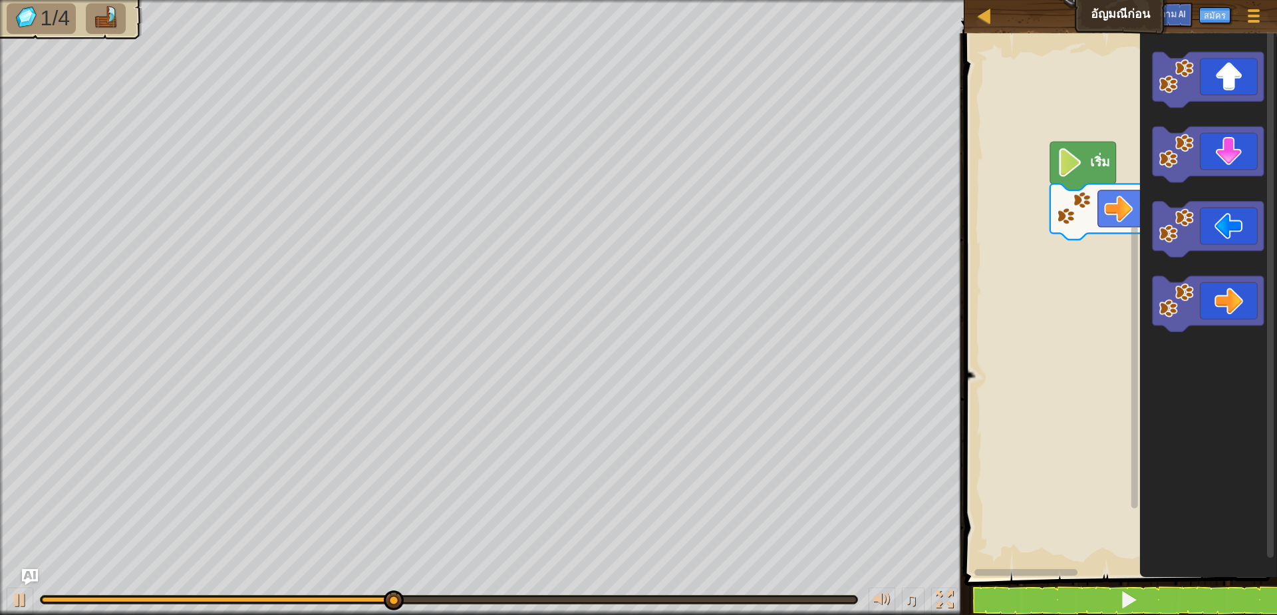
click at [1241, 313] on icon "ระบบทำงานแบบบล็อก" at bounding box center [1207, 304] width 111 height 56
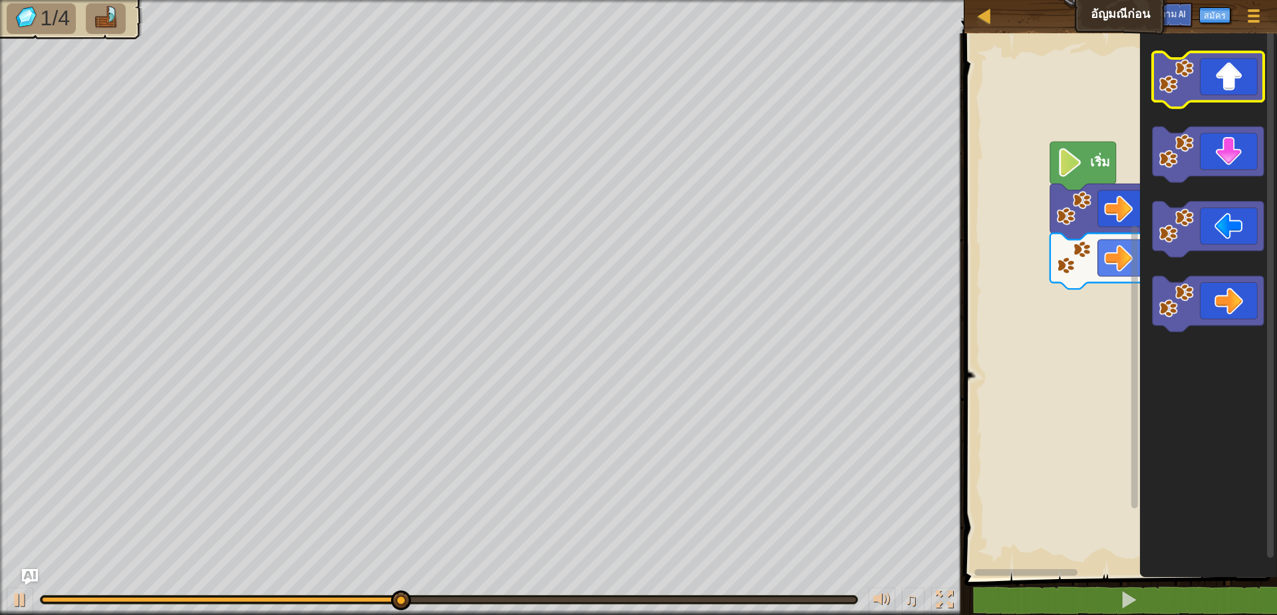
click at [1230, 76] on icon "ระบบทำงานแบบบล็อก" at bounding box center [1207, 80] width 111 height 56
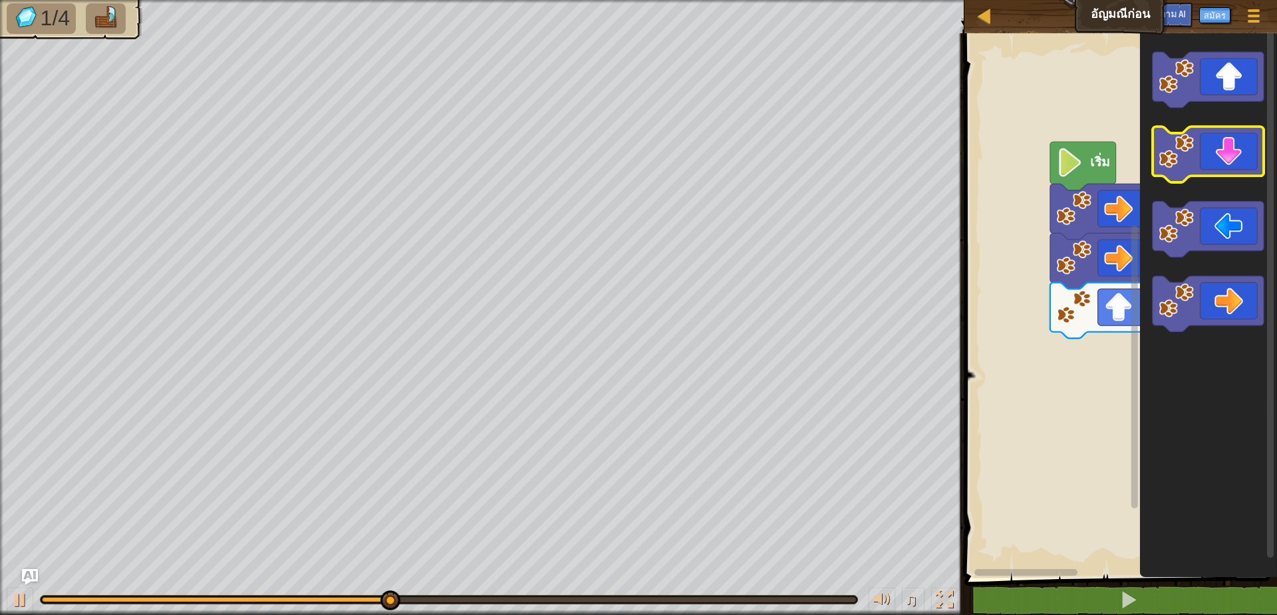
click at [1239, 162] on icon "ระบบทำงานแบบบล็อก" at bounding box center [1207, 155] width 111 height 56
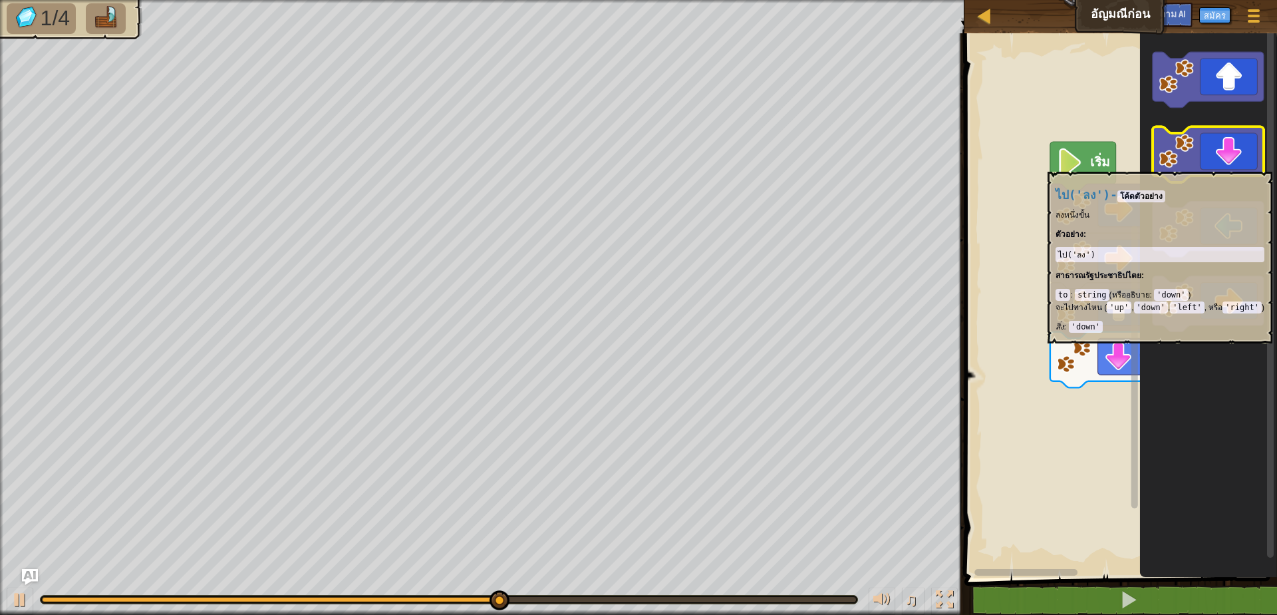
click at [1243, 164] on icon "ระบบทำงานแบบบล็อก" at bounding box center [1207, 155] width 111 height 56
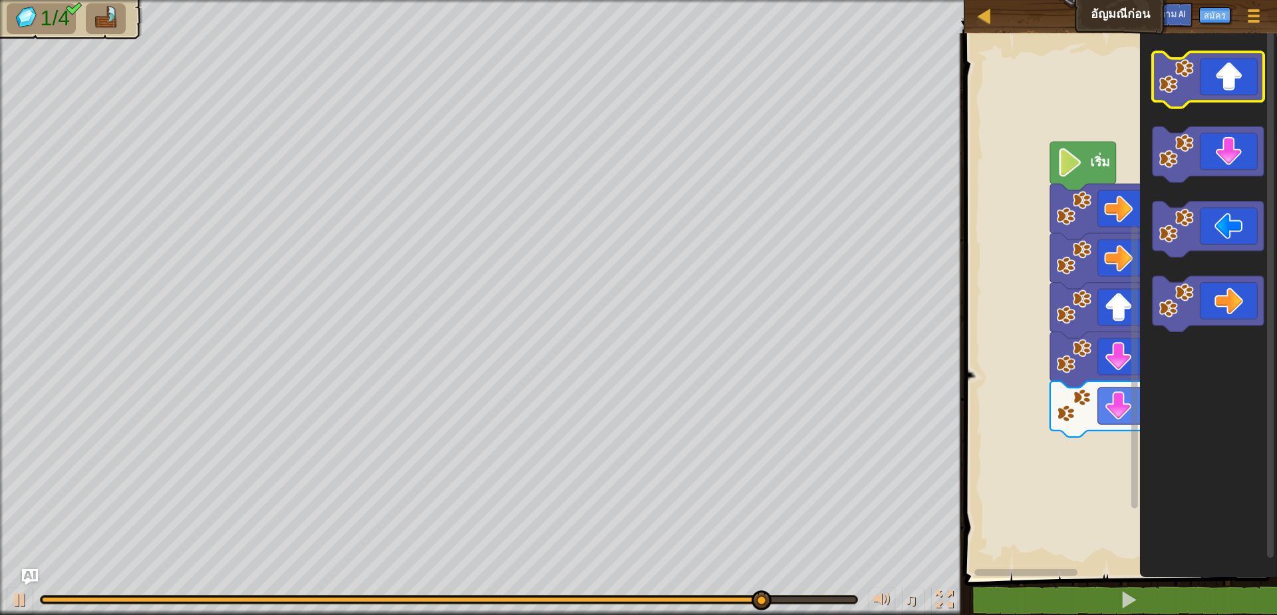
click at [1219, 78] on icon "ระบบทำงานแบบบล็อก" at bounding box center [1207, 80] width 111 height 56
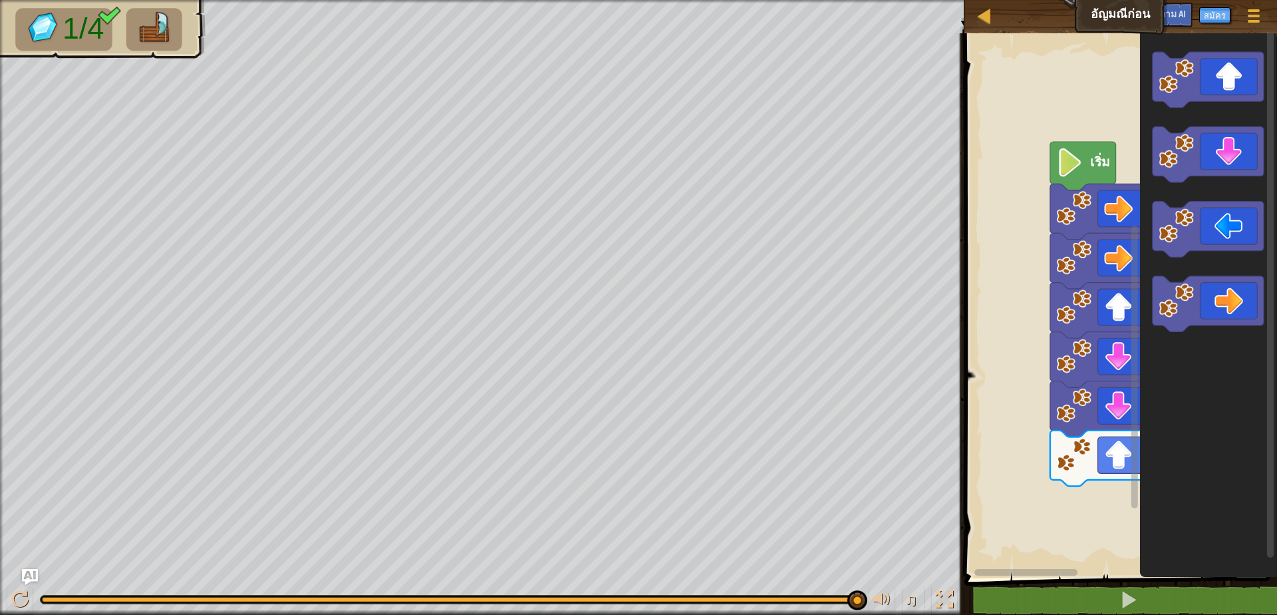
click at [1215, 287] on icon "ระบบทำงานแบบบล็อก" at bounding box center [1207, 304] width 111 height 56
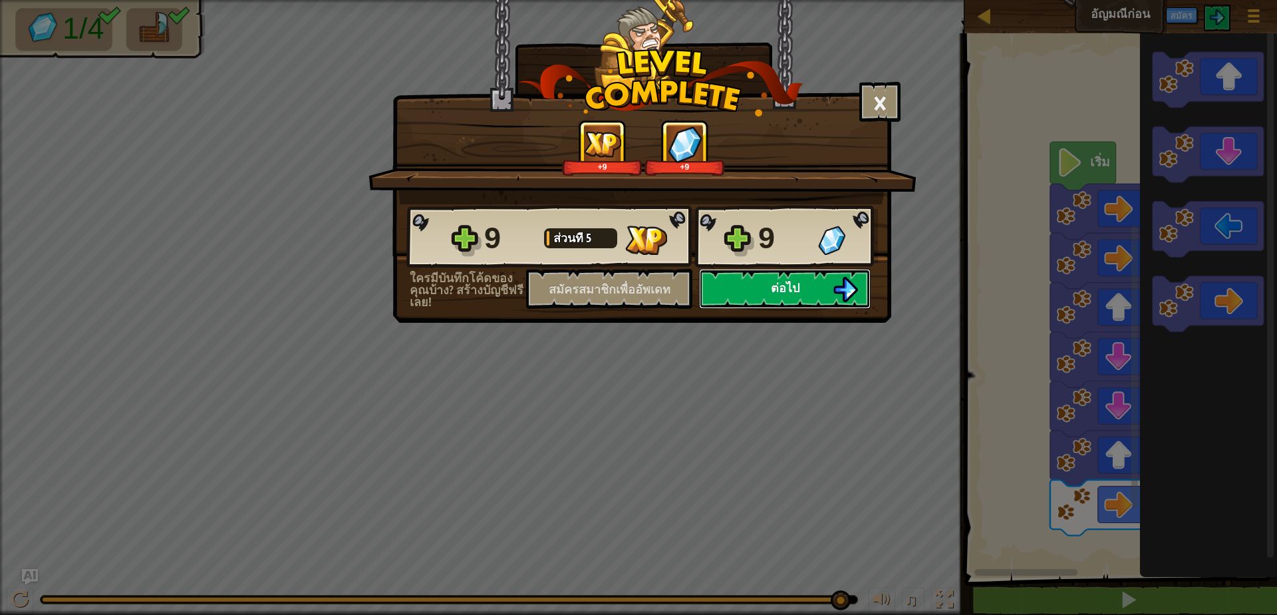
click at [772, 281] on font "ต่อไป" at bounding box center [785, 287] width 29 height 17
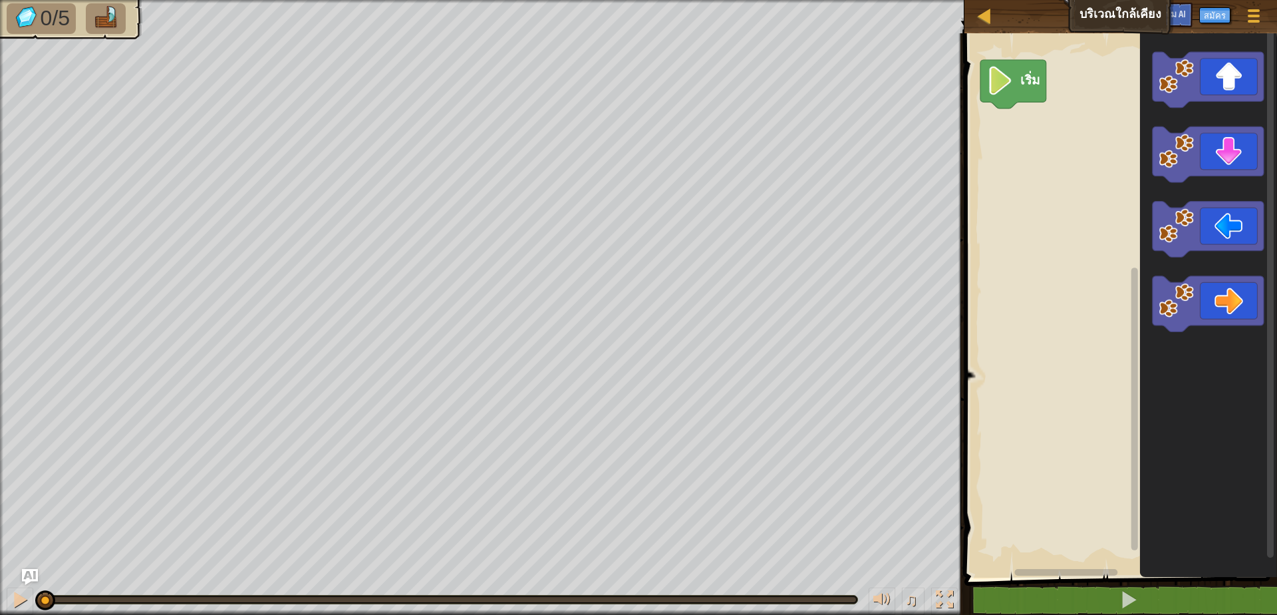
click at [1223, 73] on icon "ระบบทำงานแบบบล็อก" at bounding box center [1207, 80] width 111 height 56
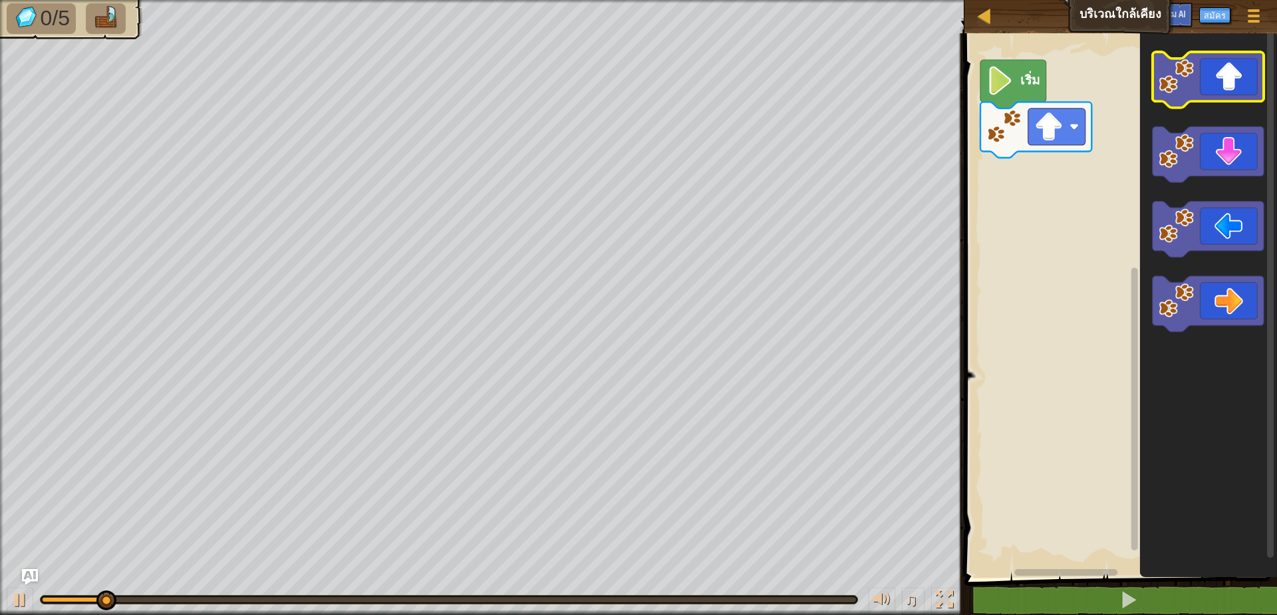
click at [1248, 76] on icon "ระบบทำงานแบบบล็อก" at bounding box center [1207, 80] width 111 height 56
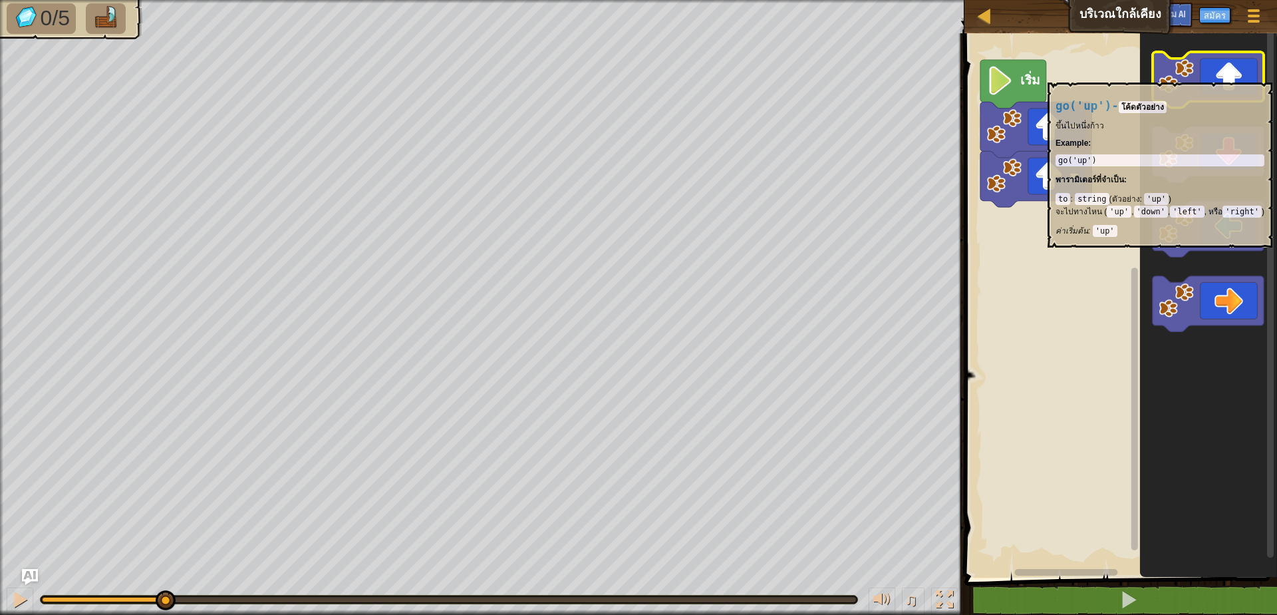
click at [1250, 76] on icon "ระบบทำงานแบบบล็อก" at bounding box center [1207, 80] width 111 height 56
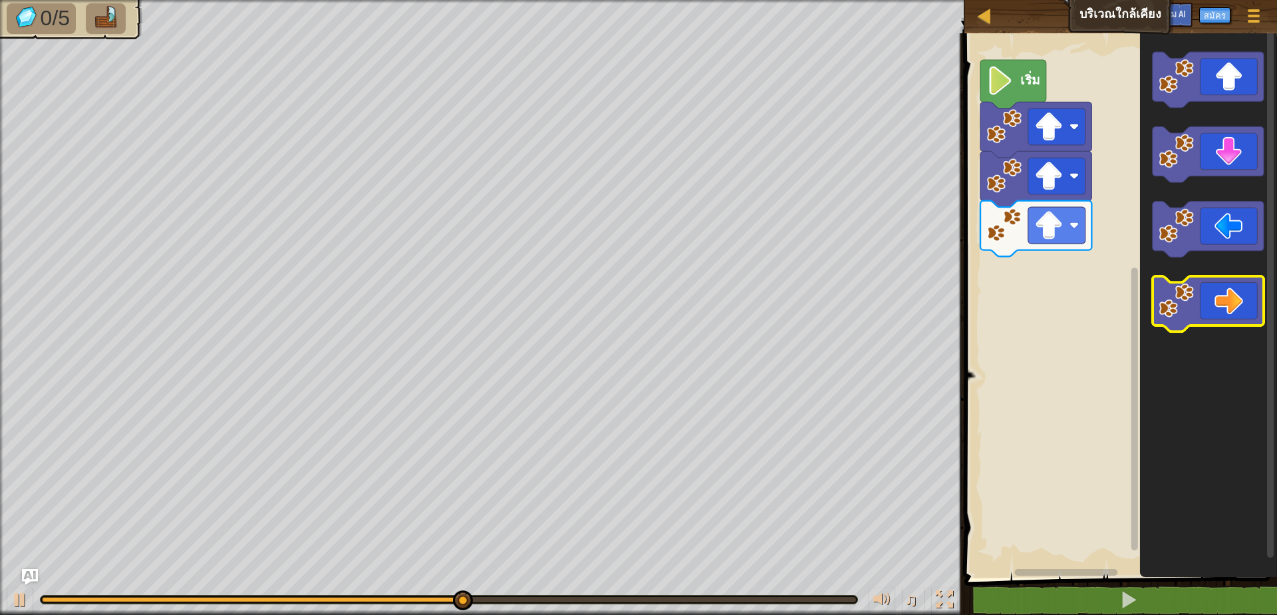
click at [1249, 311] on icon "ระบบทำงานแบบบล็อก" at bounding box center [1207, 304] width 111 height 56
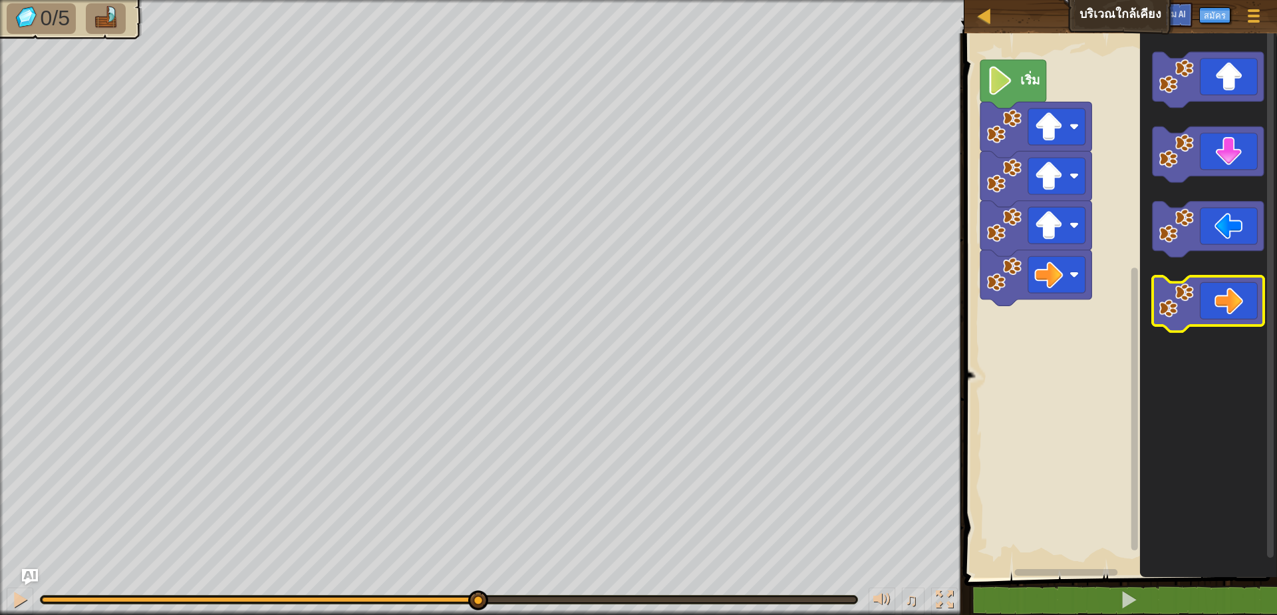
click at [1249, 301] on icon "ระบบทำงานแบบบล็อก" at bounding box center [1207, 304] width 111 height 56
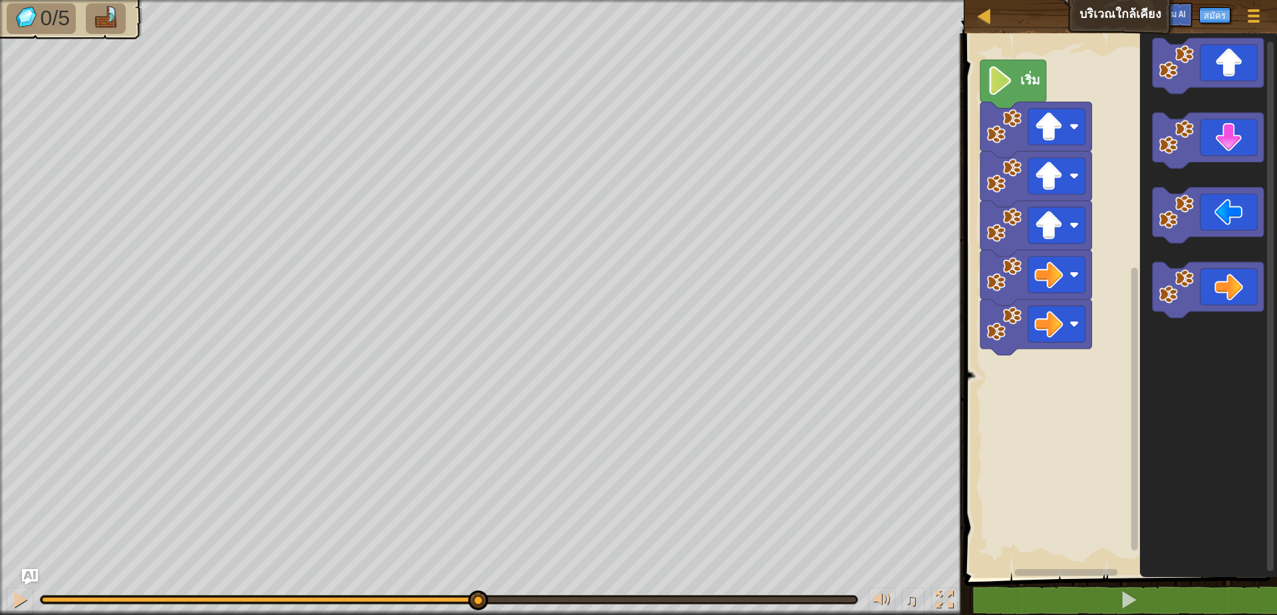
click at [1246, 293] on icon "ระบบทำงานแบบบล็อก" at bounding box center [1207, 290] width 111 height 56
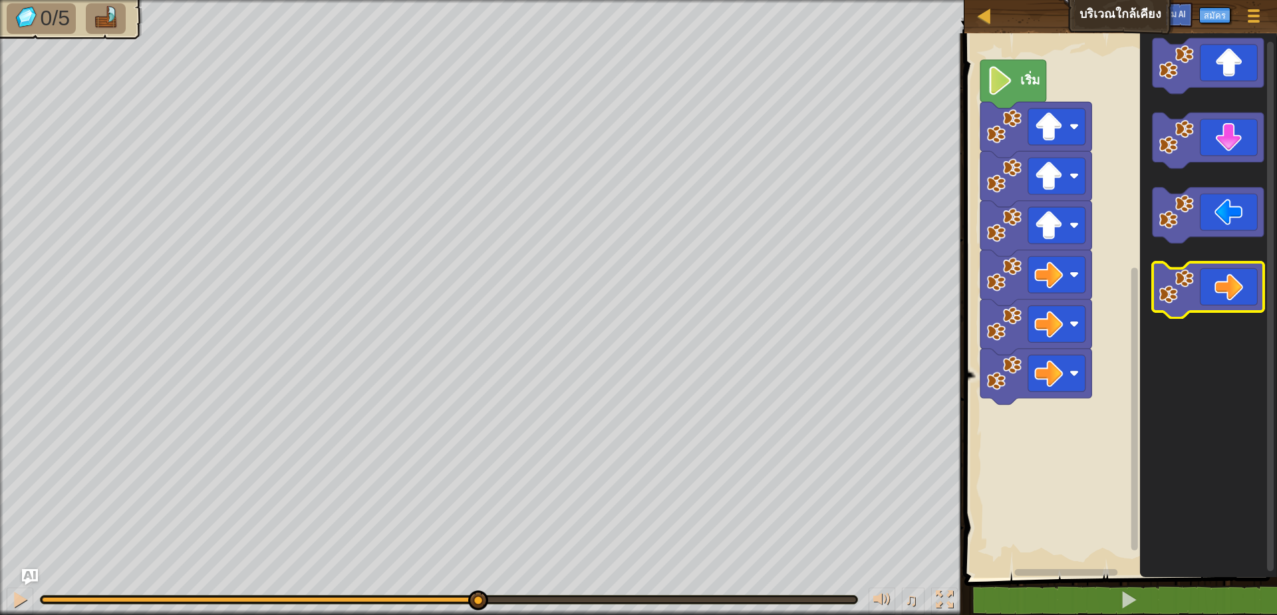
click at [1256, 296] on icon "ระบบทำงานแบบบล็อก" at bounding box center [1207, 290] width 111 height 56
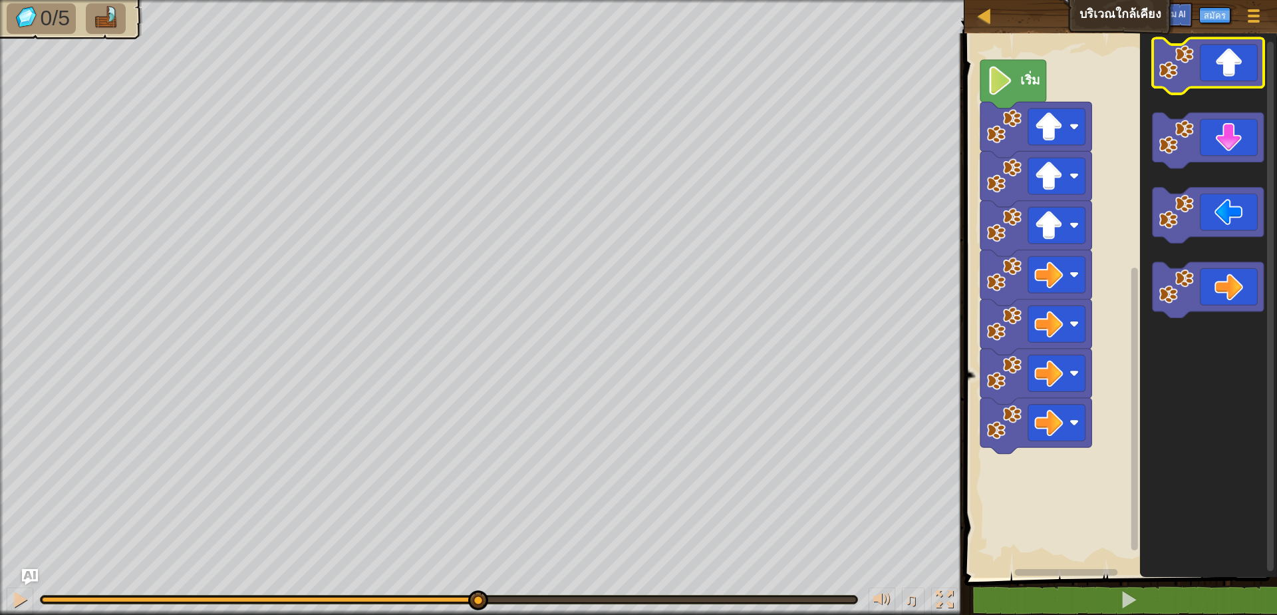
click at [1210, 142] on icon "ระบบทำงานแบบบล็อก" at bounding box center [1207, 141] width 111 height 56
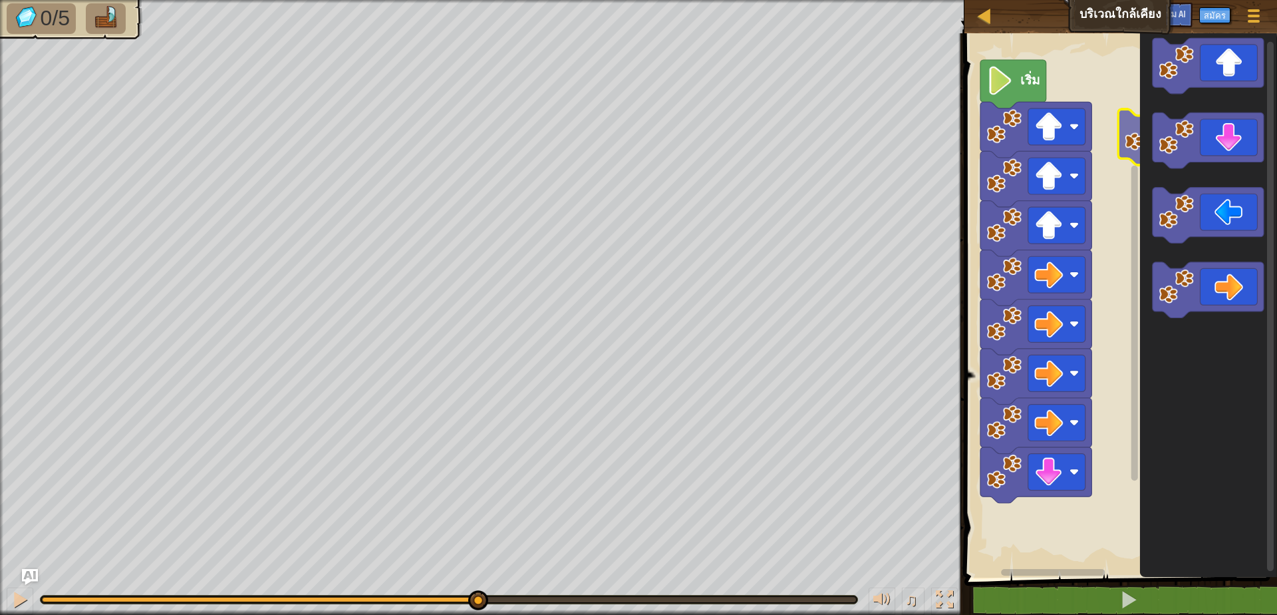
click at [1211, 142] on icon "ระบบทำงานแบบบล็อก" at bounding box center [1207, 141] width 111 height 56
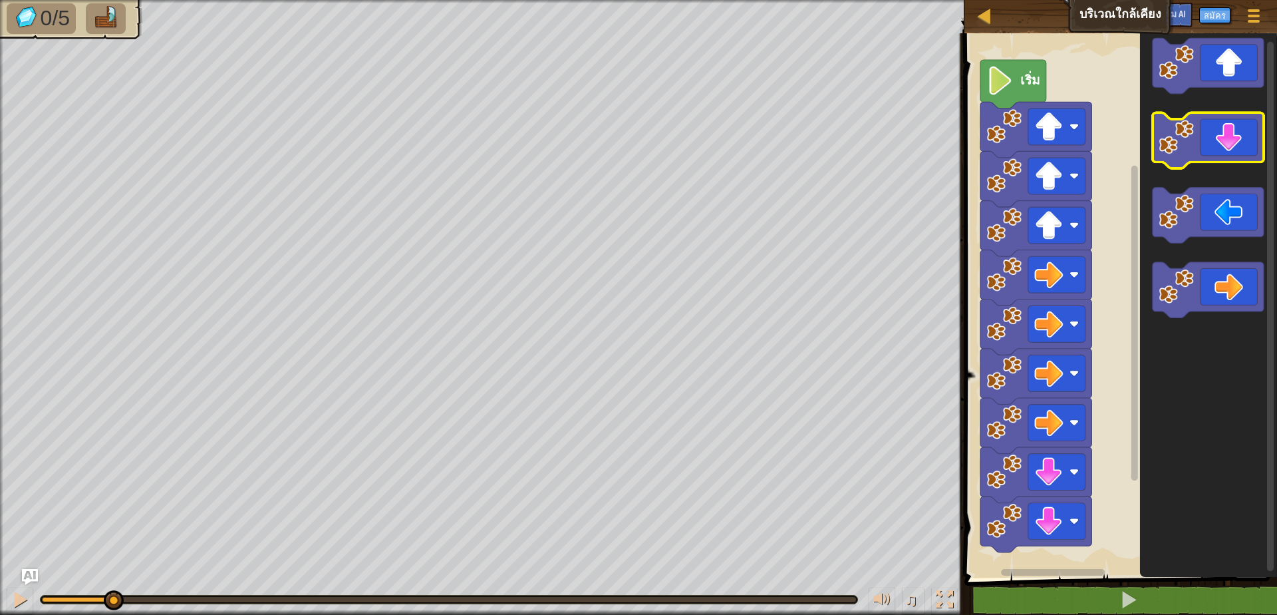
click at [1211, 142] on icon "ระบบทำงานแบบบล็อก" at bounding box center [1207, 141] width 111 height 56
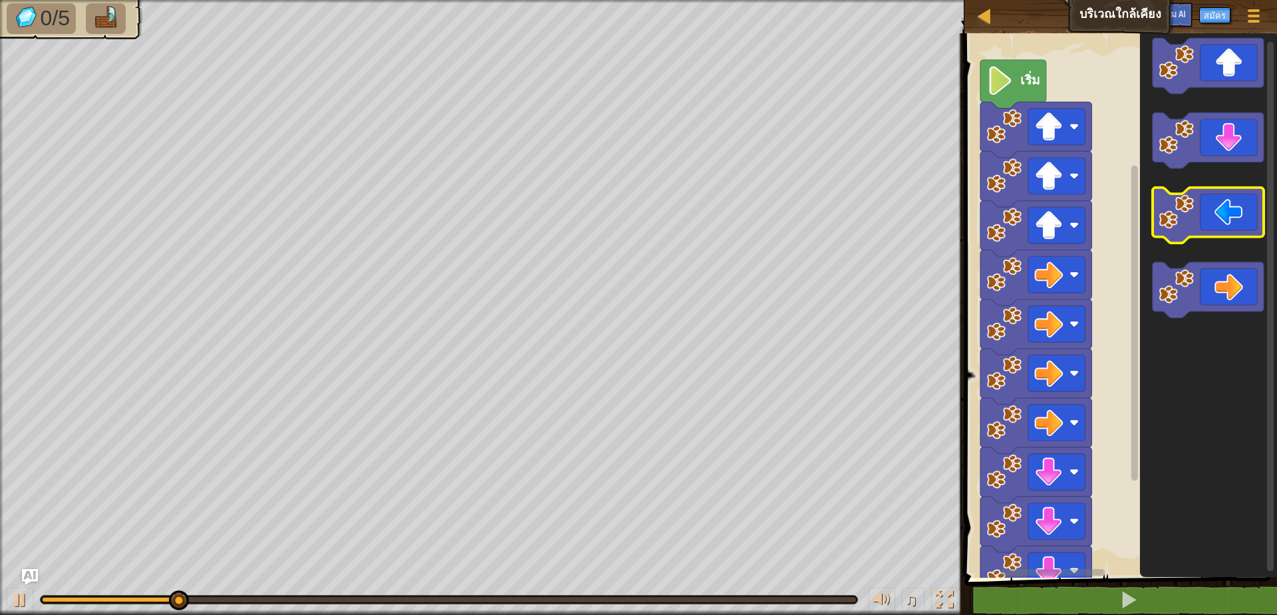
click at [1201, 215] on icon "ระบบทำงานแบบบล็อก" at bounding box center [1207, 216] width 111 height 56
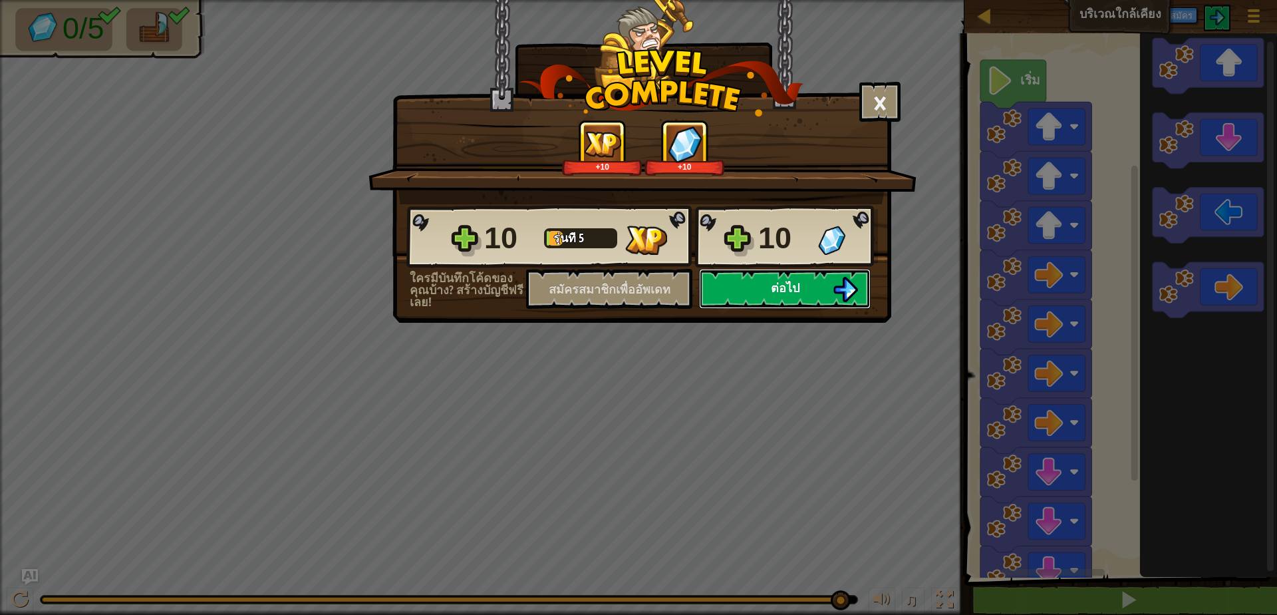
click at [770, 298] on button "ต่อไป" at bounding box center [785, 289] width 172 height 40
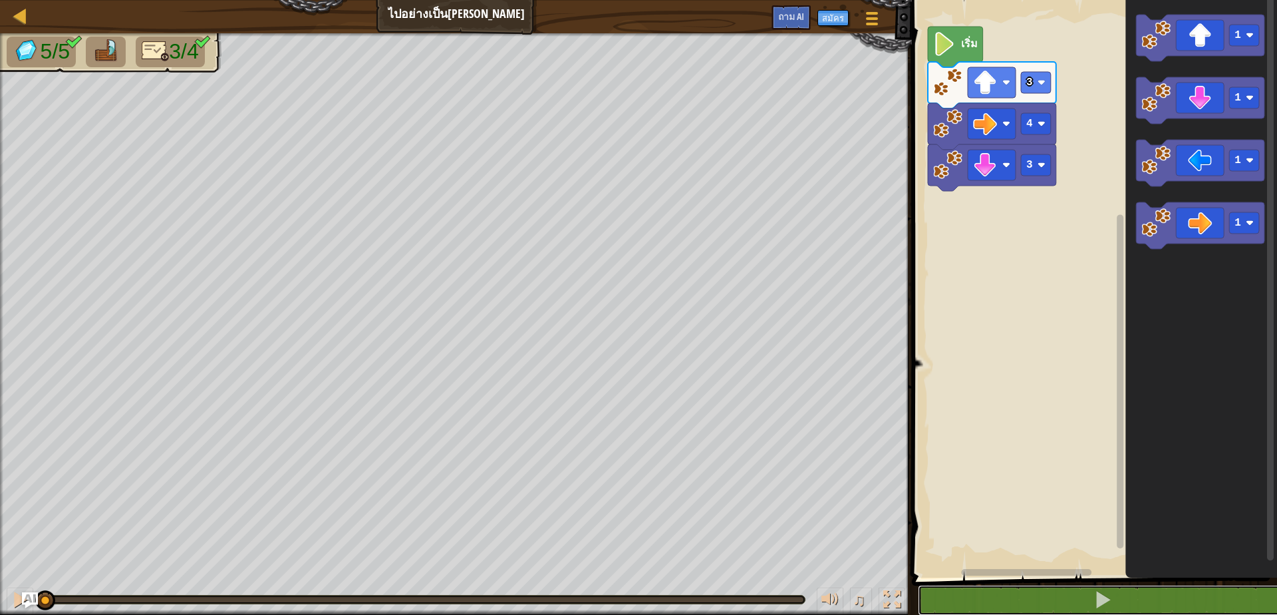
click at [1108, 594] on span at bounding box center [1103, 599] width 19 height 19
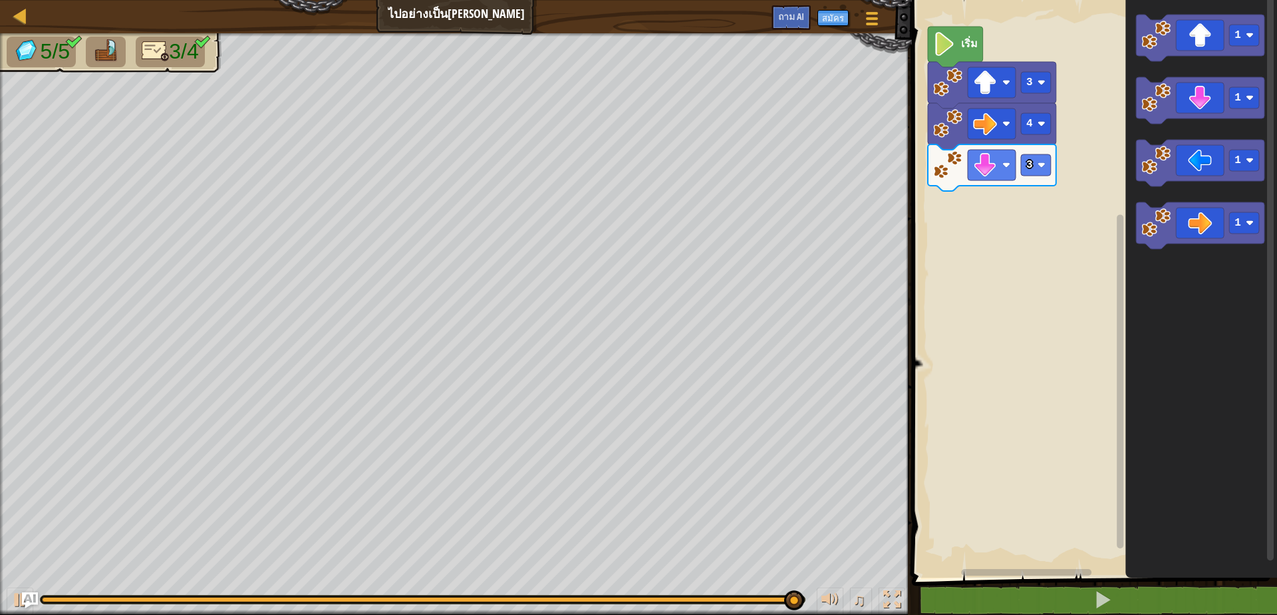
click at [1195, 165] on icon "ระบบทำงานแบบบล็อก" at bounding box center [1200, 163] width 128 height 47
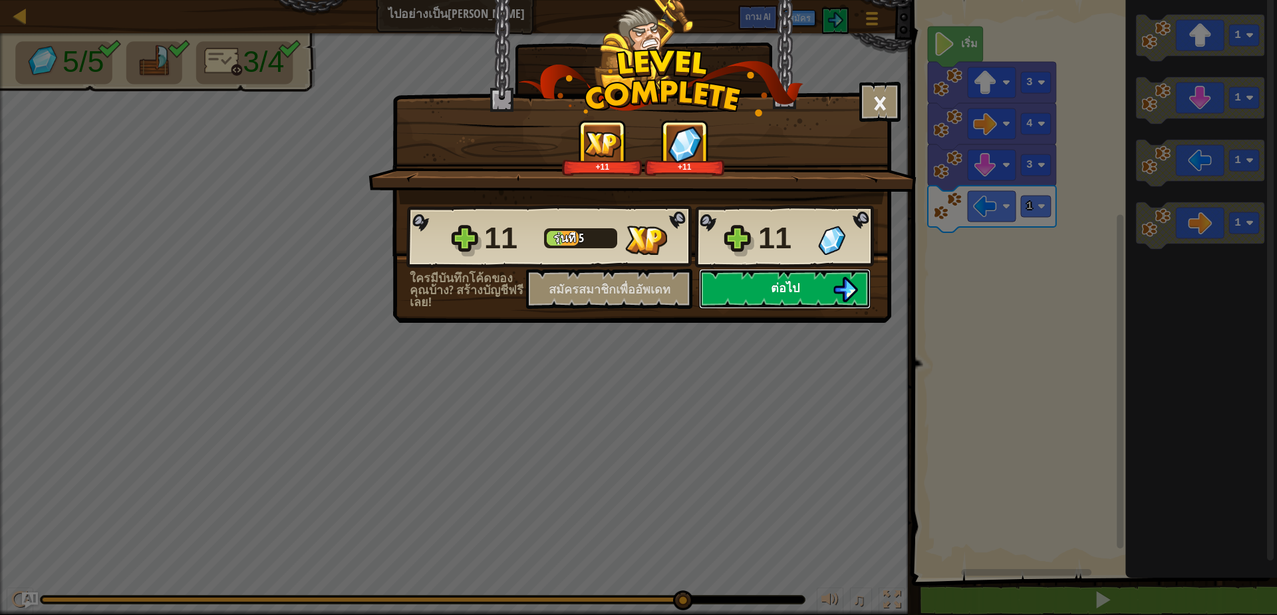
click at [839, 295] on img at bounding box center [845, 289] width 25 height 25
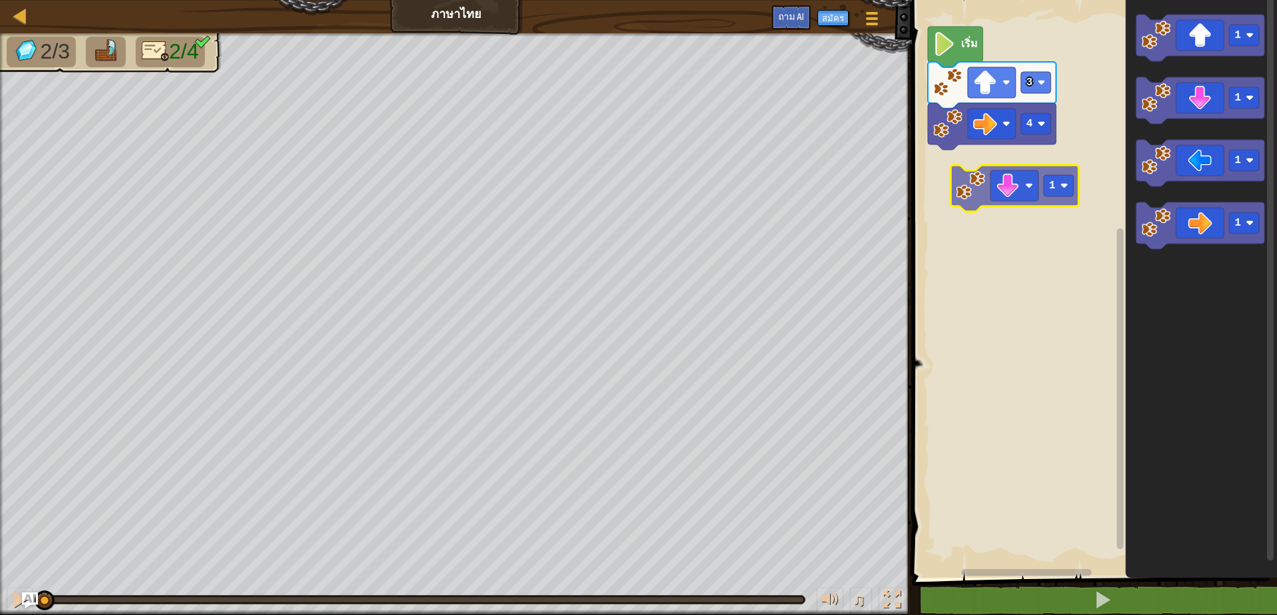
click at [1007, 161] on div "4 3 เริ่ม 1 1 1 1 1" at bounding box center [1092, 285] width 369 height 584
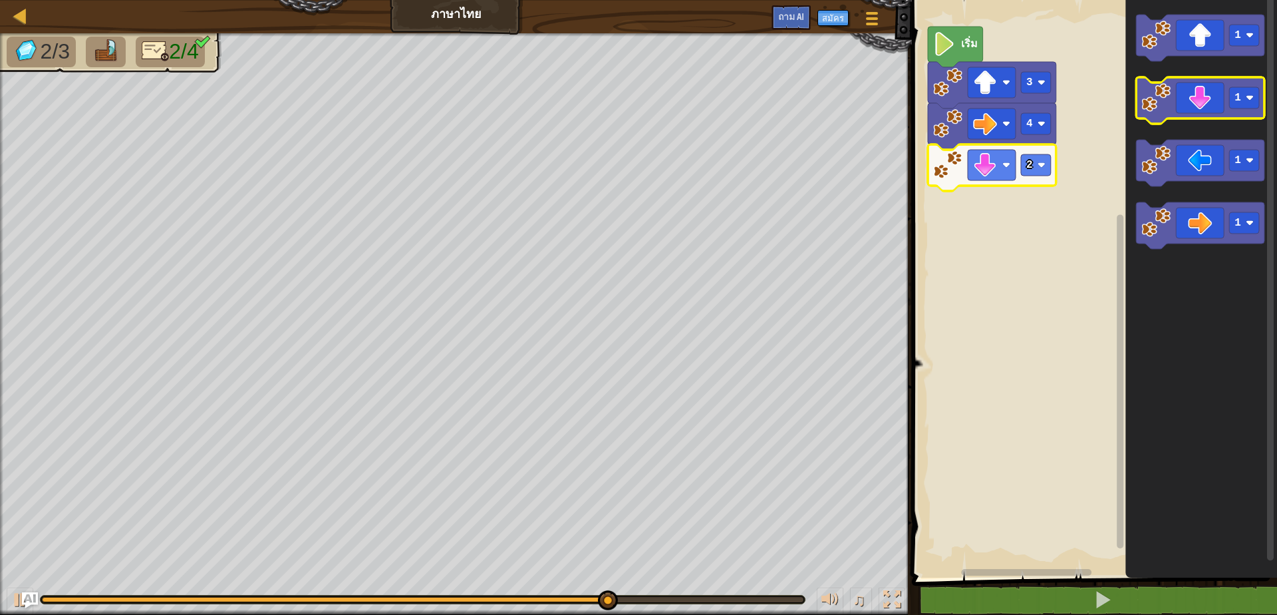
click at [1218, 114] on icon "ระบบทำงานแบบบล็อก" at bounding box center [1200, 100] width 128 height 47
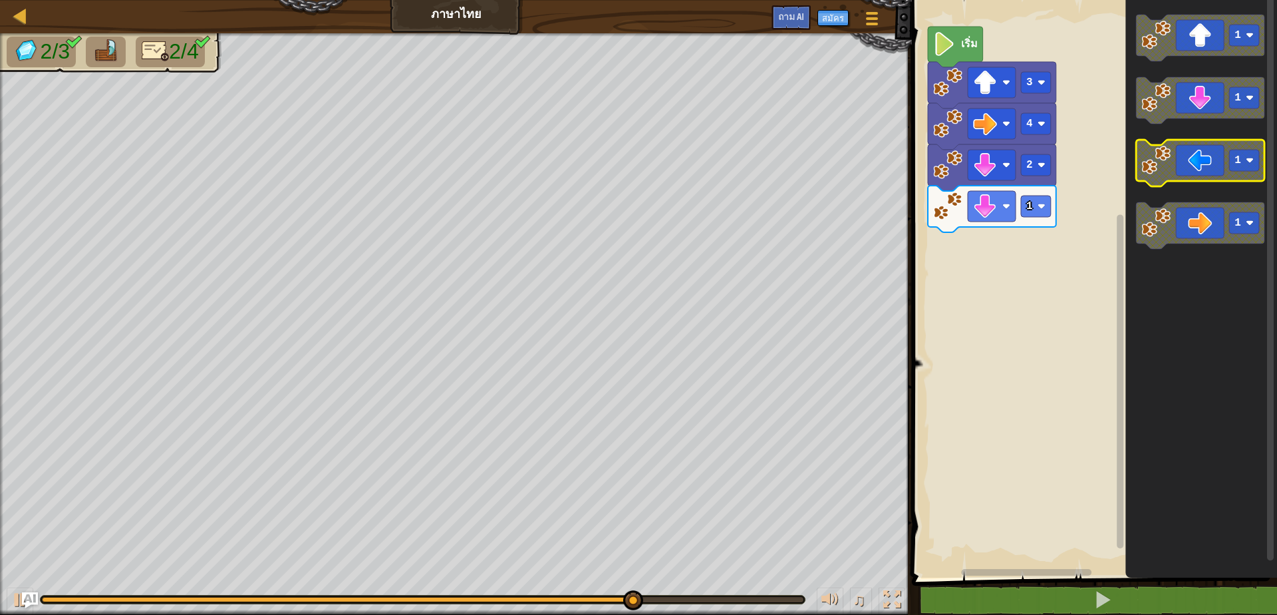
click at [1203, 167] on icon "ระบบทำงานแบบบล็อก" at bounding box center [1200, 163] width 128 height 47
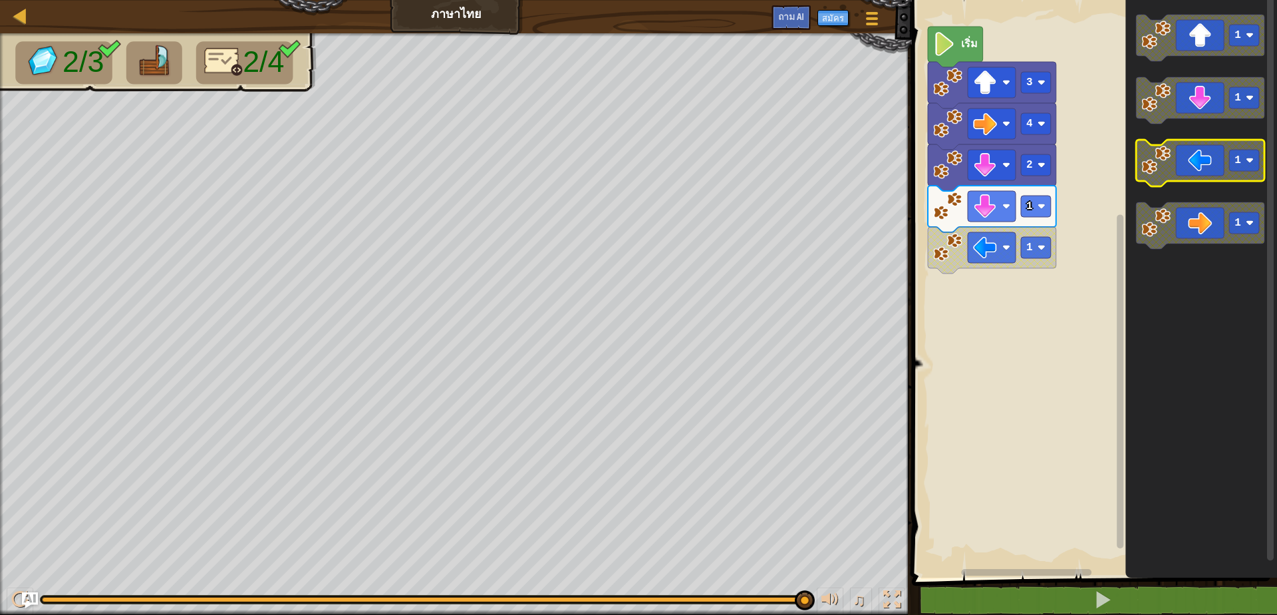
click at [1233, 157] on rect "ระบบทำงานแบบบล็อก" at bounding box center [1244, 160] width 30 height 21
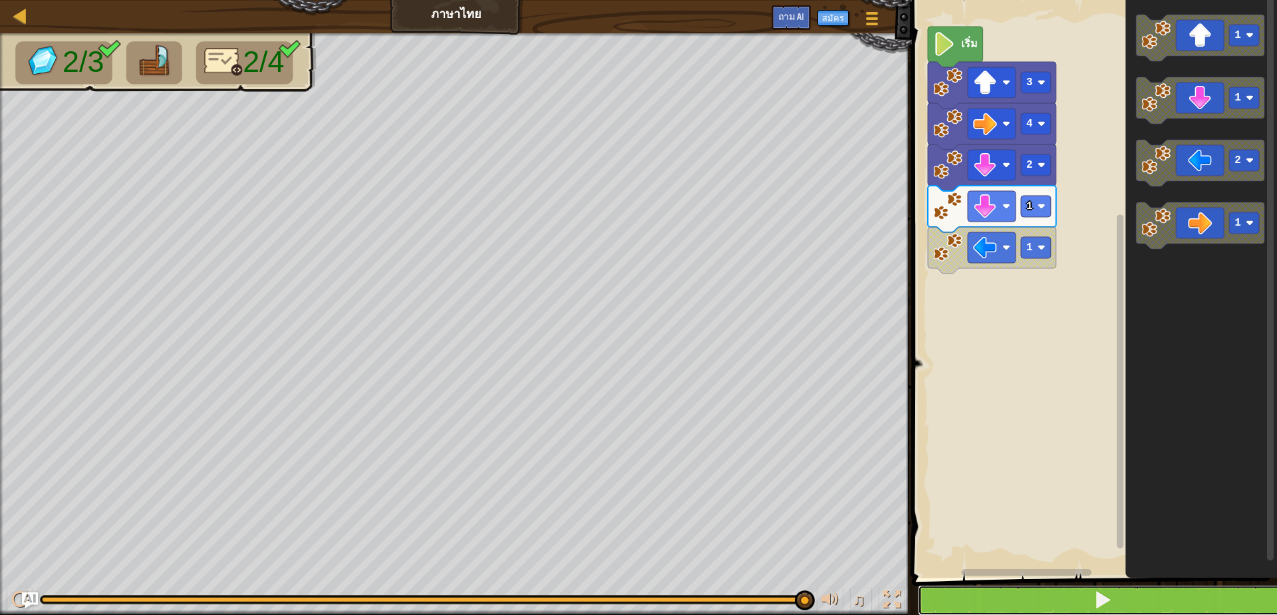
click at [1072, 597] on button at bounding box center [1102, 600] width 369 height 31
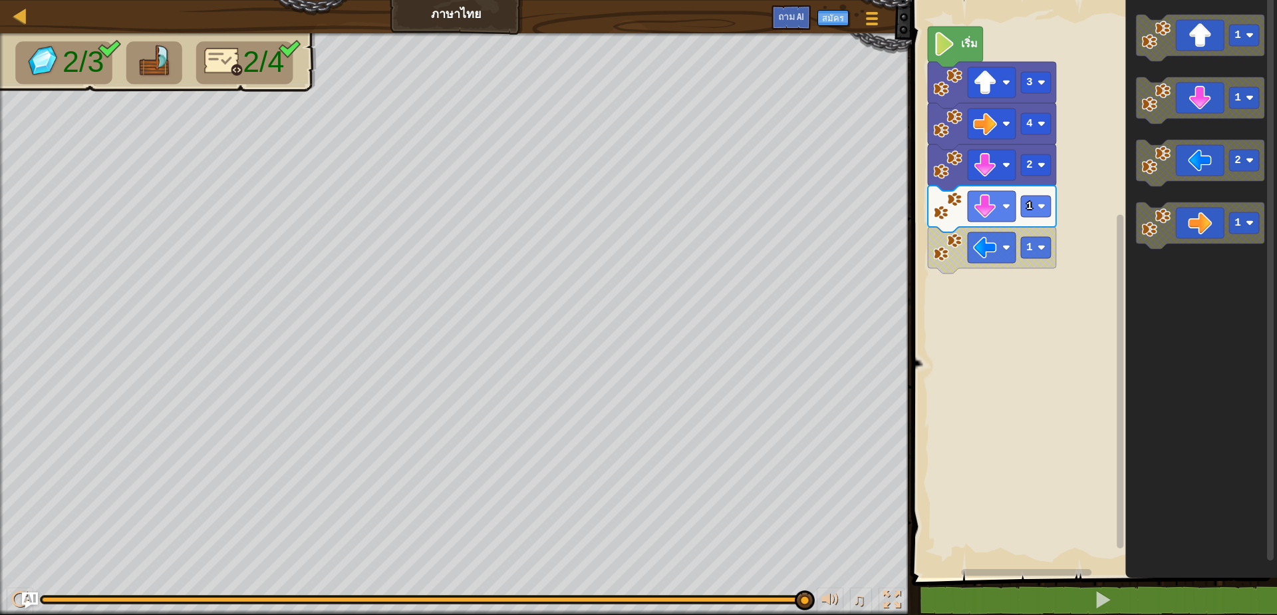
click at [1145, 167] on g "2" at bounding box center [1200, 163] width 128 height 47
click at [1106, 239] on div "เริ่ม 3 4 2 1 1 1 1 2 1" at bounding box center [1092, 285] width 369 height 584
click at [1037, 246] on rect "ระบบทำงานแบบบล็อก" at bounding box center [1036, 247] width 30 height 21
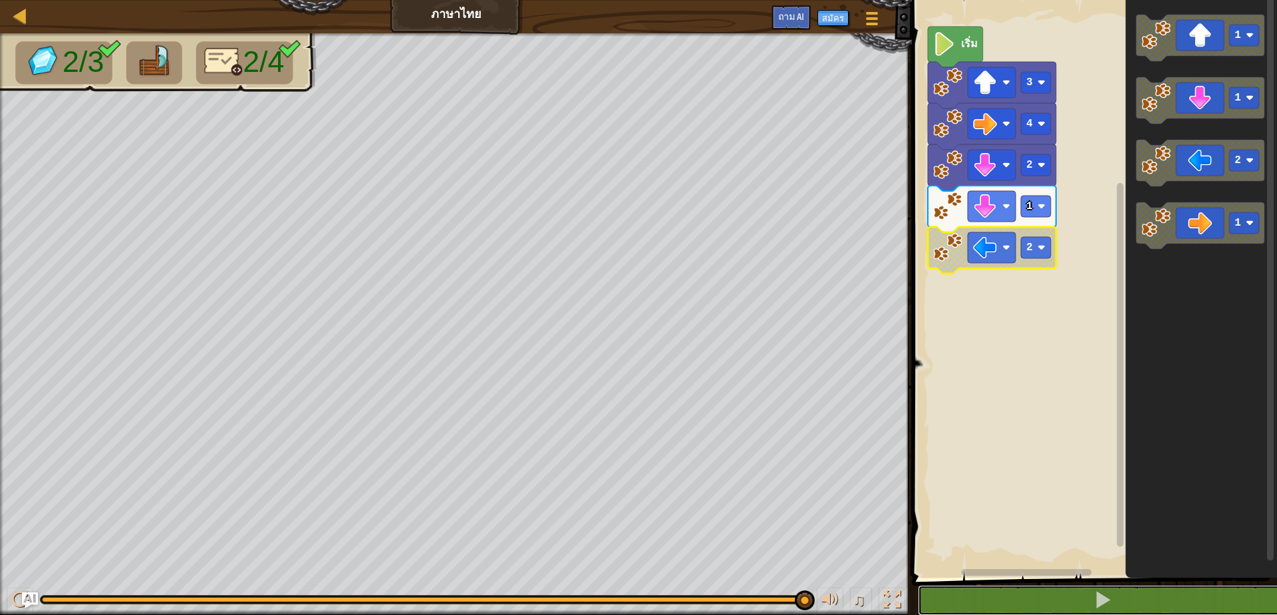
drag, startPoint x: 1125, startPoint y: 596, endPoint x: 1143, endPoint y: 533, distance: 65.7
click at [1136, 561] on div "1 2 3 ไป ( 'ขึ้น' , 3 ) ไป ( 'ขวา' , 4 ) XXXXXXXXXXXXXXXXXXXXXXXXXXXXXXXXXXXXXX…" at bounding box center [1092, 320] width 369 height 627
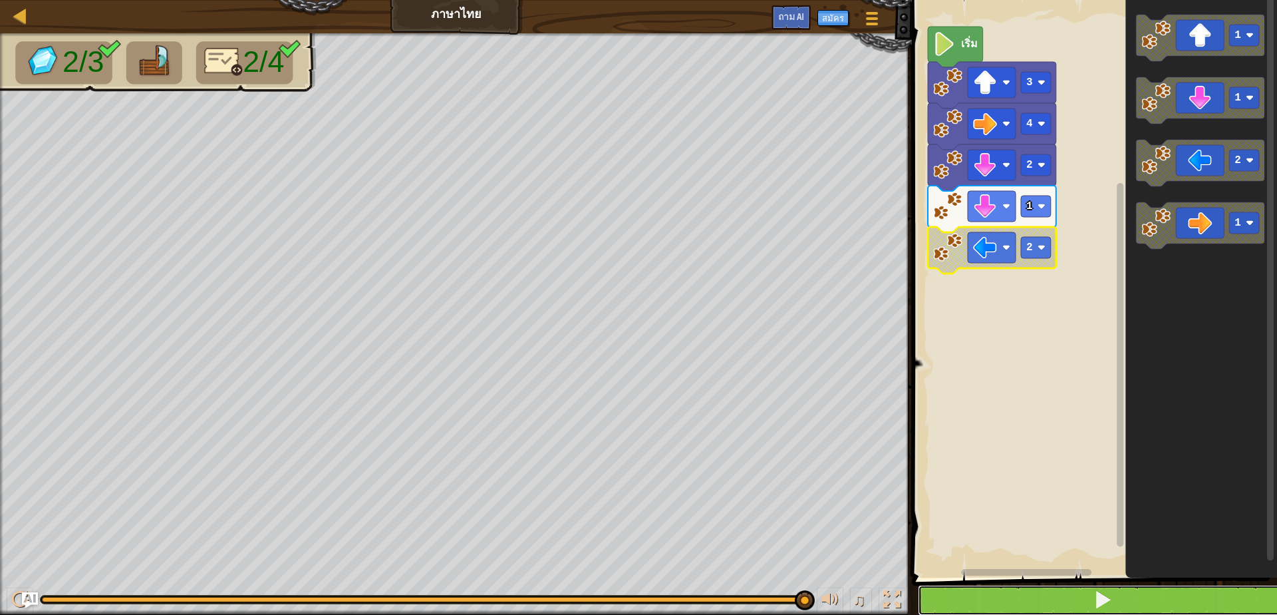
click at [1105, 599] on span at bounding box center [1103, 599] width 19 height 19
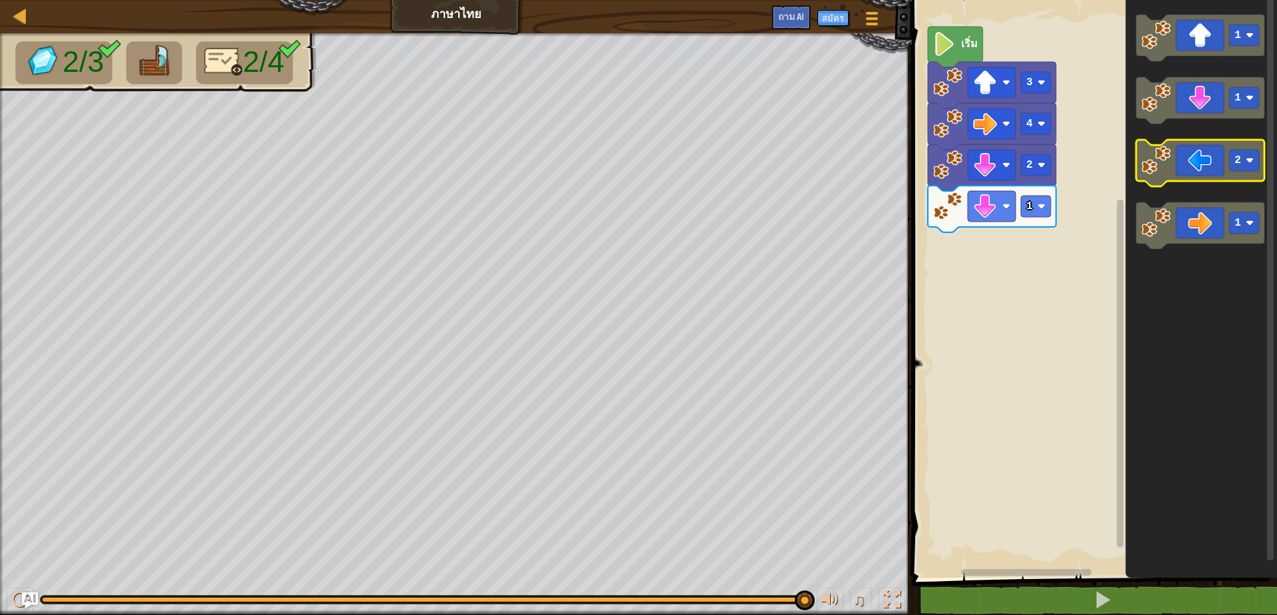
click at [1223, 158] on icon "ระบบทำงานแบบบล็อก" at bounding box center [1200, 163] width 128 height 47
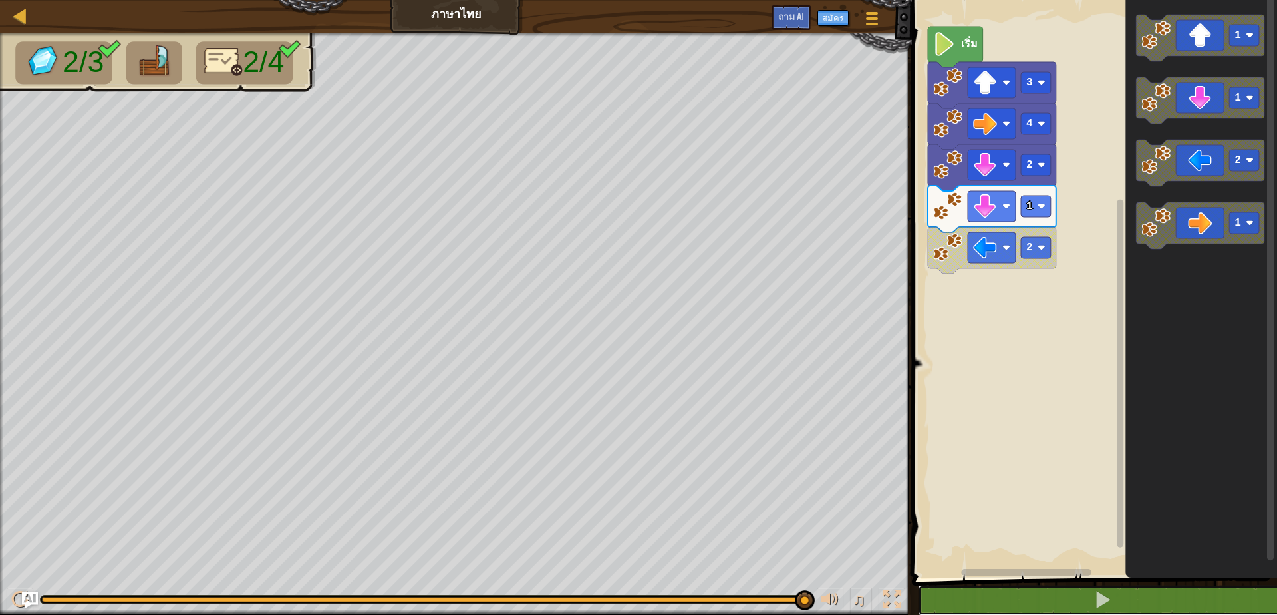
drag, startPoint x: 1102, startPoint y: 596, endPoint x: 1146, endPoint y: 498, distance: 107.2
click at [1111, 575] on div "1 2 3 ไป ( 'ขึ้น' , 3 ) ไป ( 'ขวา' , 4 ) XXXXXXXXXXXXXXXXXXXXXXXXXXXXXXXXXXXXXX…" at bounding box center [1092, 320] width 369 height 627
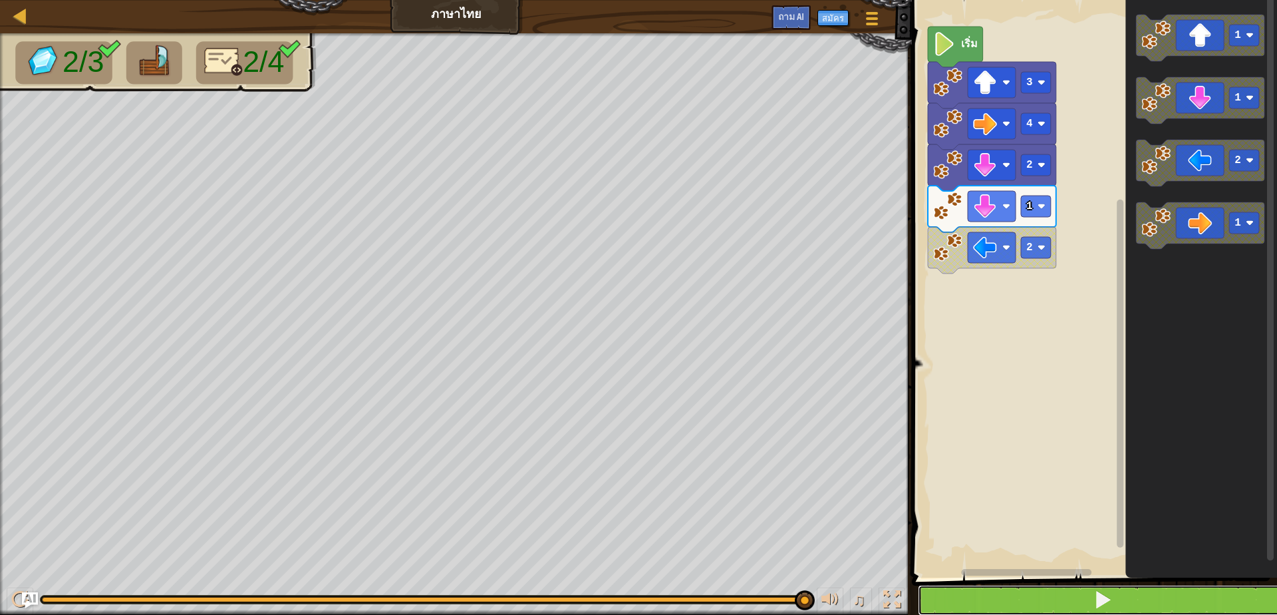
click at [1140, 600] on button at bounding box center [1102, 600] width 369 height 31
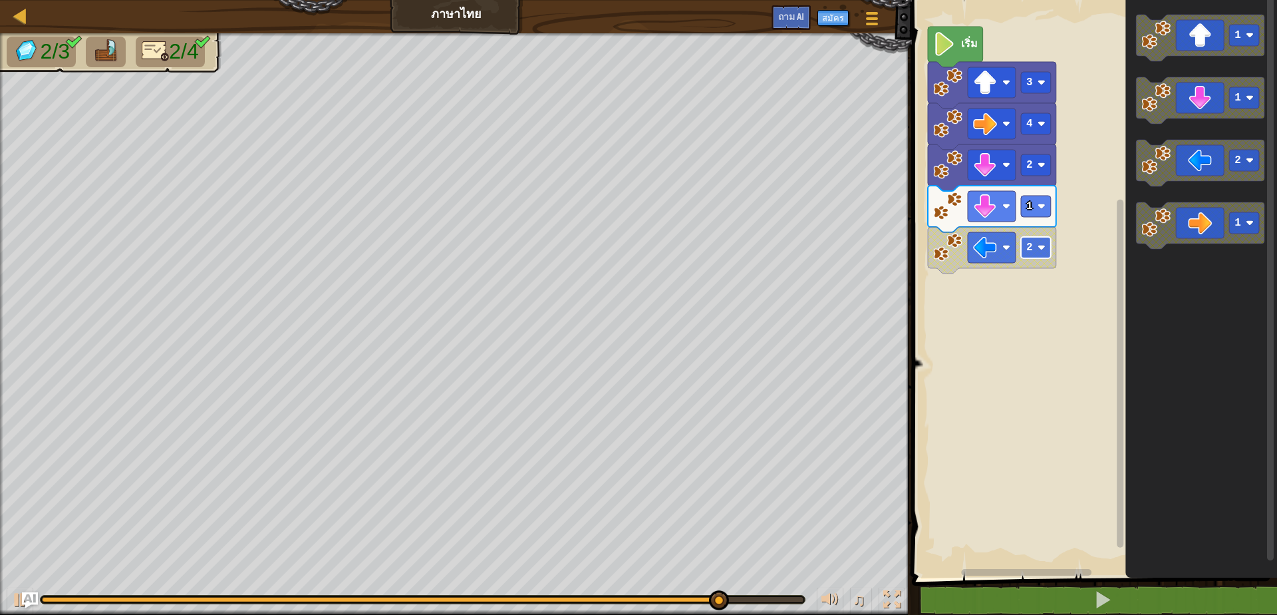
click at [1029, 247] on text "2" at bounding box center [1029, 247] width 7 height 12
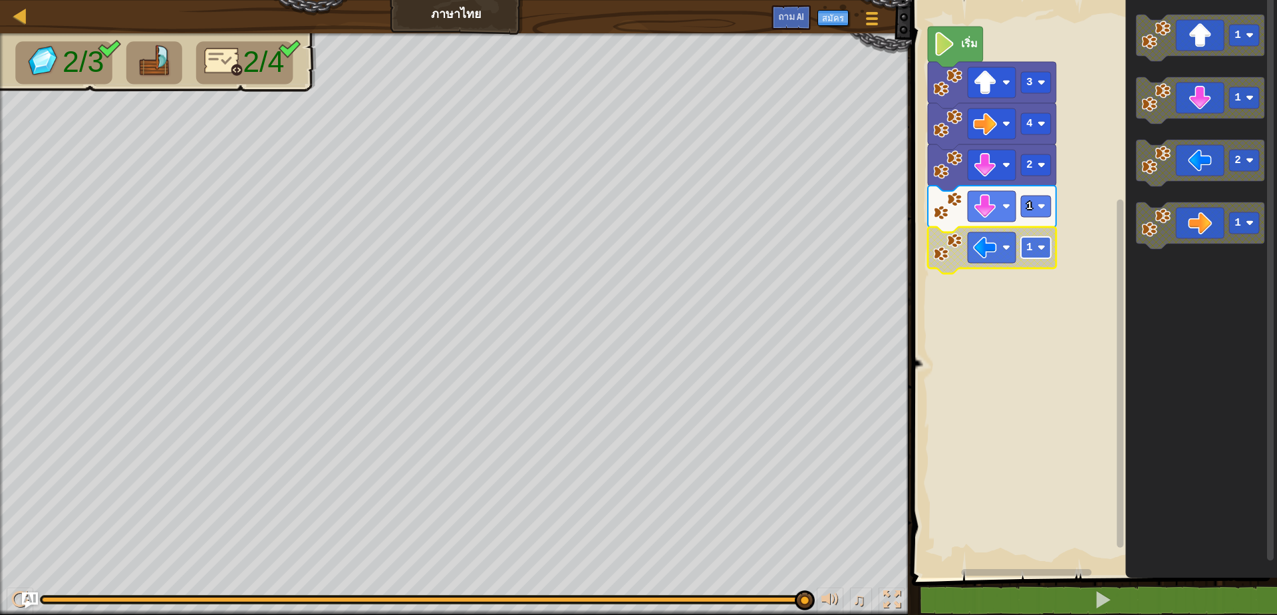
click at [1036, 237] on rect "ระบบทำงานแบบบล็อก" at bounding box center [1036, 247] width 30 height 21
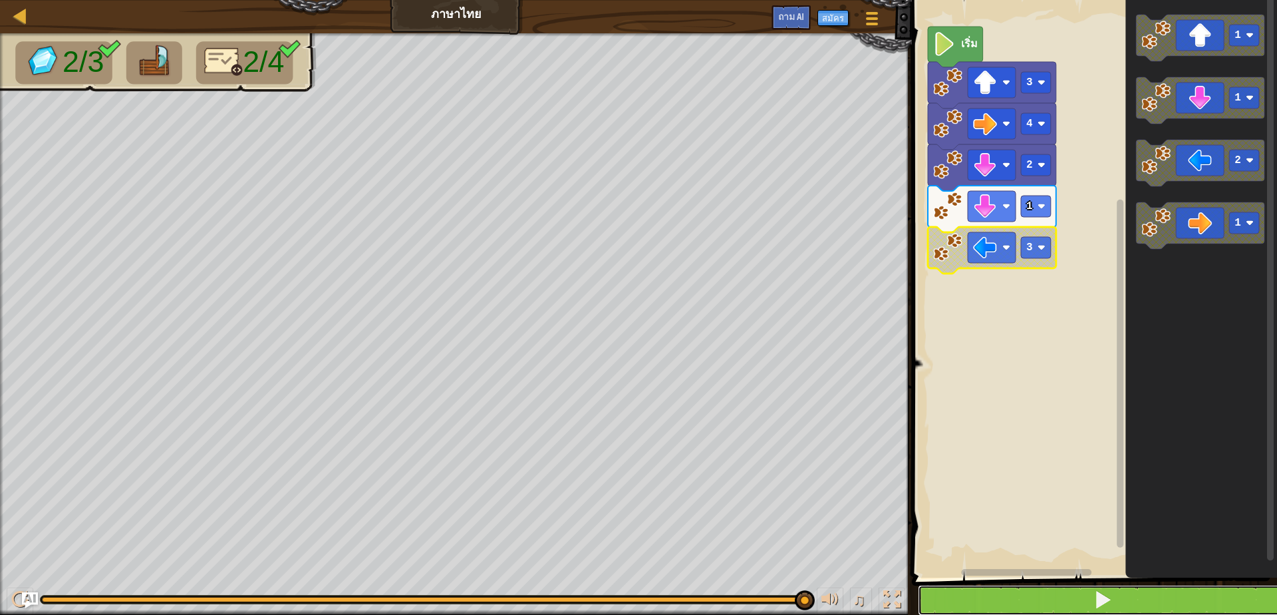
click at [1081, 591] on button at bounding box center [1102, 600] width 369 height 31
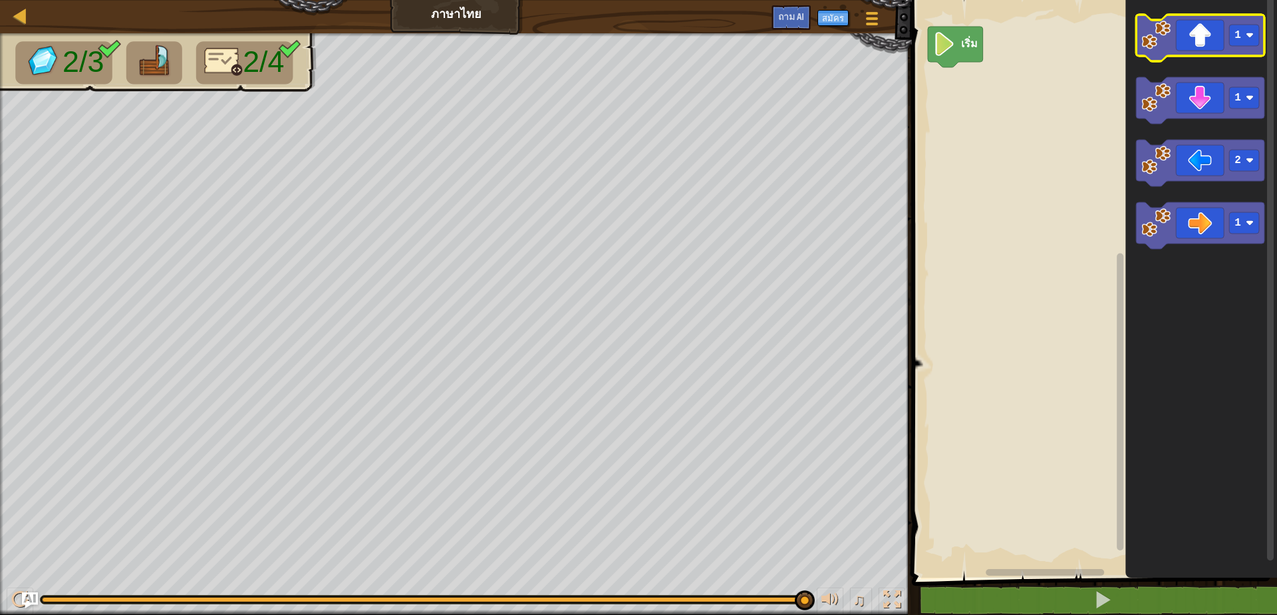
click at [1217, 41] on icon "ระบบทำงานแบบบล็อก" at bounding box center [1200, 38] width 128 height 47
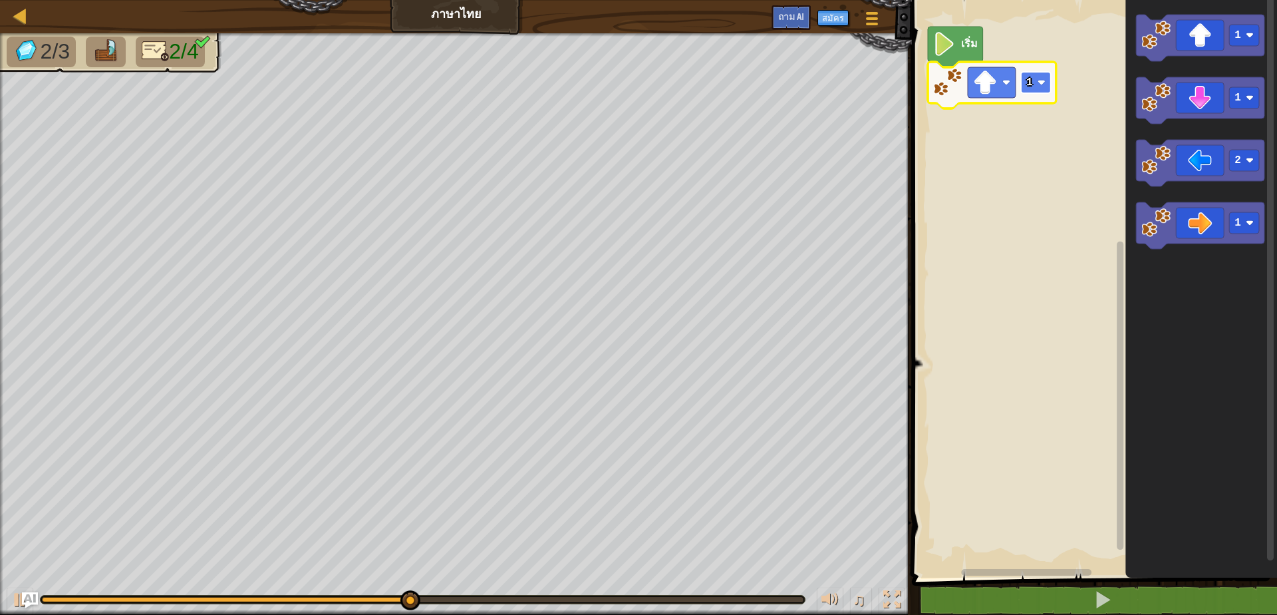
click at [1037, 76] on rect "ระบบทำงานแบบบล็อก" at bounding box center [1036, 82] width 30 height 21
click at [1018, 82] on icon "ระบบทำงานแบบบล็อก" at bounding box center [992, 85] width 128 height 47
click at [1211, 40] on icon "ระบบทำงานแบบบล็อก" at bounding box center [1200, 38] width 128 height 47
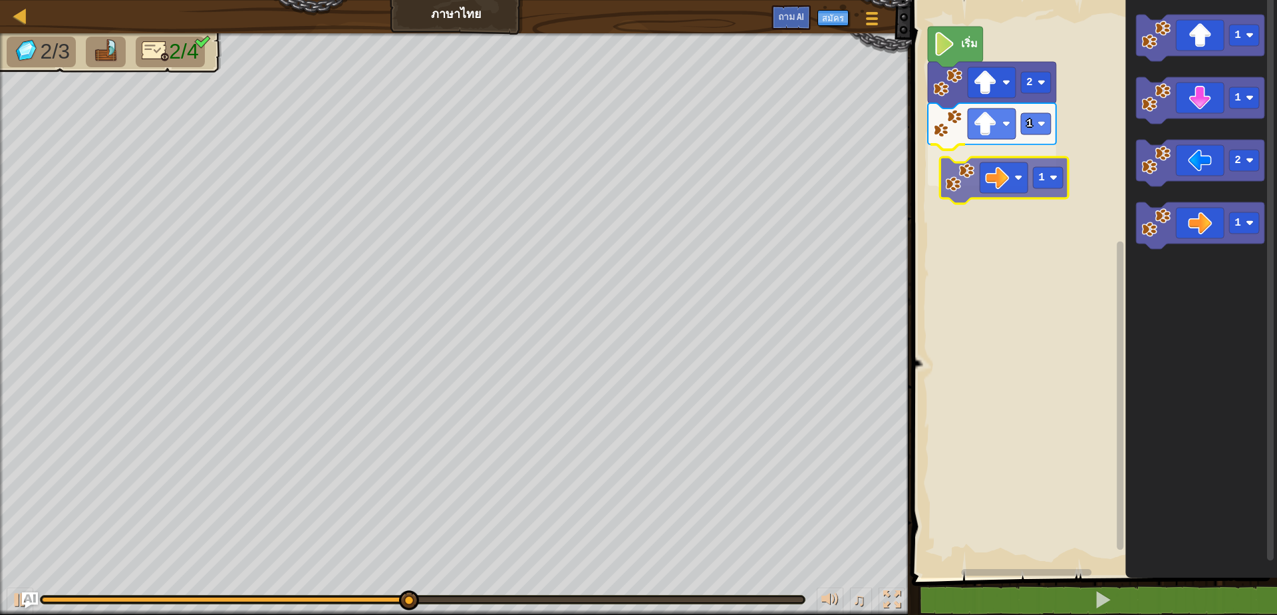
click at [974, 175] on div "เริ่ม 2 1 1 1 1 2 1 1" at bounding box center [1092, 285] width 369 height 584
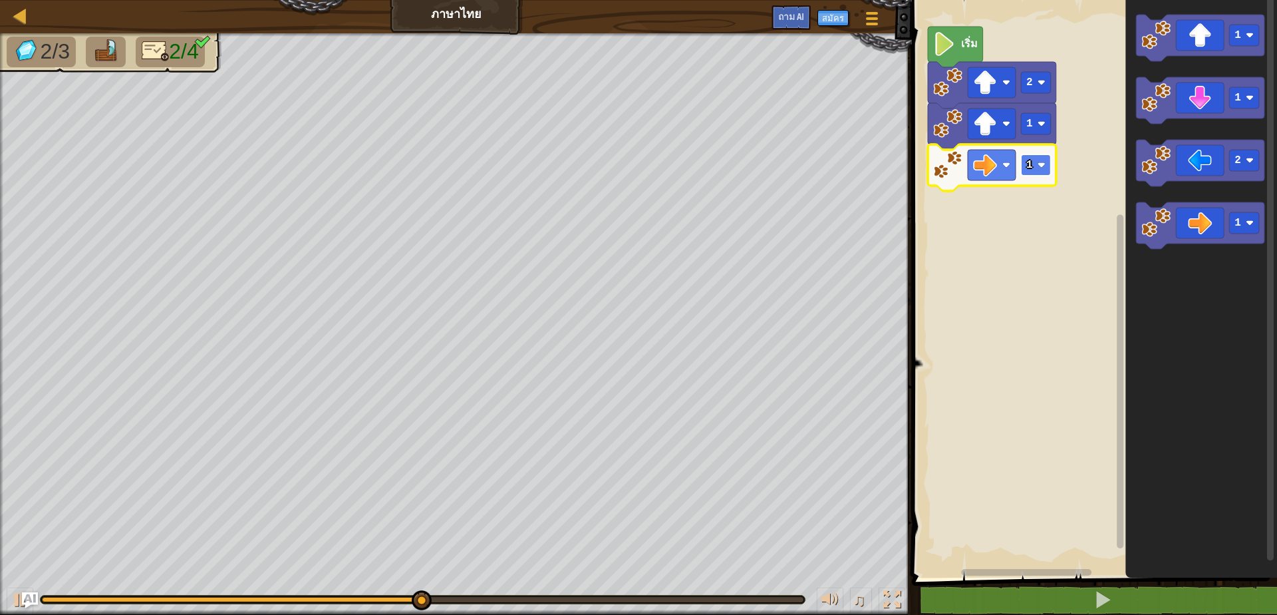
click at [1035, 162] on rect "ระบบทำงานแบบบล็อก" at bounding box center [1036, 164] width 30 height 21
click at [1189, 237] on icon "ระบบทำงานแบบบล็อก" at bounding box center [1200, 225] width 128 height 47
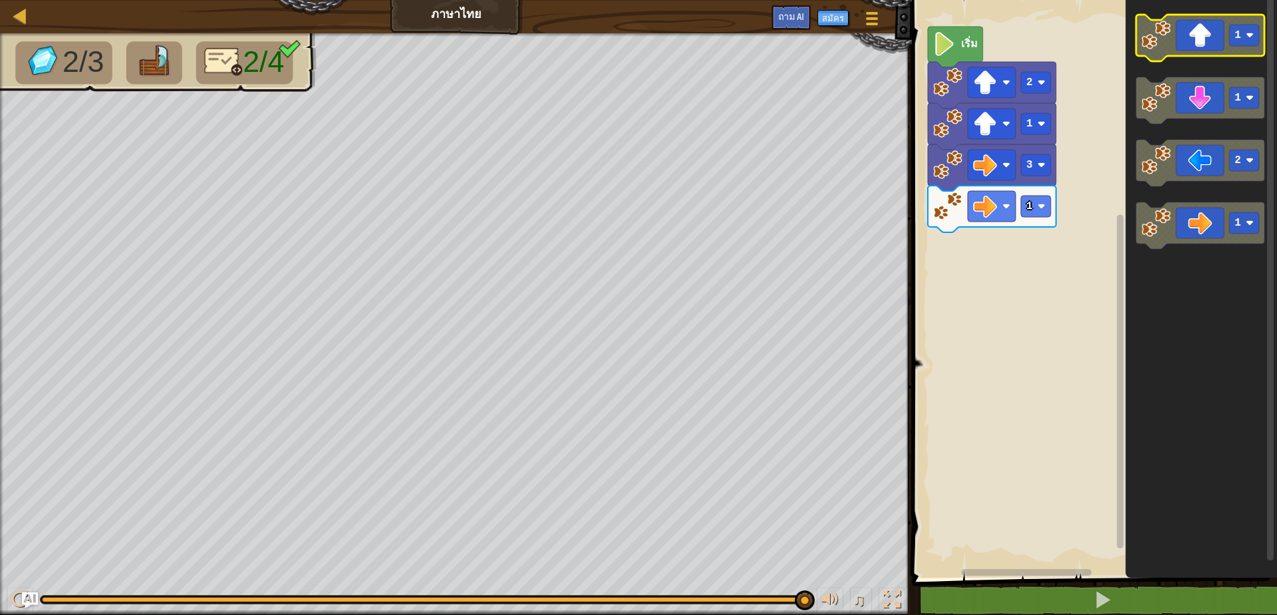
click at [1226, 47] on icon "ระบบทำงานแบบบล็อก" at bounding box center [1200, 38] width 128 height 47
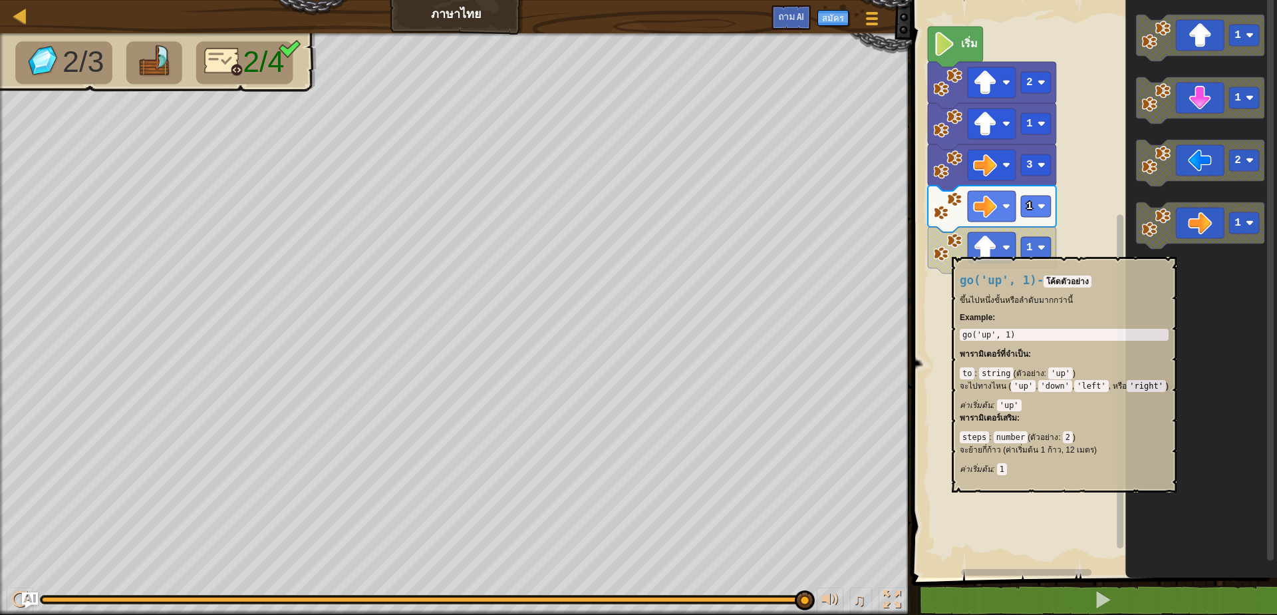
click at [952, 250] on image "ระบบทำงานแบบบล็อก" at bounding box center [947, 247] width 29 height 29
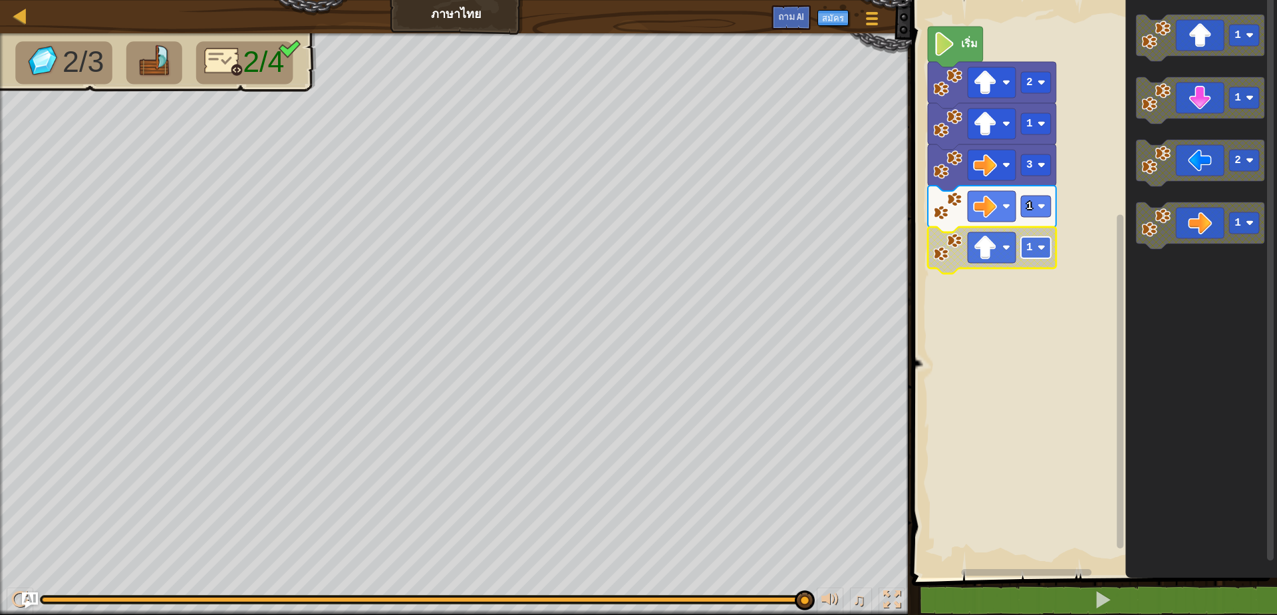
click at [1038, 257] on rect "ระบบทำงานแบบบล็อก" at bounding box center [1036, 247] width 30 height 21
drag, startPoint x: 1046, startPoint y: 299, endPoint x: 1037, endPoint y: 338, distance: 40.3
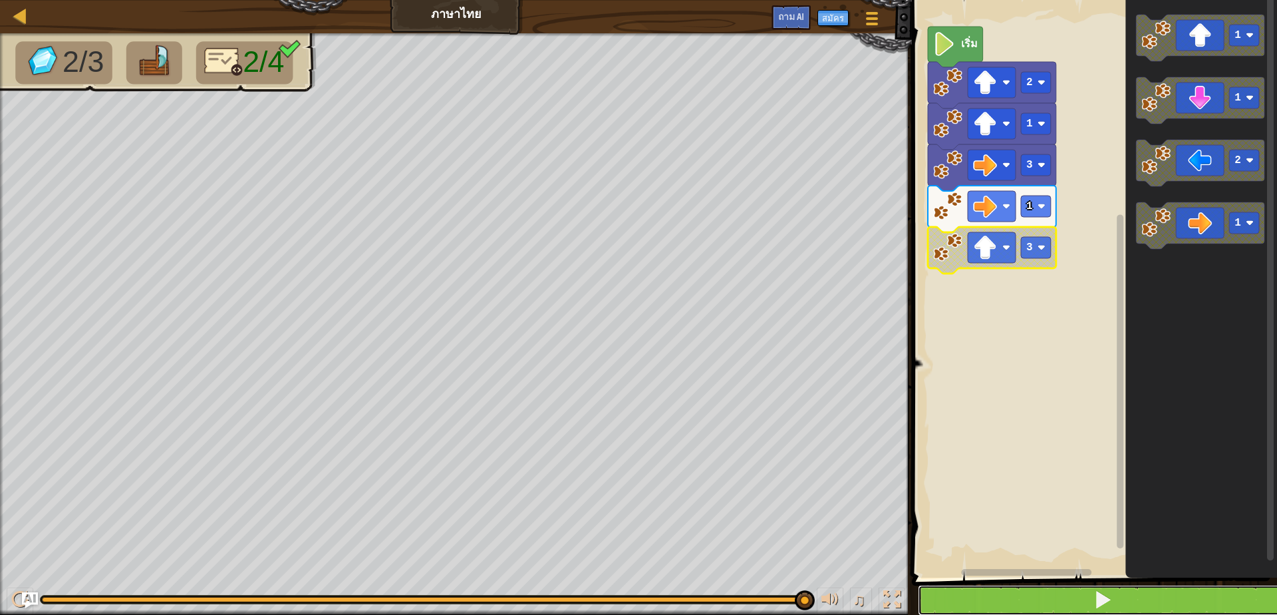
click at [1014, 591] on button at bounding box center [1102, 600] width 369 height 31
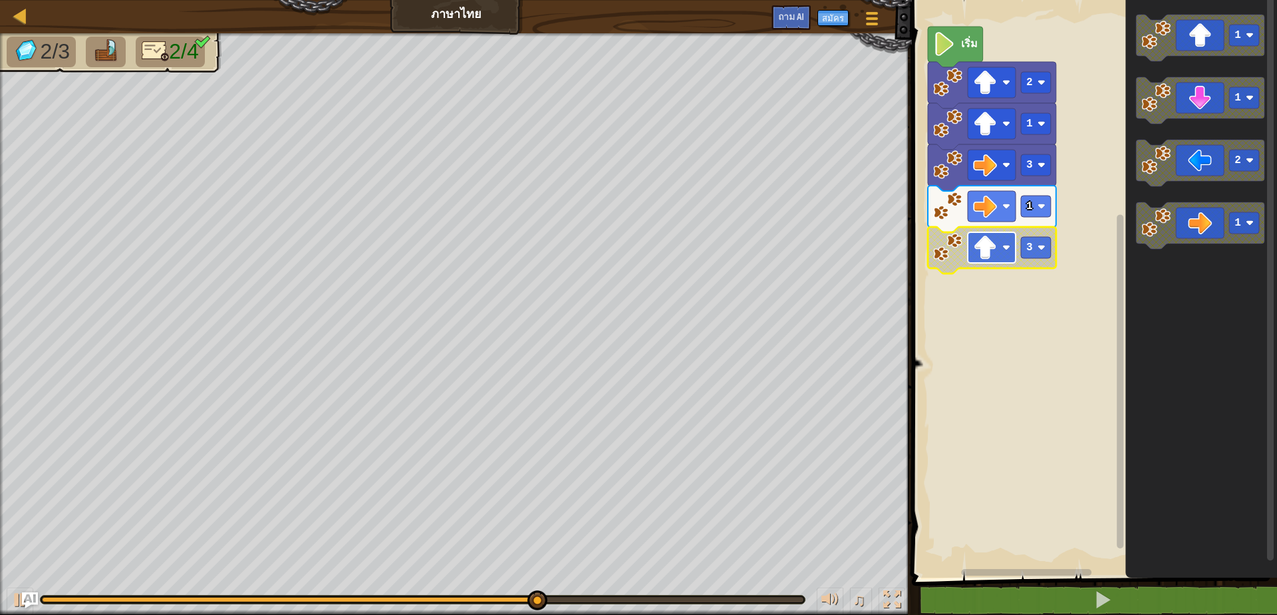
click at [1000, 249] on rect "ระบบทำงานแบบบล็อก" at bounding box center [992, 247] width 48 height 31
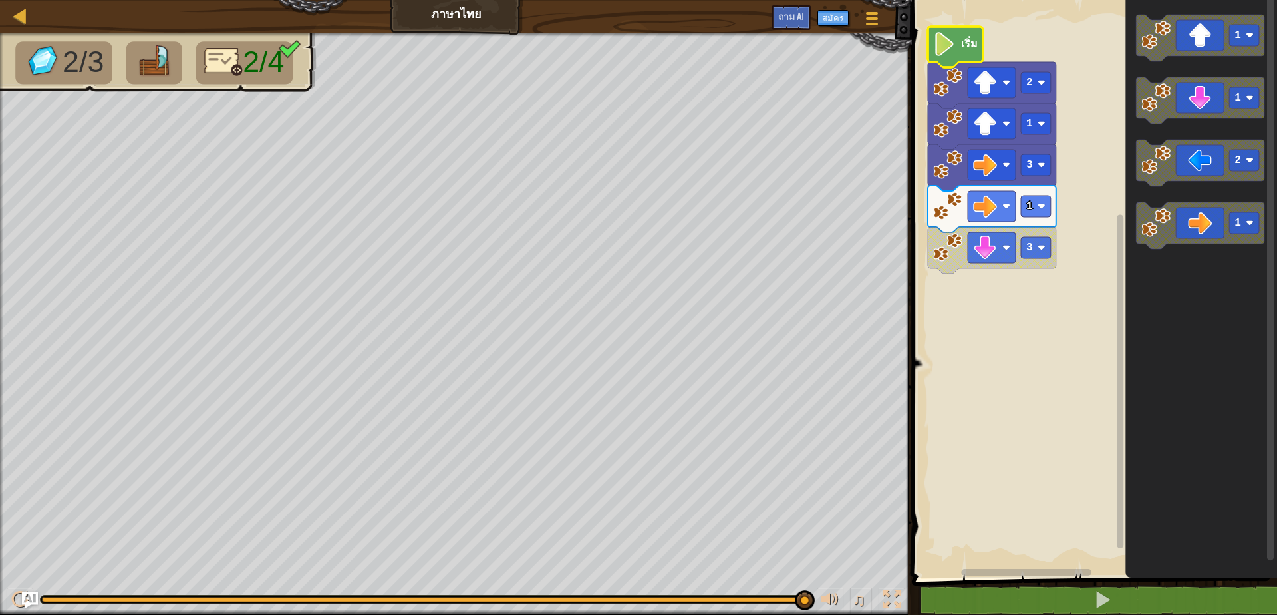
click at [957, 49] on icon "ระบบทำงานแบบบล็อก" at bounding box center [955, 47] width 55 height 41
click at [954, 51] on image "ระบบทำงานแบบบล็อก" at bounding box center [944, 44] width 23 height 24
click at [970, 49] on text "เริ่ม" at bounding box center [969, 43] width 17 height 15
click at [946, 52] on image "ระบบทำงานแบบบล็อก" at bounding box center [944, 44] width 23 height 24
click at [836, 22] on font "สมัคร" at bounding box center [833, 18] width 22 height 12
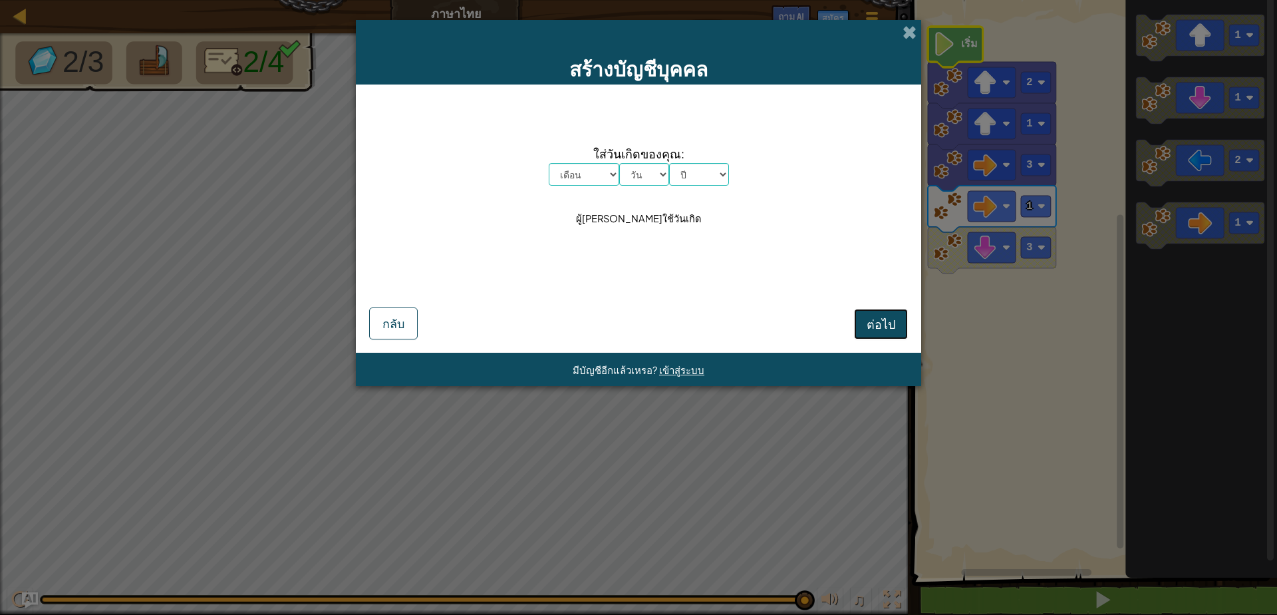
click at [895, 326] on font "ต่อไป" at bounding box center [881, 323] width 29 height 15
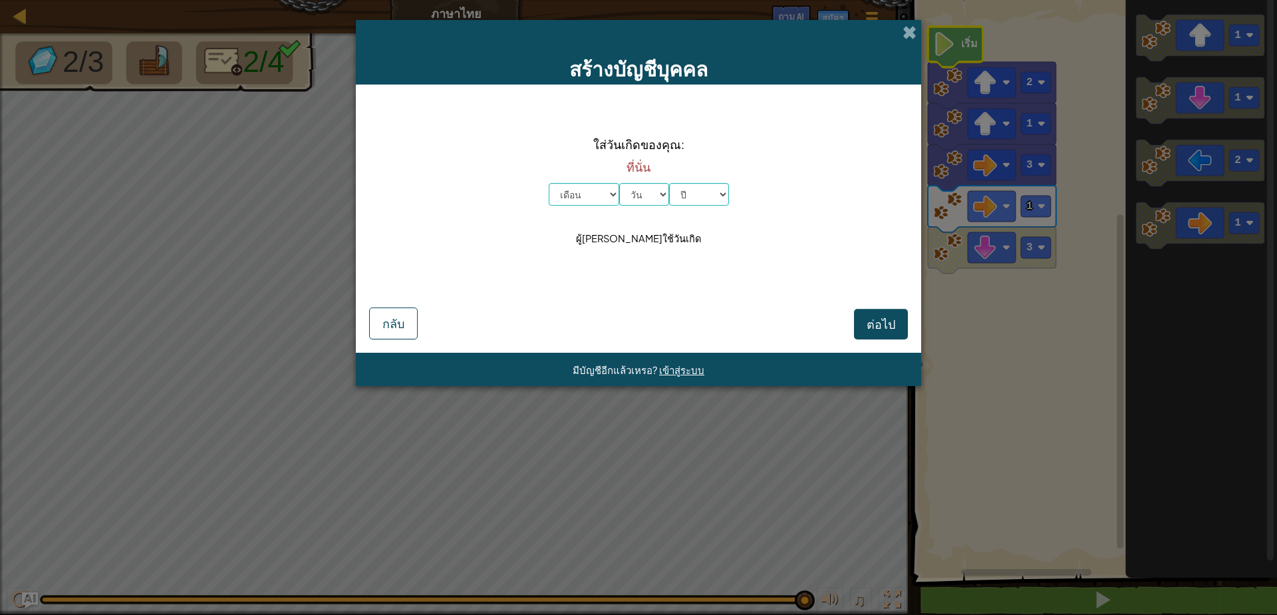
click at [902, 33] on div "สร้างบัญชีบุคคล" at bounding box center [638, 52] width 565 height 65
click at [911, 25] on span at bounding box center [910, 32] width 14 height 14
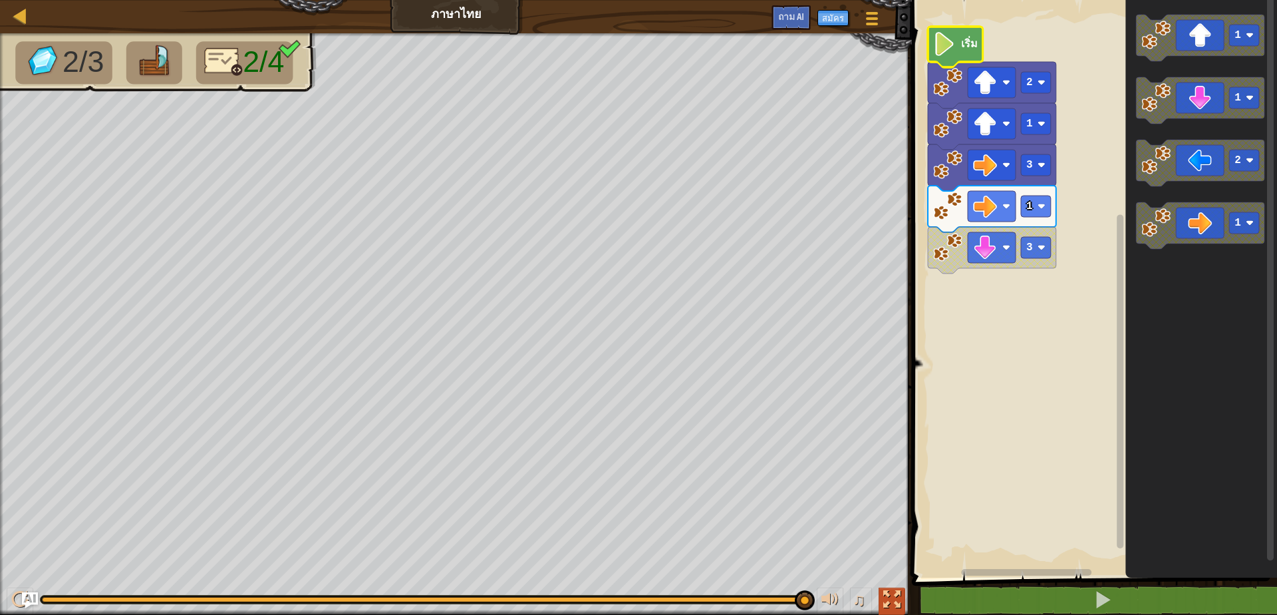
click at [893, 606] on div at bounding box center [891, 599] width 17 height 17
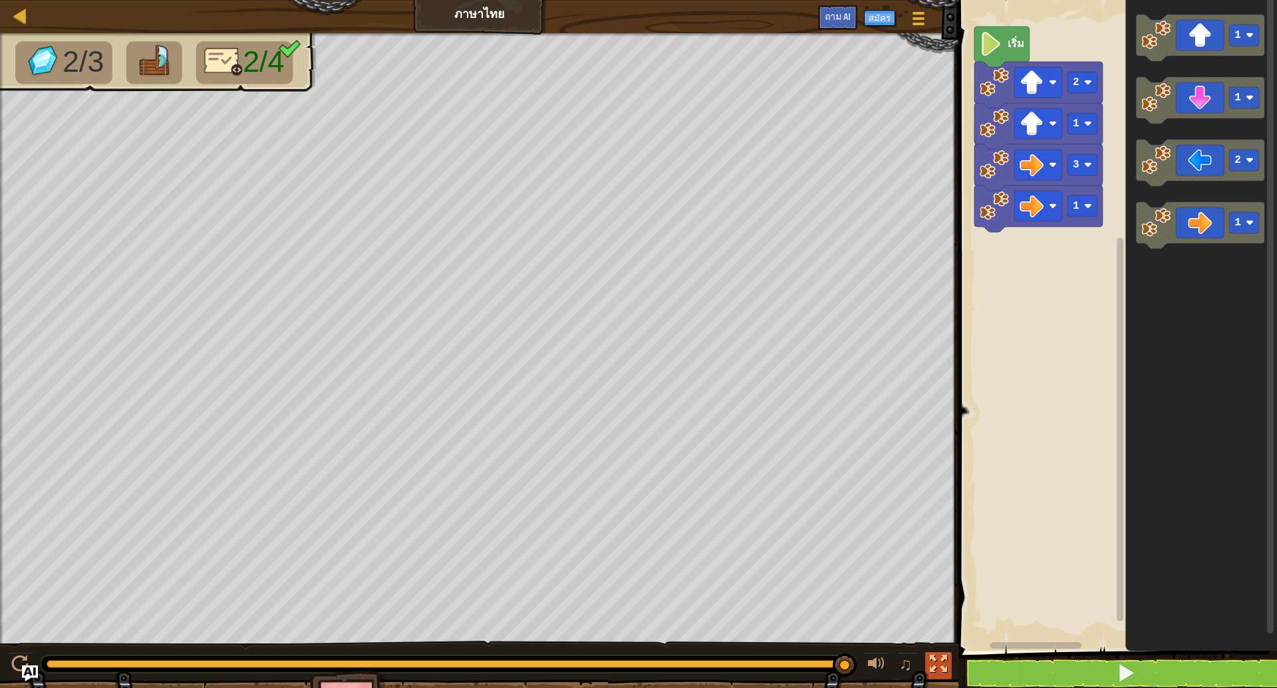
click at [942, 614] on div at bounding box center [938, 664] width 17 height 17
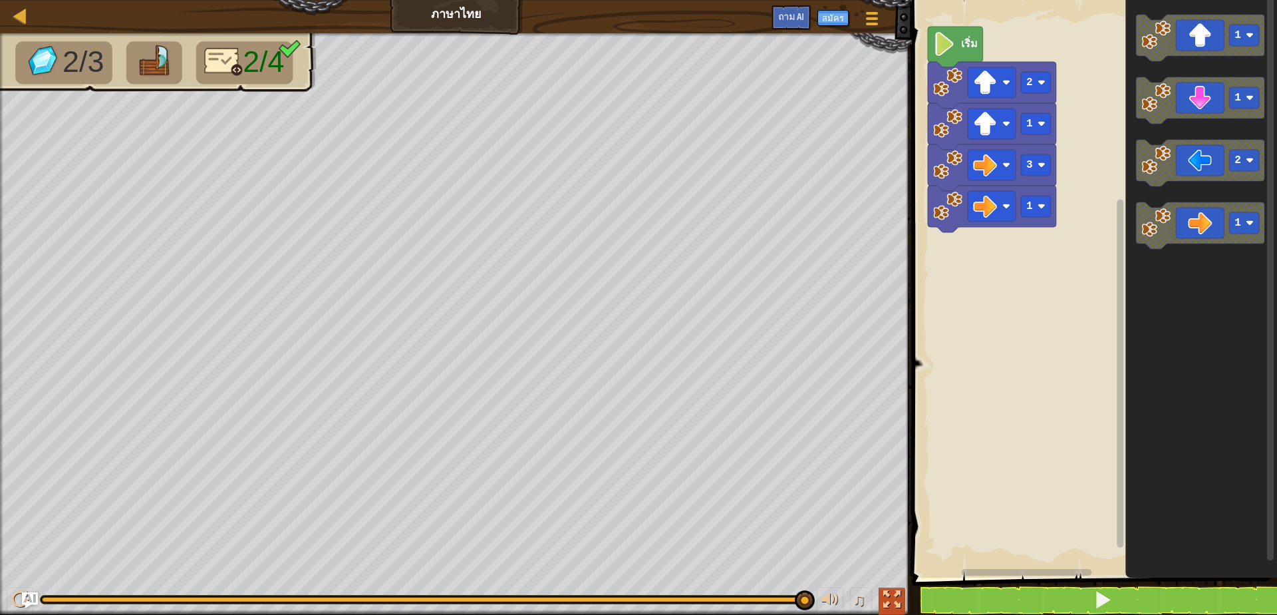
click at [887, 603] on div at bounding box center [891, 599] width 17 height 17
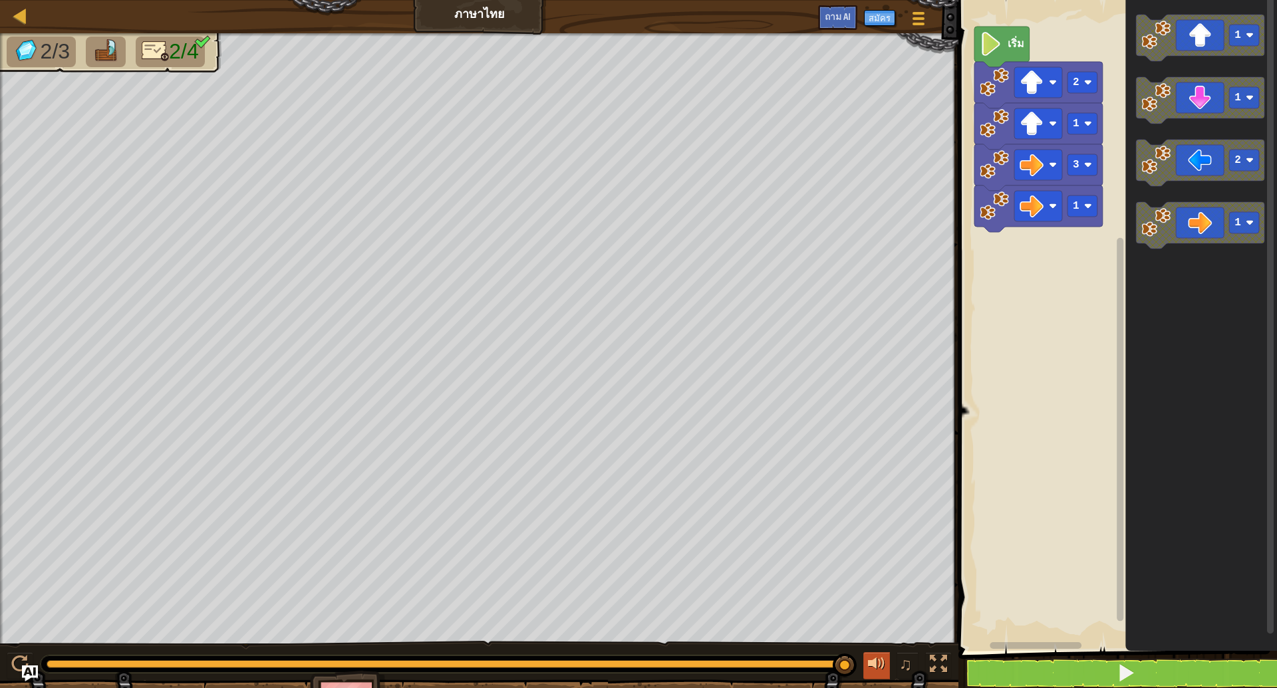
click at [879, 614] on div at bounding box center [876, 664] width 17 height 17
click at [881, 614] on div at bounding box center [876, 664] width 17 height 17
click at [879, 614] on div at bounding box center [876, 664] width 17 height 17
click at [874, 614] on div at bounding box center [876, 664] width 17 height 17
click at [885, 614] on button at bounding box center [876, 666] width 27 height 27
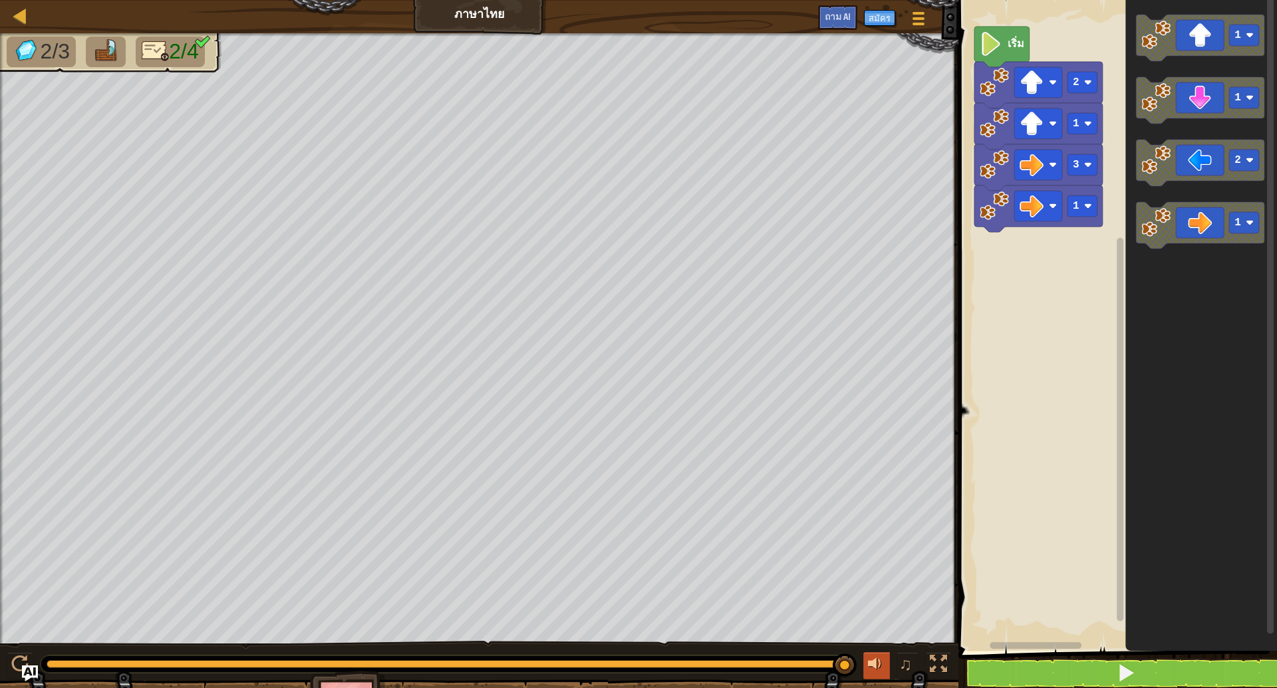
click at [878, 614] on div at bounding box center [876, 664] width 17 height 17
click at [902, 614] on span "♫" at bounding box center [905, 665] width 13 height 20
drag, startPoint x: 905, startPoint y: 669, endPoint x: 913, endPoint y: 668, distance: 7.4
click at [906, 614] on span "♫" at bounding box center [905, 665] width 13 height 20
click at [936, 614] on div at bounding box center [938, 664] width 17 height 17
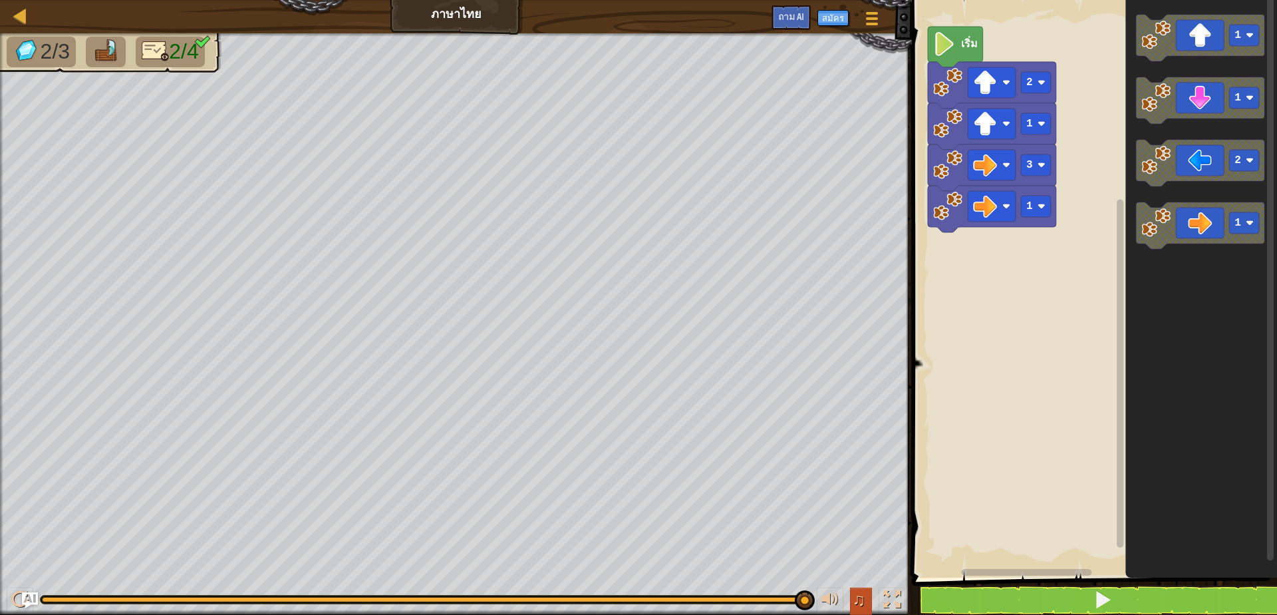
click at [865, 605] on button "♫" at bounding box center [861, 600] width 23 height 27
drag, startPoint x: 870, startPoint y: 601, endPoint x: 871, endPoint y: 592, distance: 8.7
click at [871, 595] on button "♫" at bounding box center [861, 600] width 23 height 27
click at [859, 601] on span "♫" at bounding box center [859, 599] width 13 height 20
click at [863, 599] on span "♫" at bounding box center [859, 599] width 13 height 20
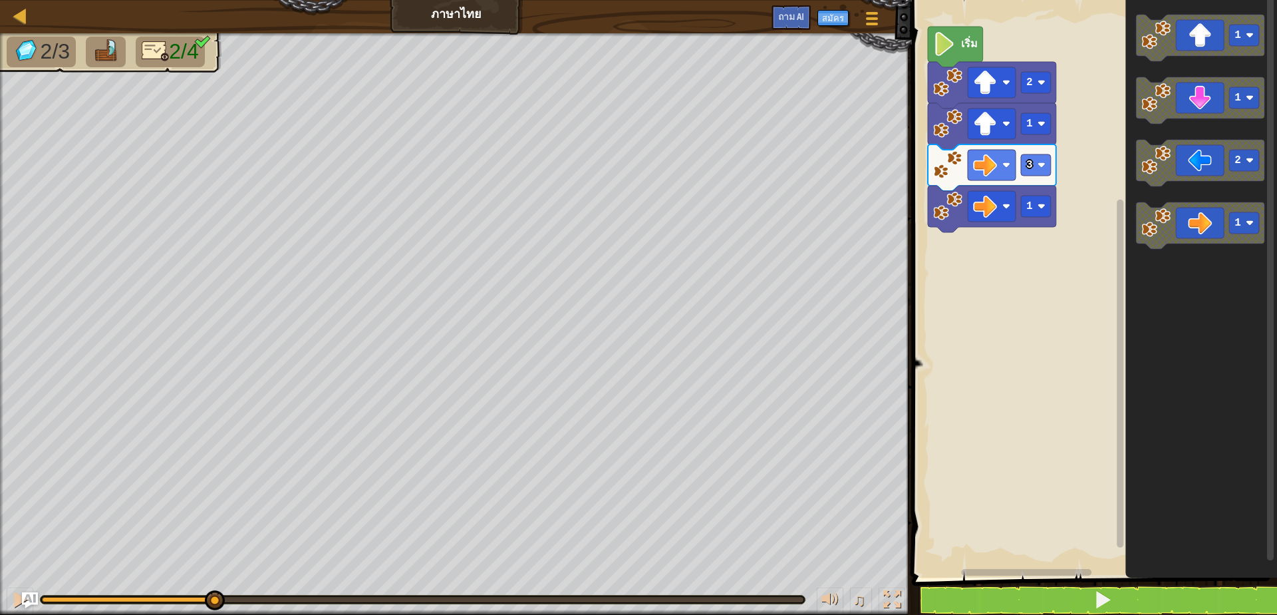
click at [215, 465] on div "2/3 2/4 ♫ คูการ์" at bounding box center [638, 323] width 1277 height 581
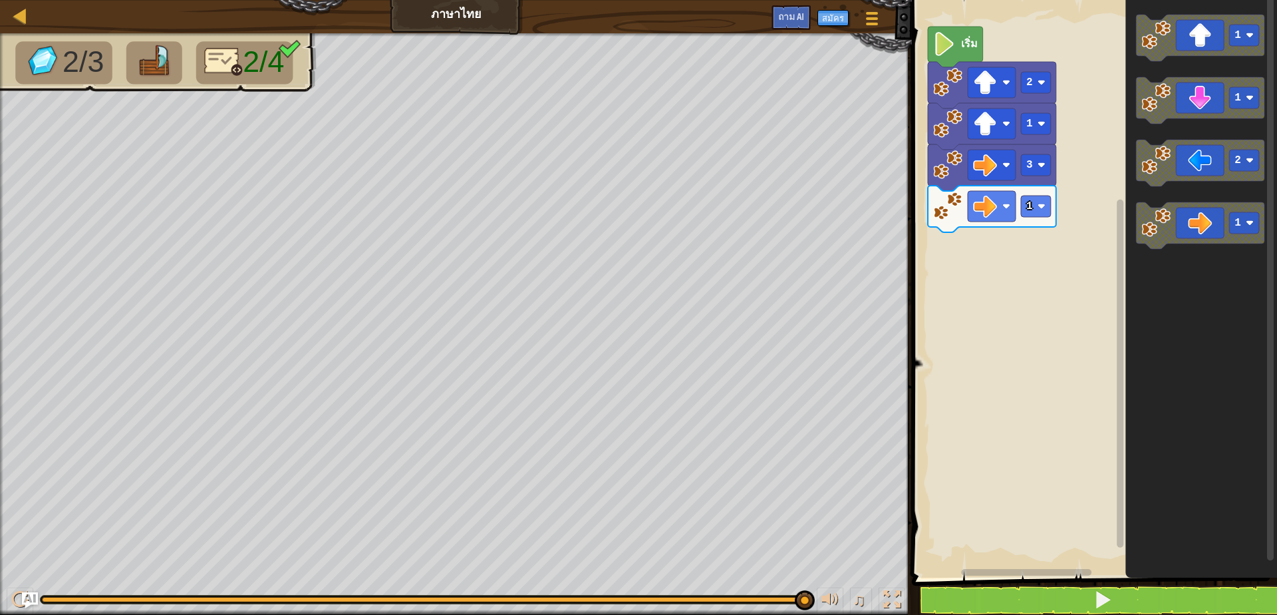
drag, startPoint x: 212, startPoint y: 601, endPoint x: 885, endPoint y: 641, distance: 675.0
click at [885, 0] on html "แผนที่ ภาษาไทย เมนูเกม สมัคร ถาม AI 1 XXXXXXXXXXXXXXXXXXXXXXXXXXXXXXXXXXXXXXXXX…" at bounding box center [638, 0] width 1277 height 0
